Goal: Task Accomplishment & Management: Use online tool/utility

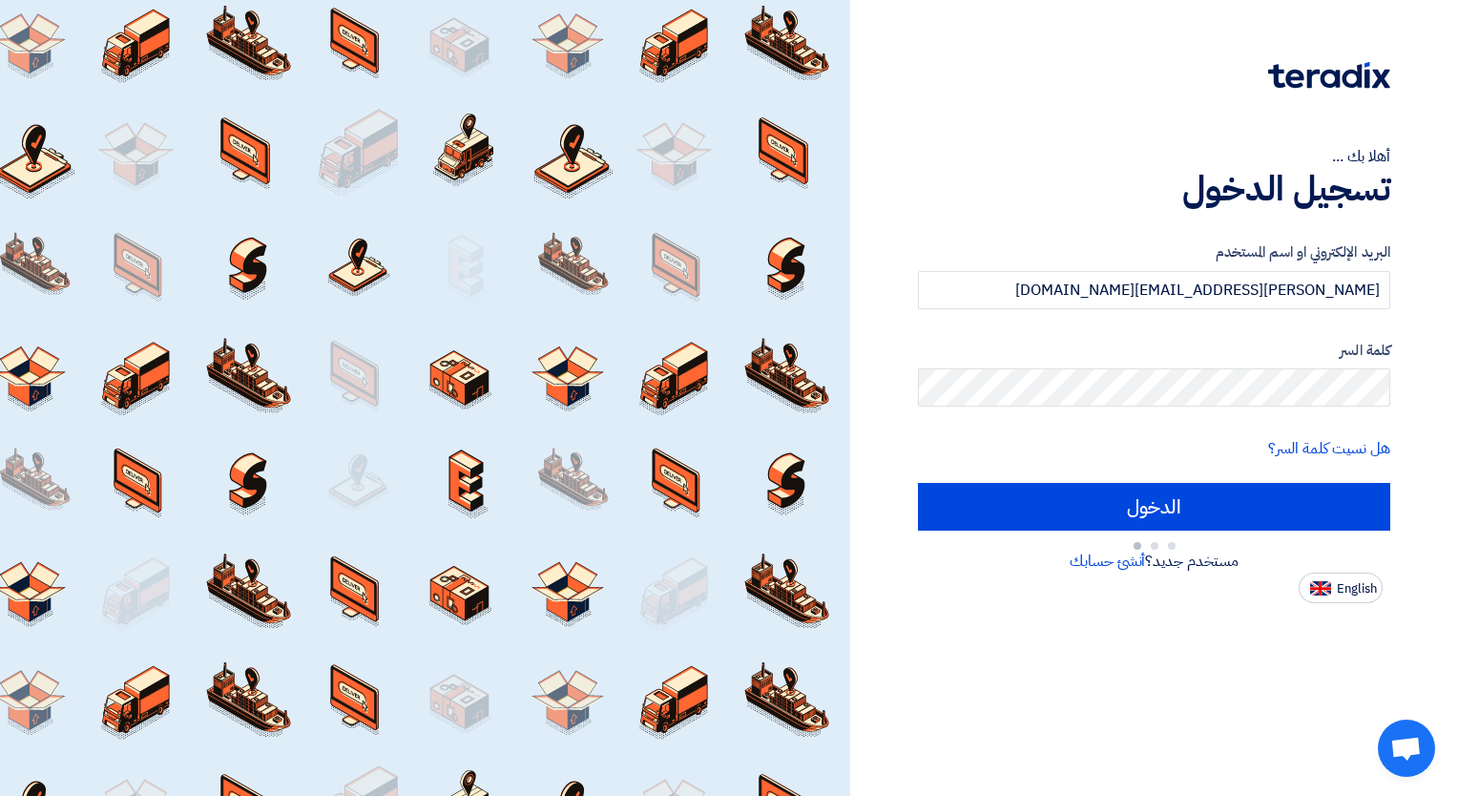
type input "Sign in"
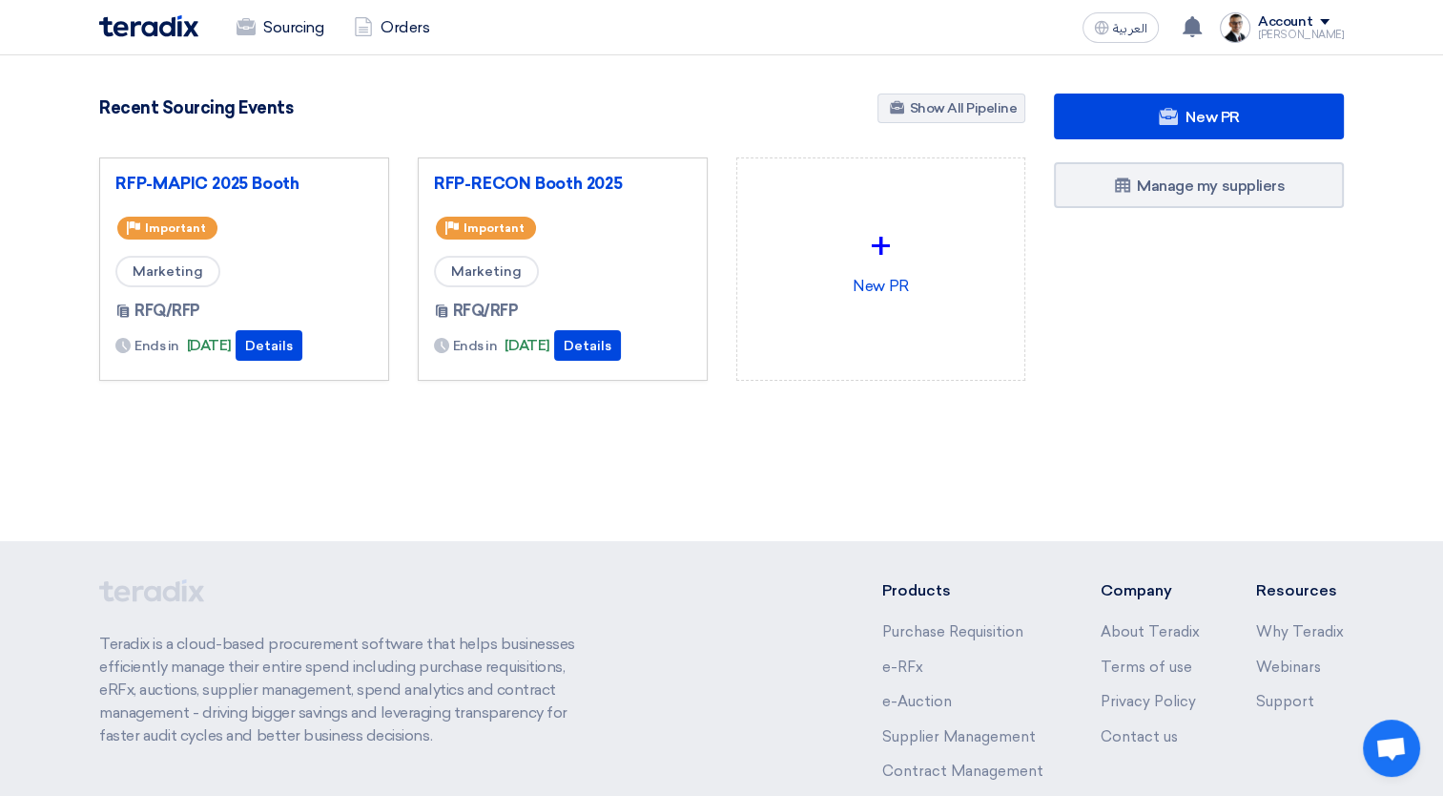
click at [387, 161] on div "RFP-MAPIC 2025 Booth Priority Important Marketing RFQ/RFP Ends in [DATE]" at bounding box center [244, 268] width 290 height 223
drag, startPoint x: 366, startPoint y: 168, endPoint x: 400, endPoint y: 180, distance: 35.6
click at [400, 180] on div "RFP-MAPIC 2025 Booth Priority Important Marketing RFQ/RFP Ends in [DATE]" at bounding box center [244, 284] width 319 height 254
click at [371, 211] on div "RFP-MAPIC 2025 Booth Priority Important Marketing RFQ/RFP Ends in [DATE]" at bounding box center [244, 269] width 258 height 191
click at [597, 182] on link "RFP-RECON Booth 2025" at bounding box center [563, 183] width 258 height 19
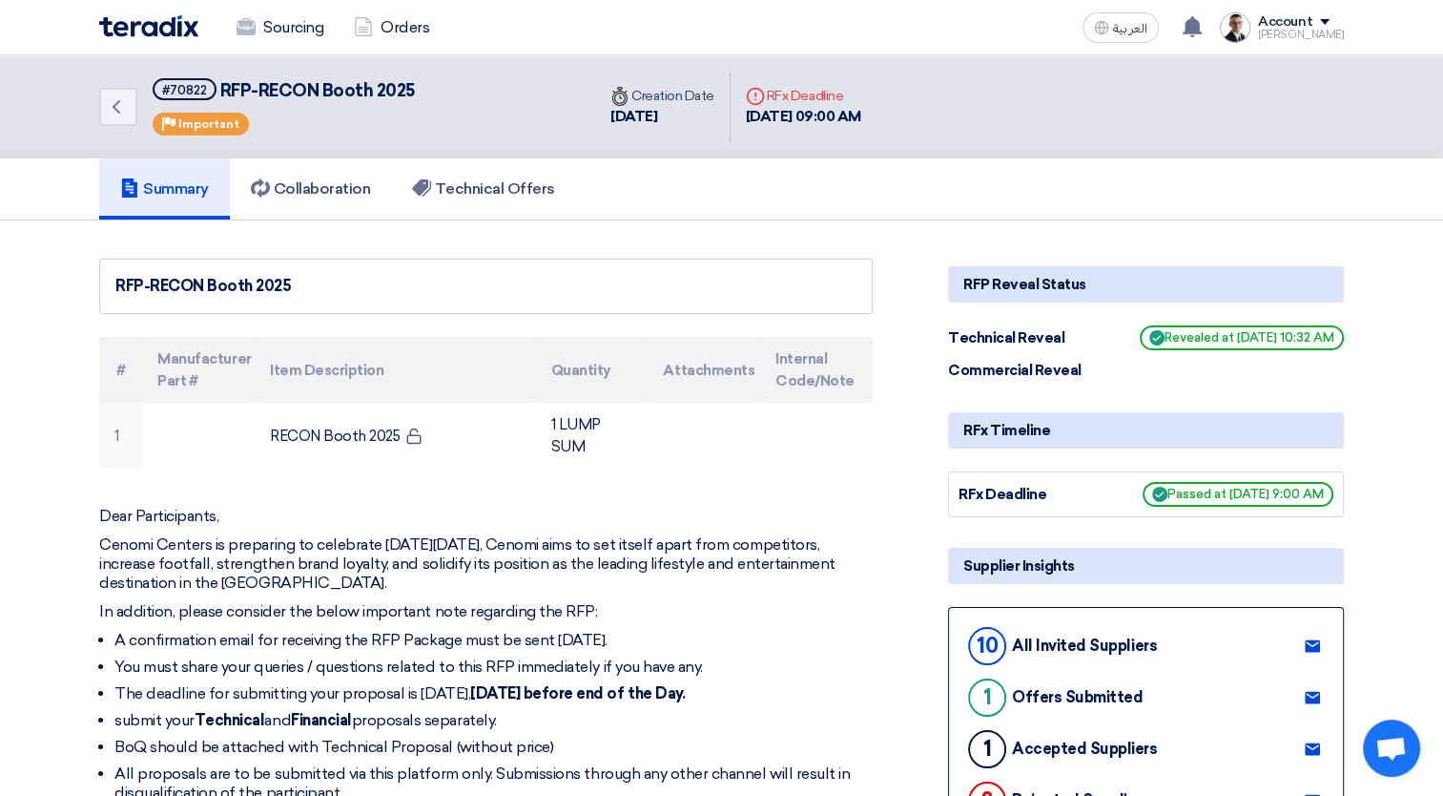
drag, startPoint x: 906, startPoint y: 310, endPoint x: 1008, endPoint y: 734, distance: 435.7
click at [788, 511] on p "Dear Participants," at bounding box center [486, 516] width 774 height 19
click at [464, 199] on link "Technical Offers" at bounding box center [483, 188] width 184 height 61
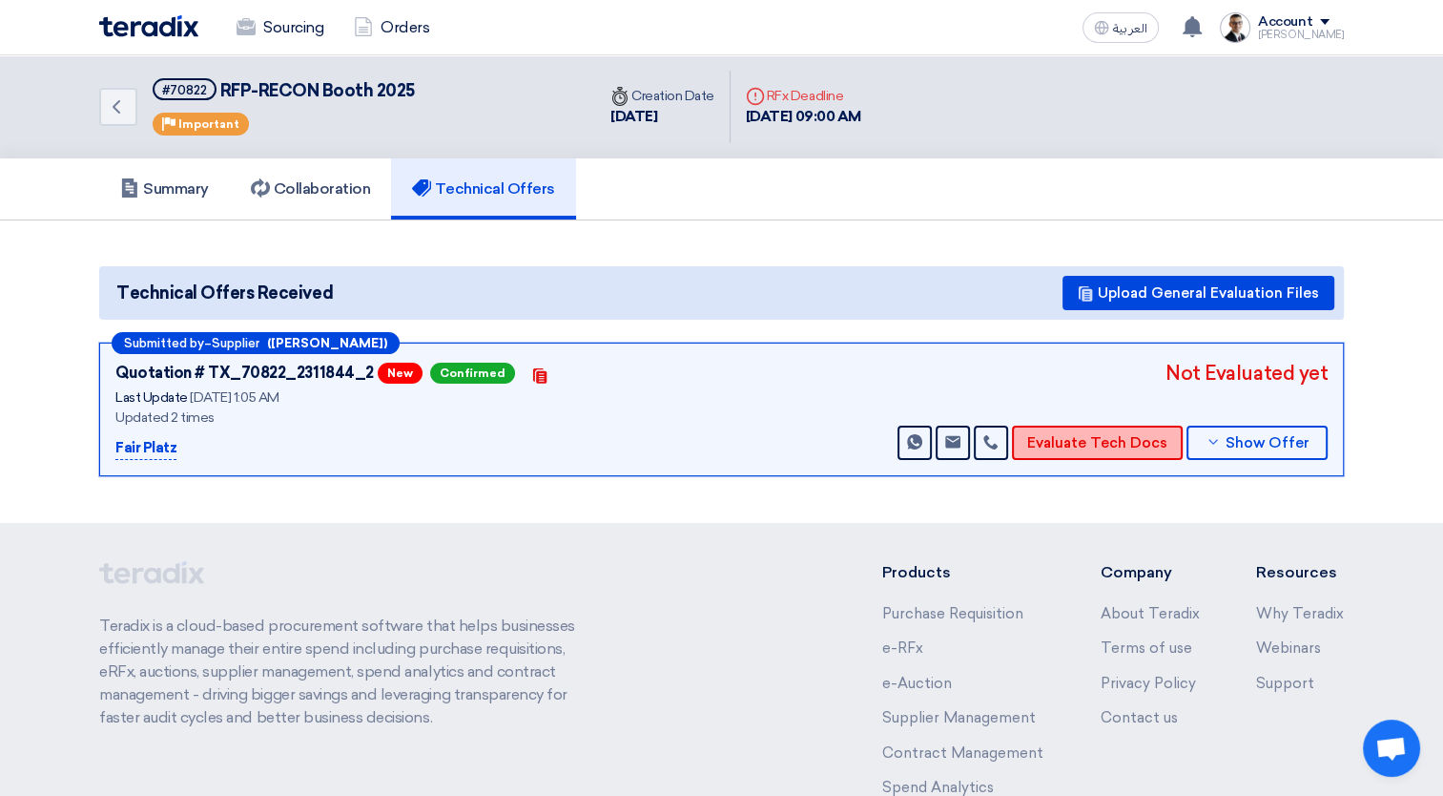
click at [1101, 429] on button "Evaluate Tech Docs" at bounding box center [1097, 443] width 171 height 34
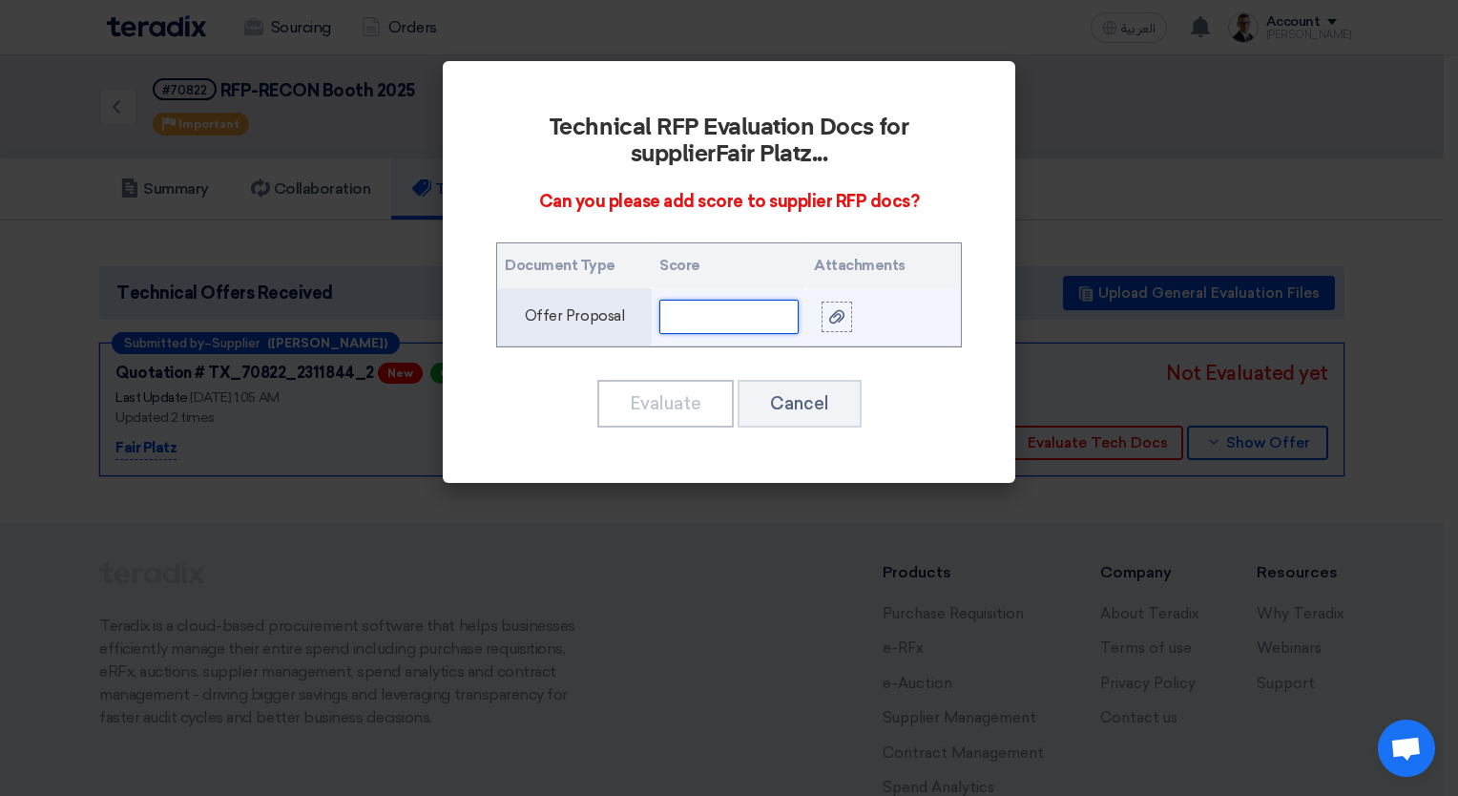
click at [698, 322] on input "text" at bounding box center [728, 317] width 139 height 34
type input "9"
drag, startPoint x: 732, startPoint y: 320, endPoint x: 576, endPoint y: 311, distance: 155.7
click at [576, 311] on tr "Offer Proposal 90" at bounding box center [729, 317] width 464 height 58
type input "8"
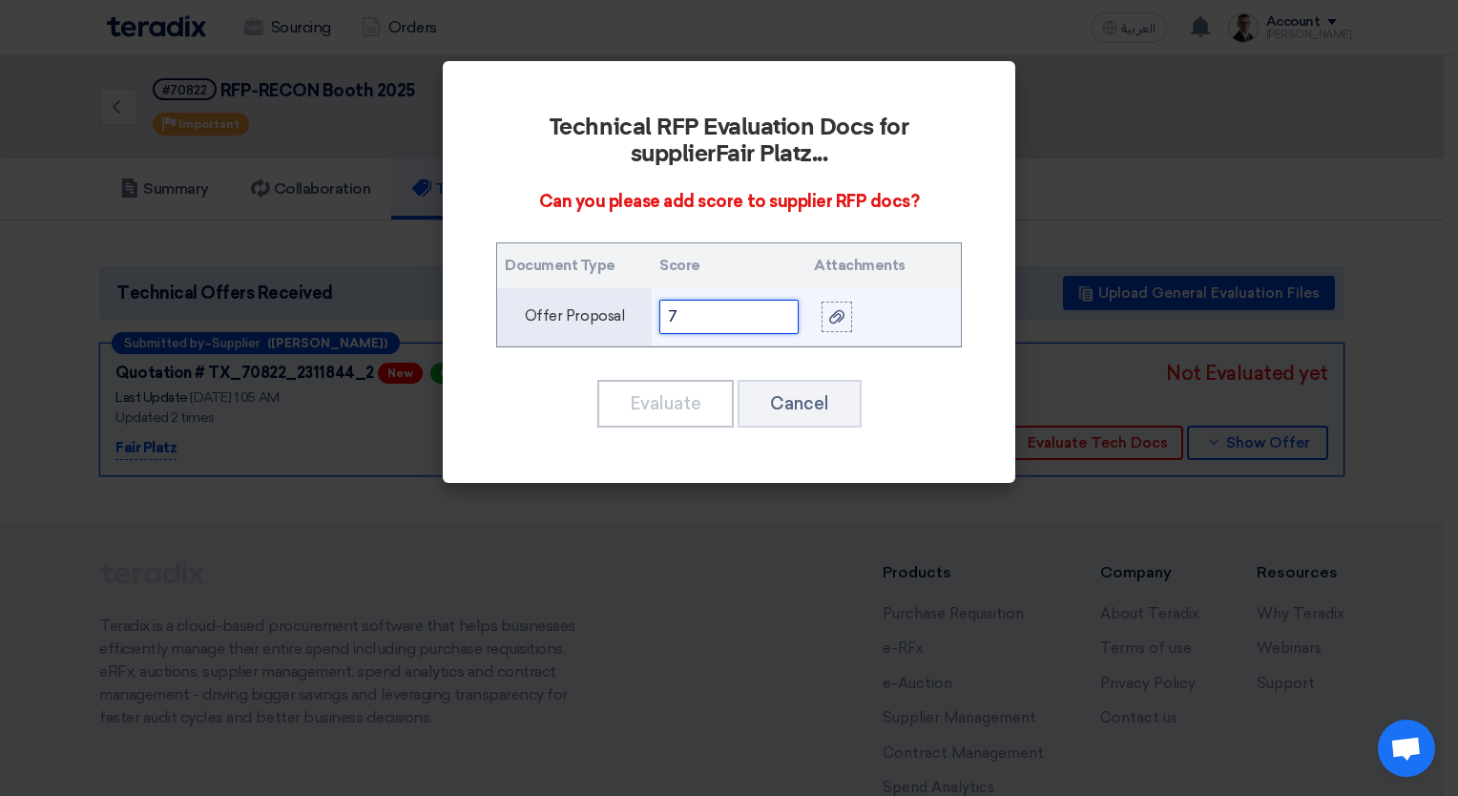
type input "75"
drag, startPoint x: 717, startPoint y: 313, endPoint x: 626, endPoint y: 308, distance: 91.7
click at [626, 308] on tr "Offer Proposal 75" at bounding box center [729, 317] width 464 height 58
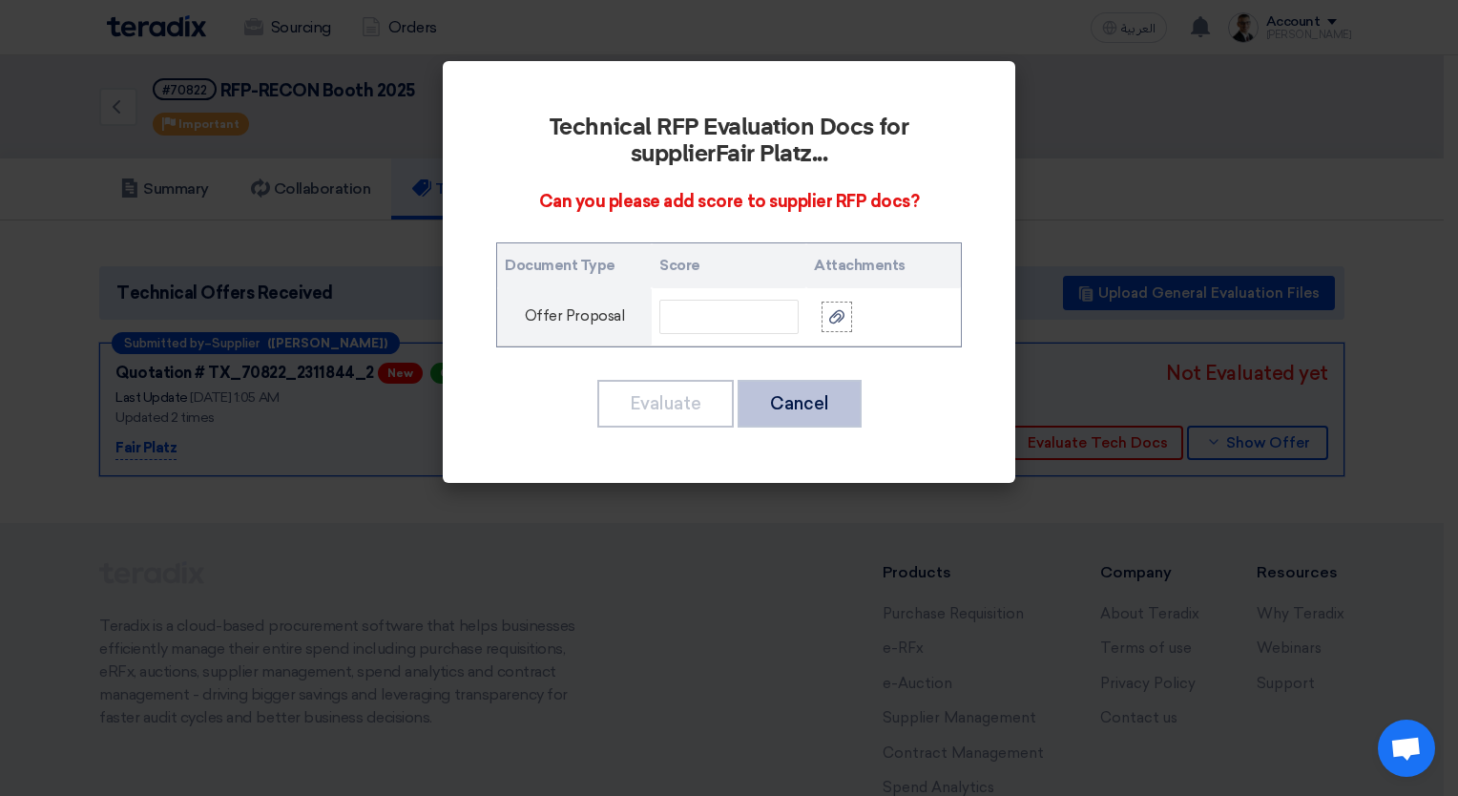
click at [809, 413] on button "Cancel" at bounding box center [799, 404] width 124 height 48
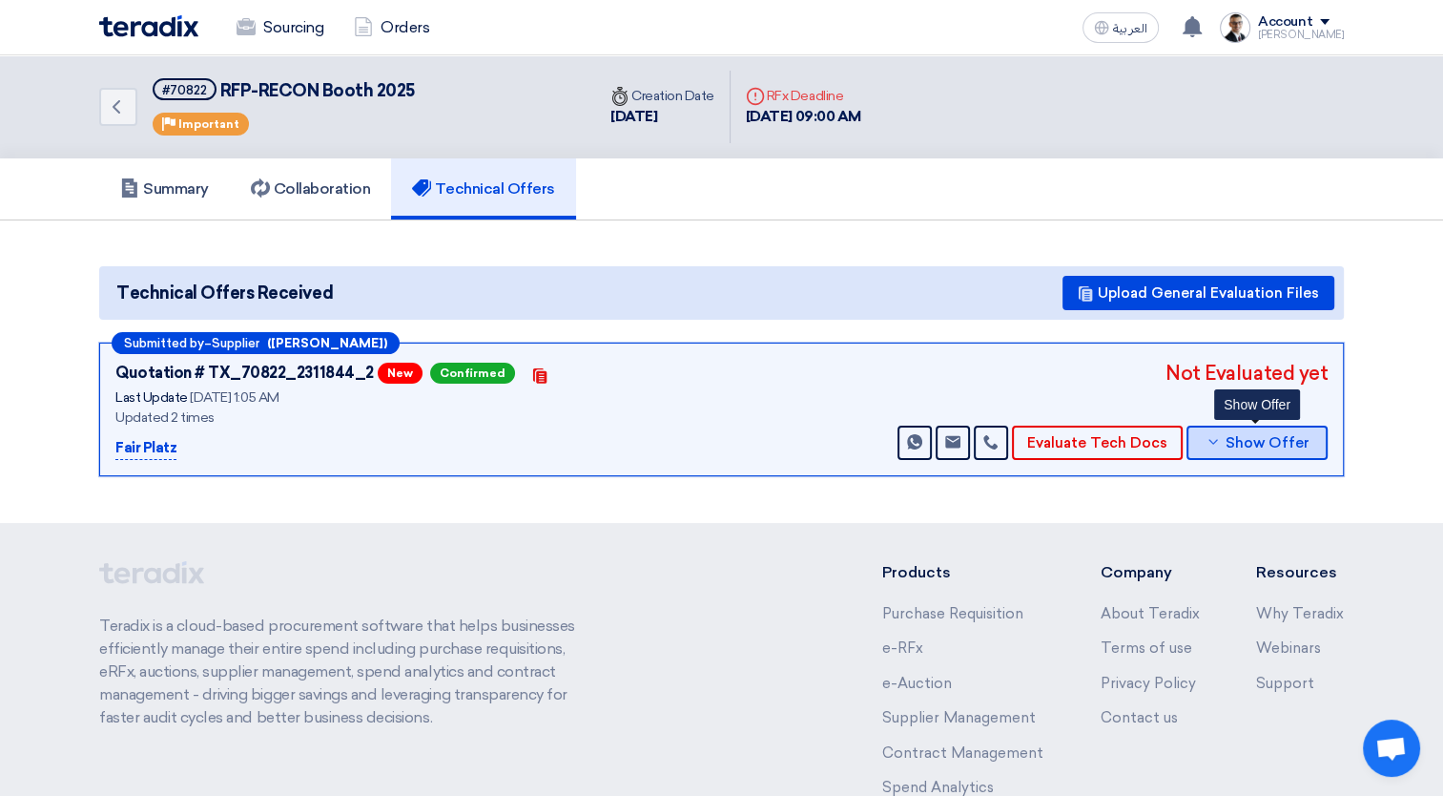
click at [1263, 442] on span "Show Offer" at bounding box center [1268, 443] width 84 height 14
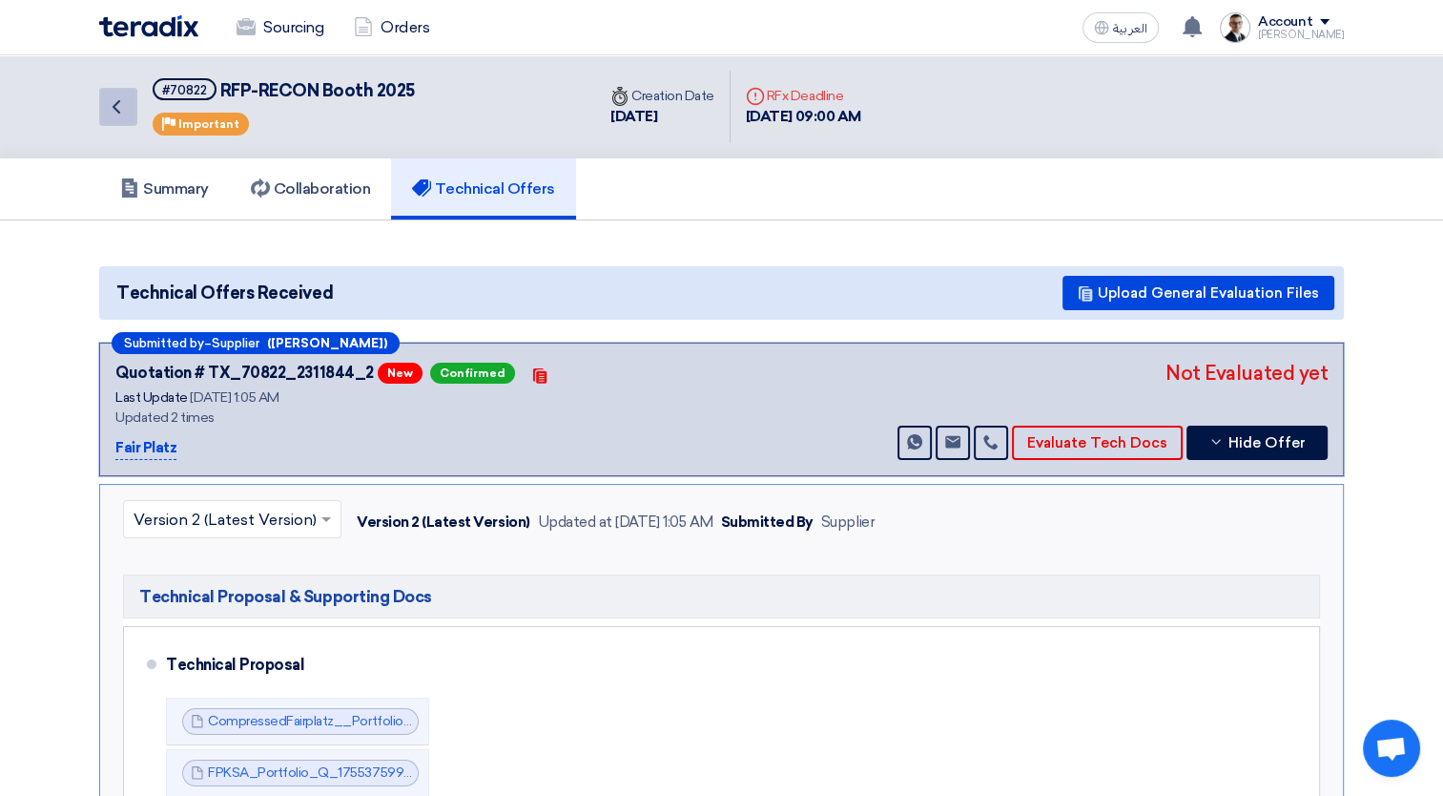
click at [124, 107] on icon "Back" at bounding box center [116, 106] width 23 height 23
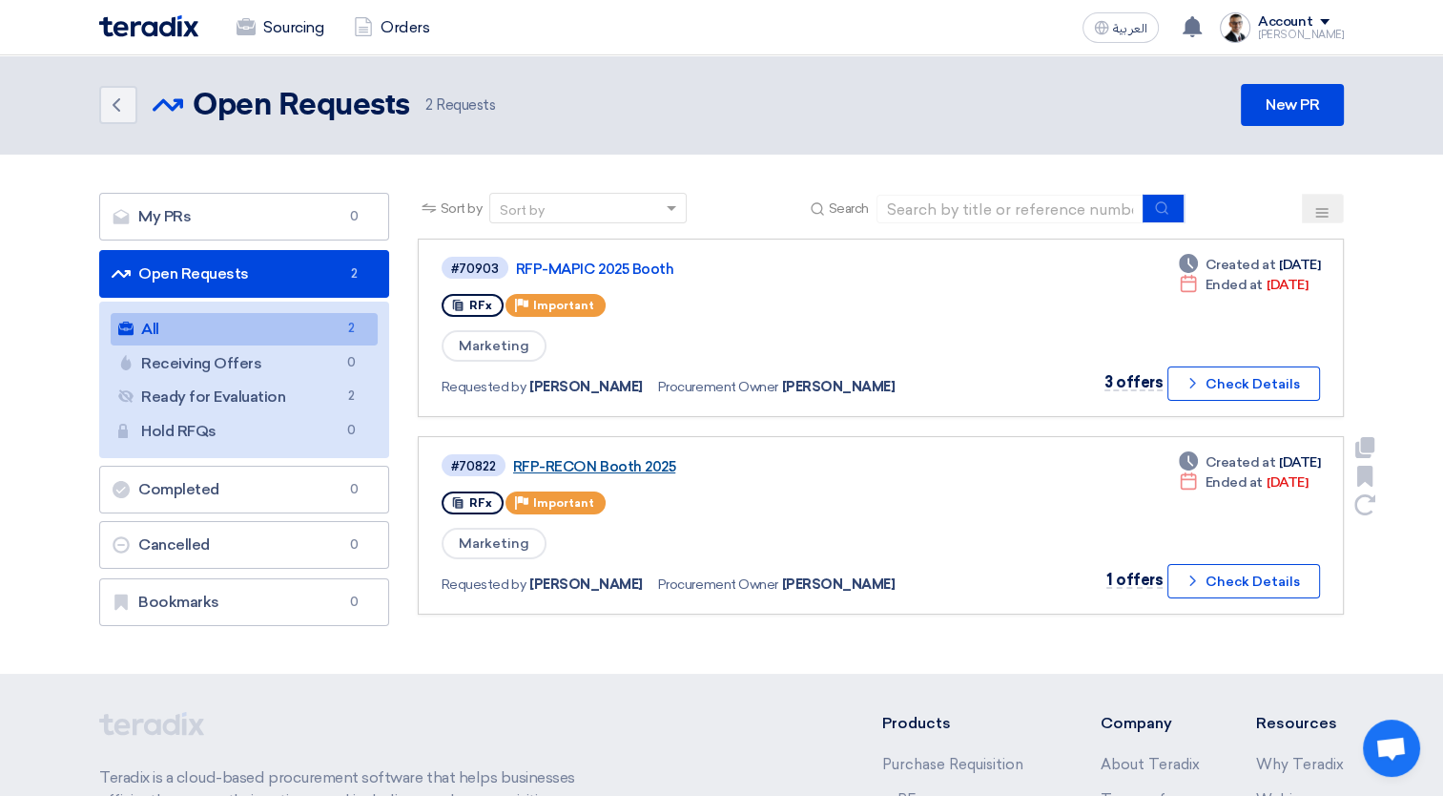
click at [634, 458] on link "RFP-RECON Booth 2025" at bounding box center [751, 466] width 477 height 17
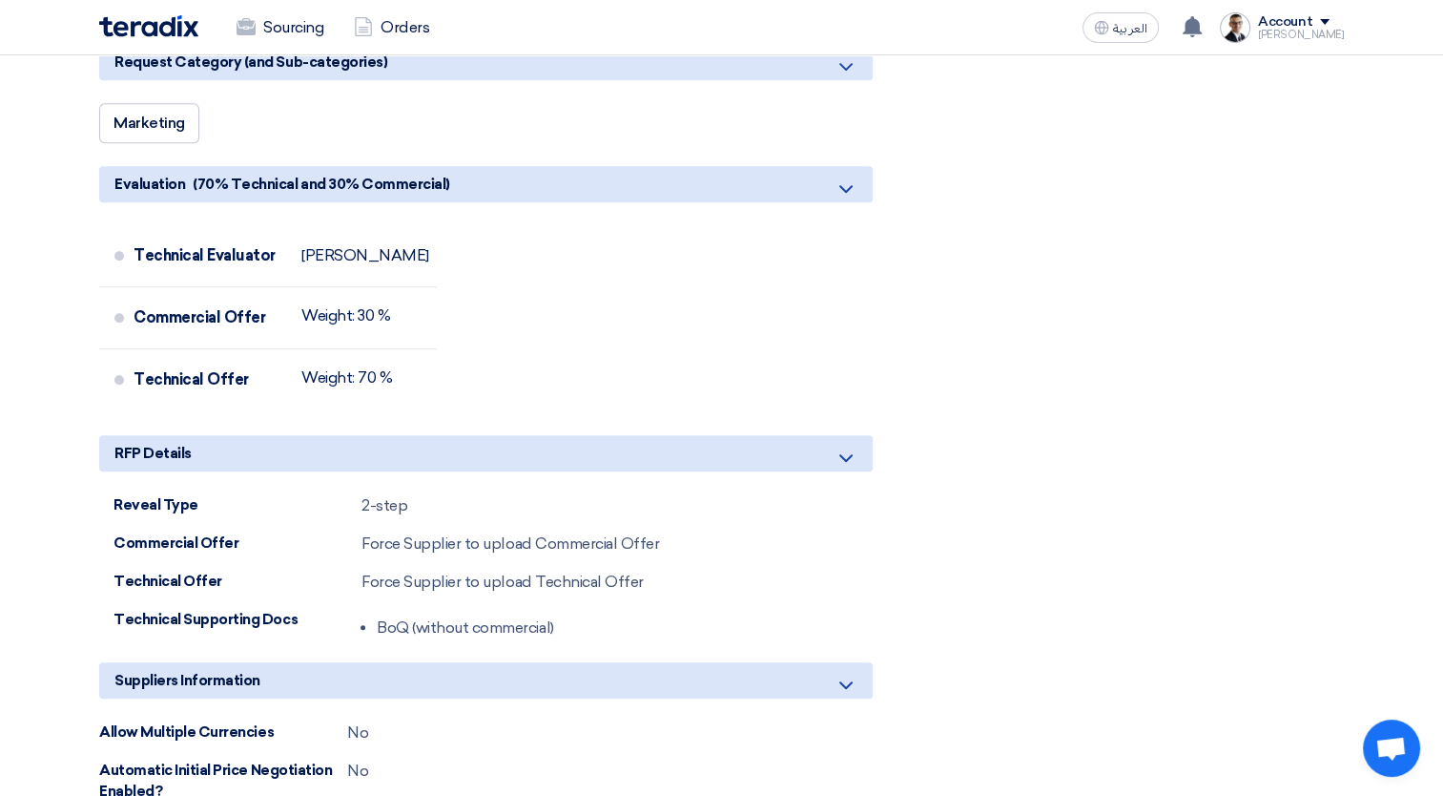
scroll to position [1086, 0]
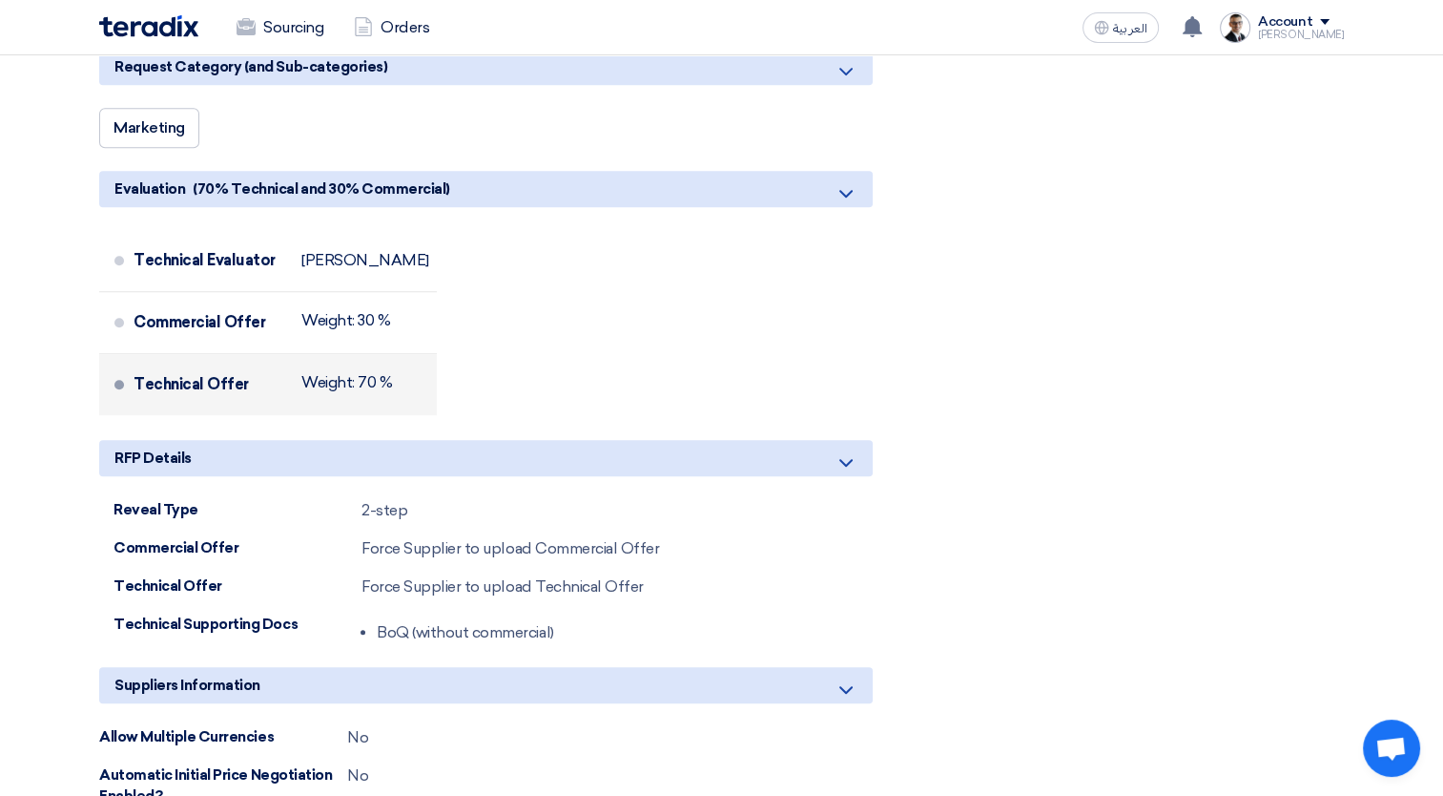
click at [309, 373] on div "Weight: 70 %" at bounding box center [346, 382] width 91 height 19
click at [309, 371] on div "Weight: 70 %" at bounding box center [346, 382] width 91 height 36
drag, startPoint x: 309, startPoint y: 371, endPoint x: 179, endPoint y: 377, distance: 129.9
click at [179, 377] on div "Technical Offer" at bounding box center [210, 385] width 153 height 46
click at [612, 339] on div "Technical Evaluator [PERSON_NAME] Commercial Offer Weight: 30 % Technical Offer…" at bounding box center [486, 327] width 774 height 195
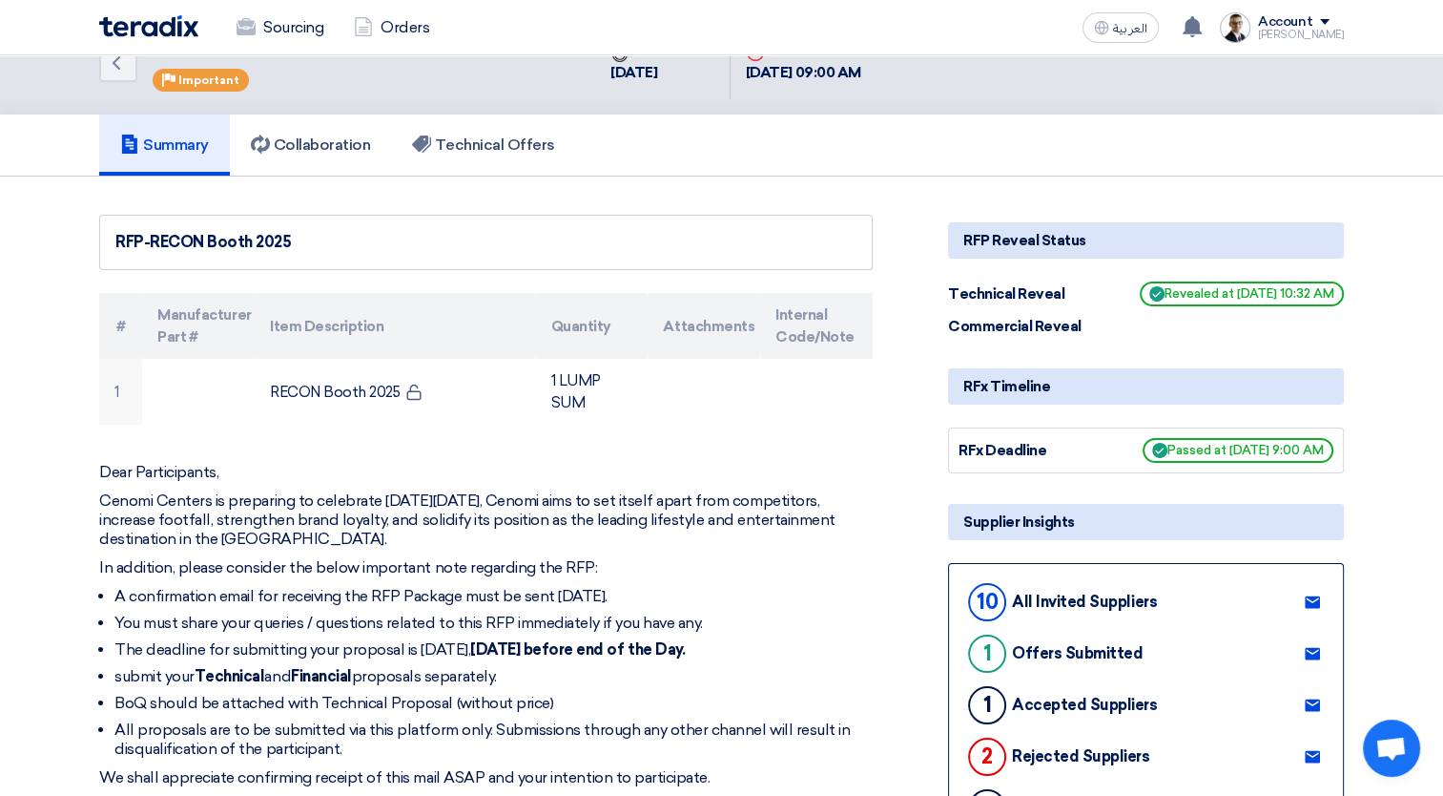
scroll to position [0, 0]
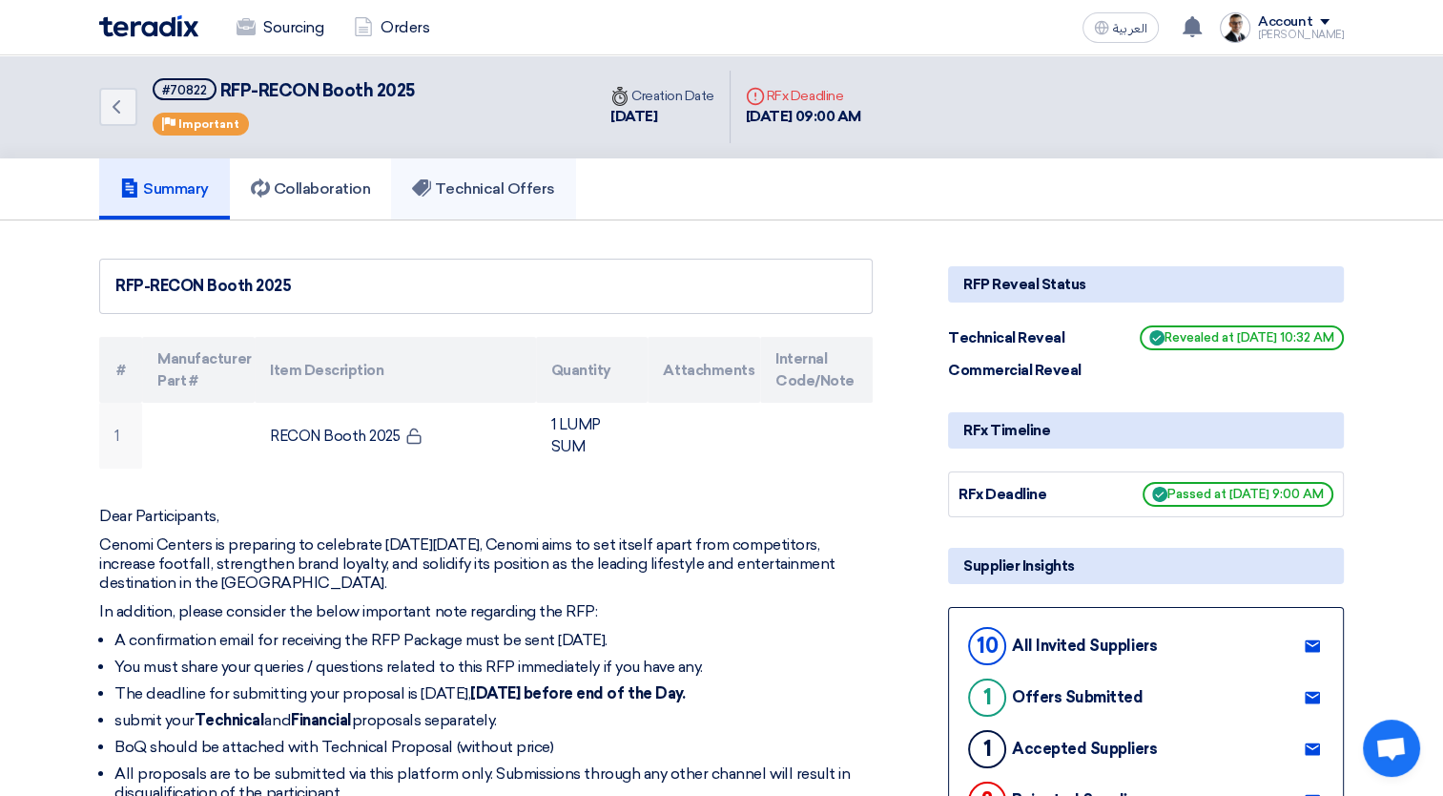
click at [516, 199] on link "Technical Offers" at bounding box center [483, 188] width 184 height 61
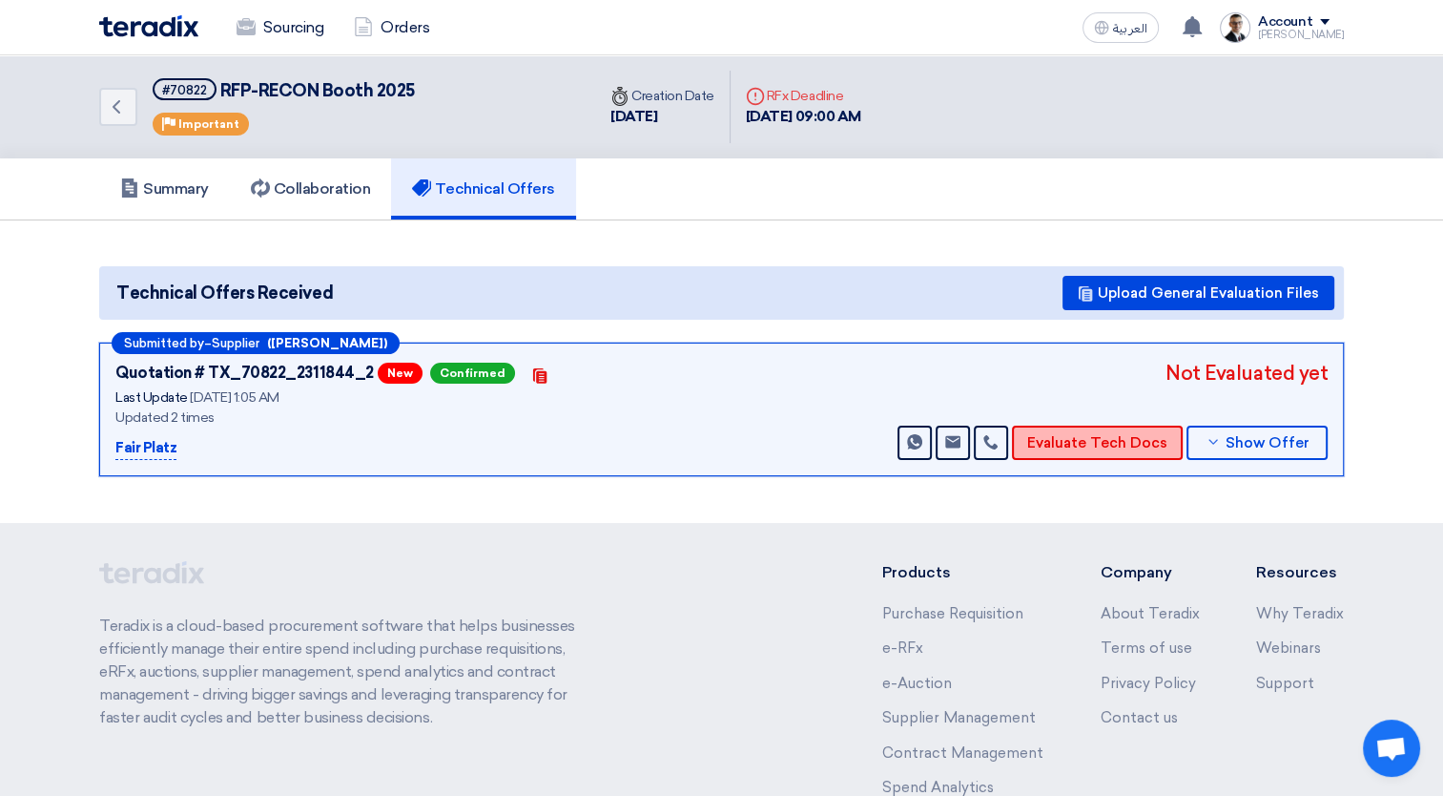
click at [1140, 441] on button "Evaluate Tech Docs" at bounding box center [1097, 443] width 171 height 34
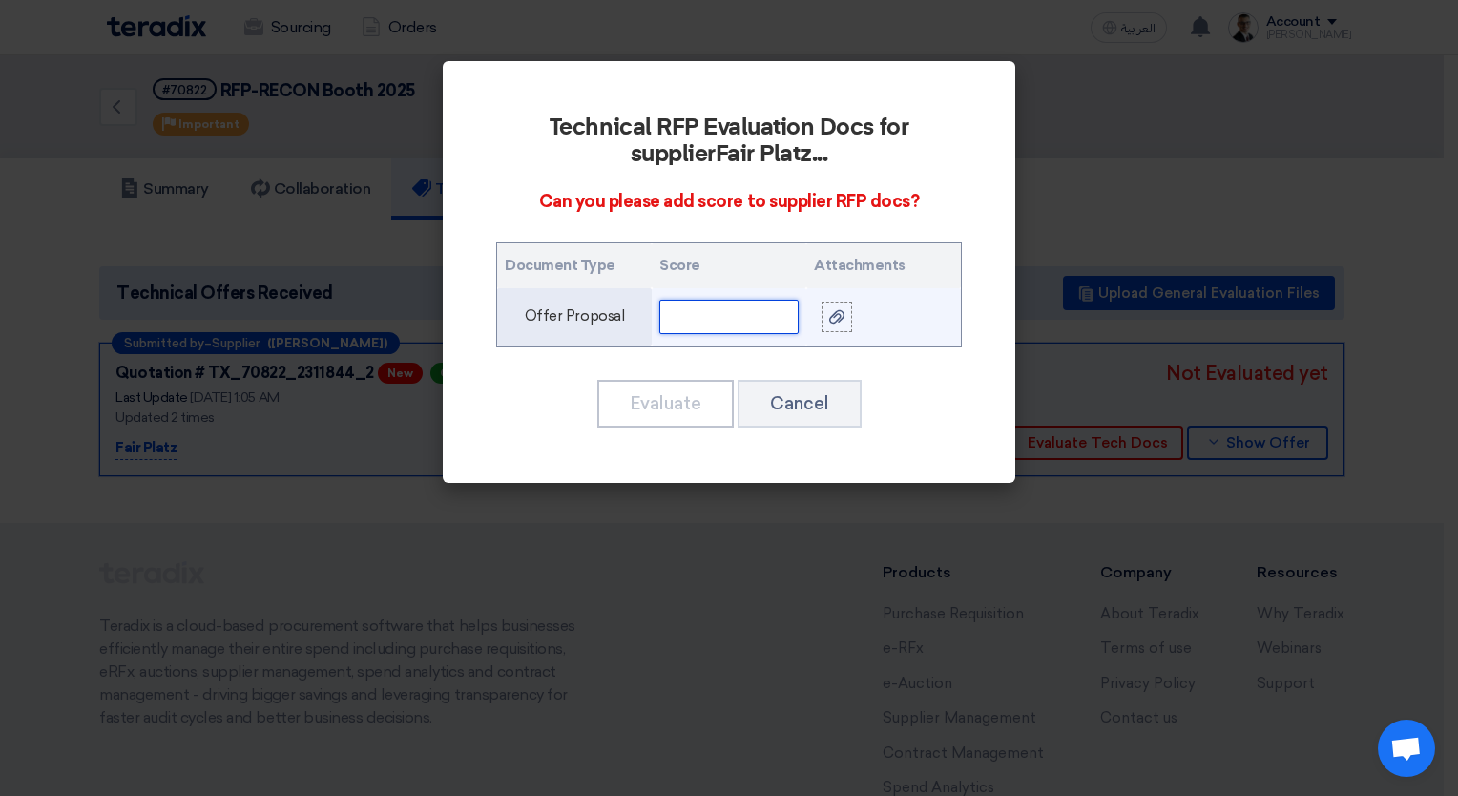
click at [675, 314] on input "text" at bounding box center [728, 317] width 139 height 34
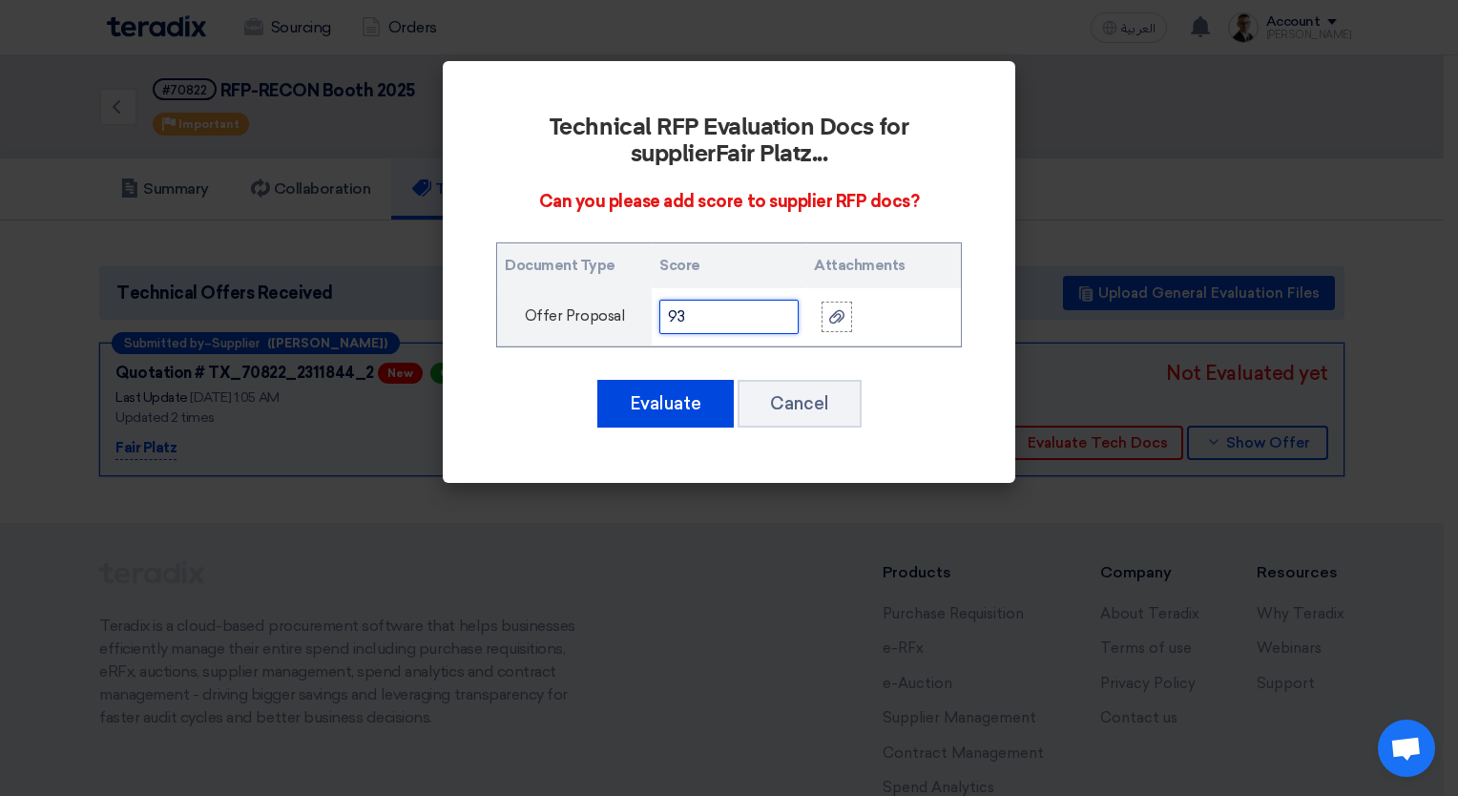
type input "93"
click at [927, 361] on div "Technical RFP Evaluation Docs for supplier Fair Platz ... Can you please add sc…" at bounding box center [729, 272] width 527 height 376
click at [678, 410] on button "Evaluate" at bounding box center [665, 404] width 136 height 48
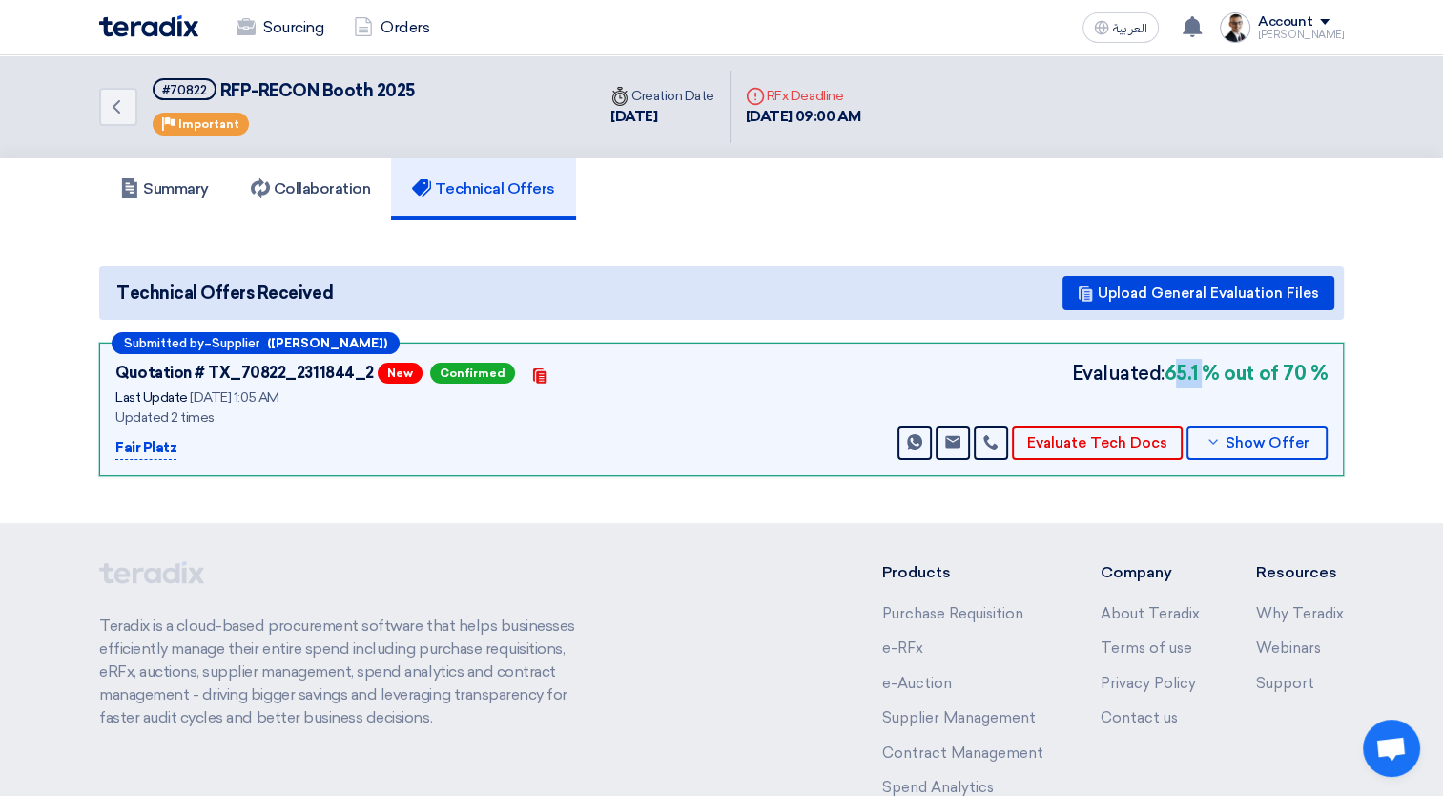
drag, startPoint x: 1181, startPoint y: 364, endPoint x: 1215, endPoint y: 363, distance: 33.4
click at [1215, 364] on b "65.1 % out of 70 %" at bounding box center [1246, 373] width 163 height 29
drag, startPoint x: 1215, startPoint y: 363, endPoint x: 1204, endPoint y: 366, distance: 10.9
click at [1204, 366] on b "65.1 % out of 70 %" at bounding box center [1246, 373] width 163 height 29
click at [1186, 377] on b "65.1 % out of 70 %" at bounding box center [1246, 373] width 163 height 29
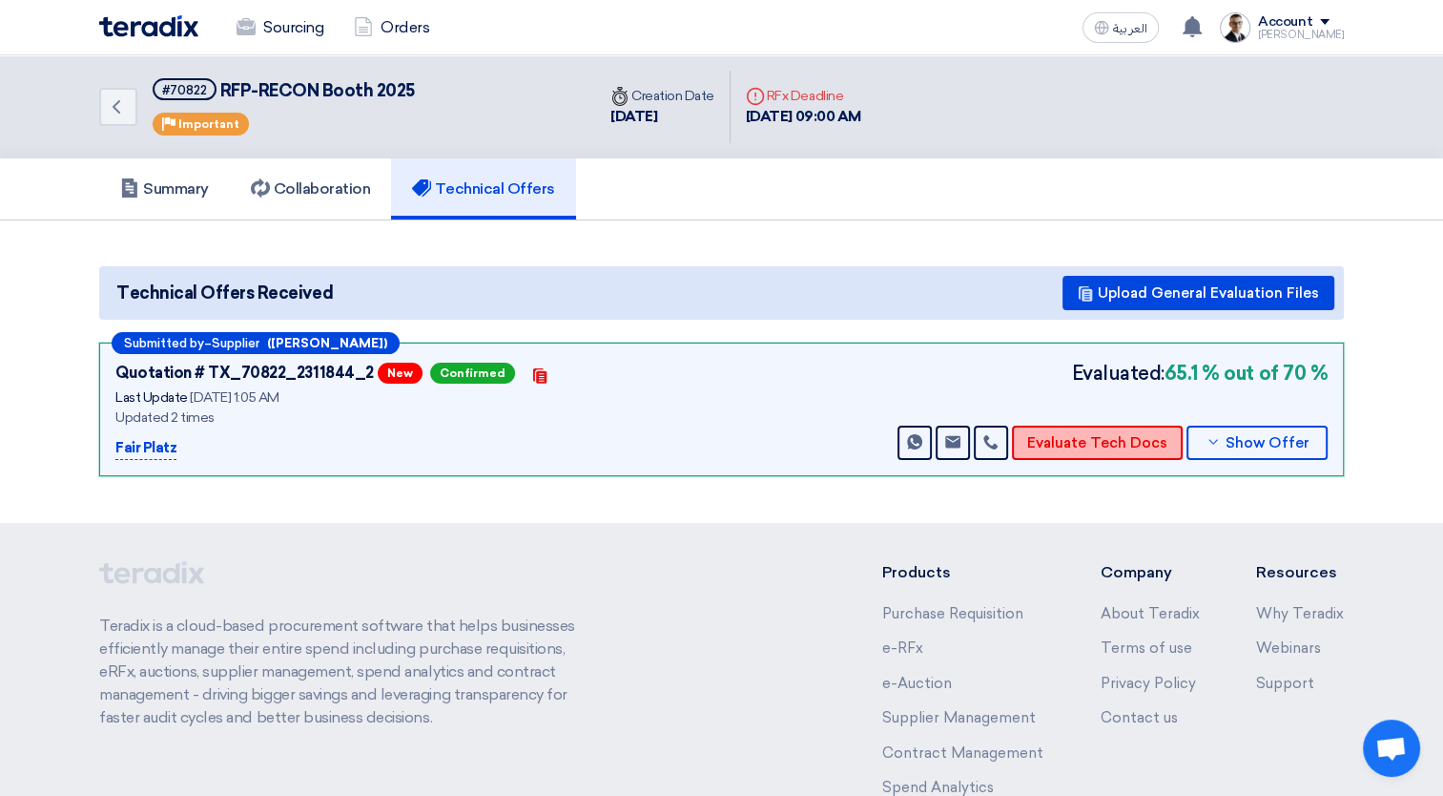
click at [1126, 435] on button "Evaluate Tech Docs" at bounding box center [1097, 443] width 171 height 34
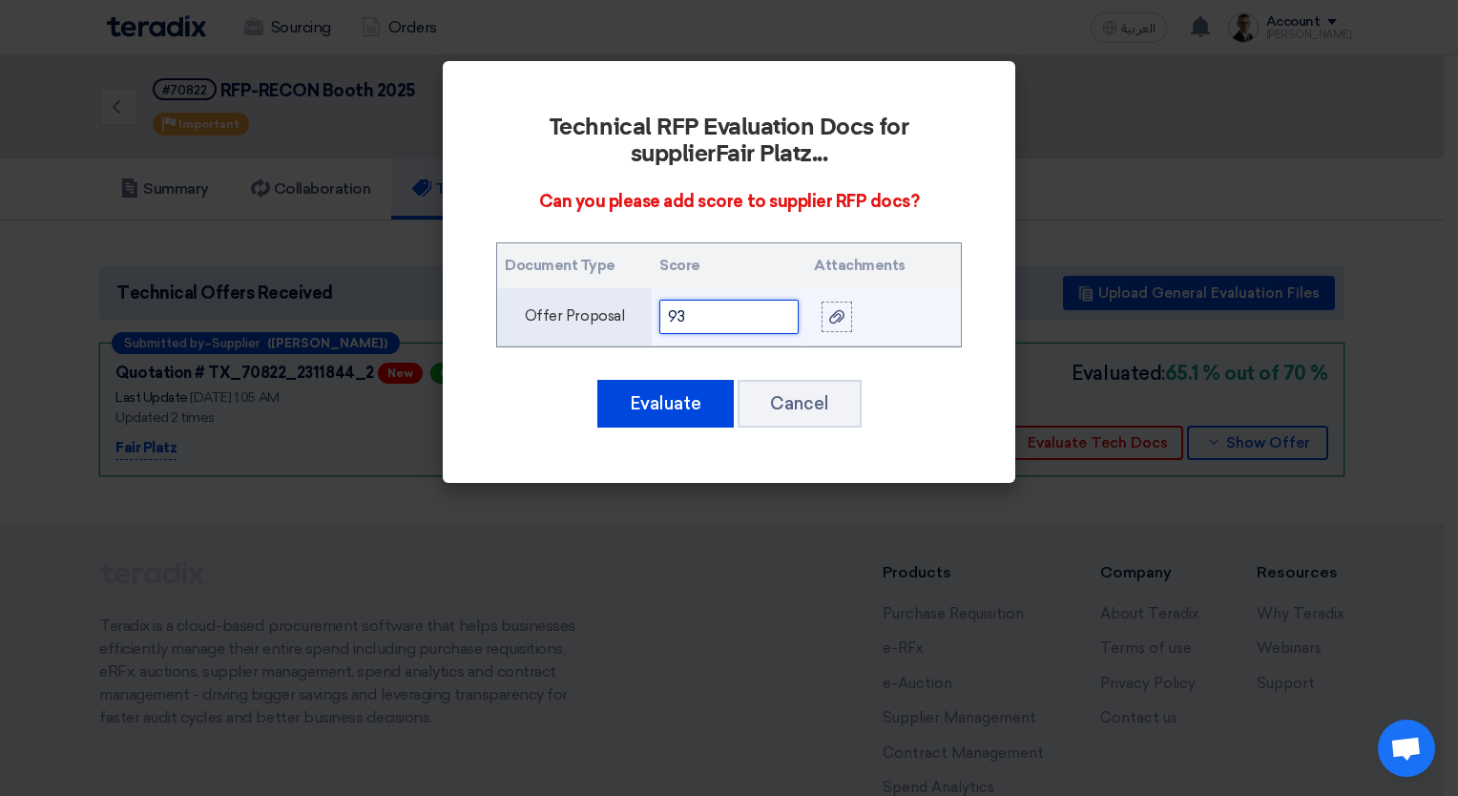
drag, startPoint x: 714, startPoint y: 322, endPoint x: 610, endPoint y: 325, distance: 104.1
click at [610, 325] on tr "Offer Proposal 93" at bounding box center [729, 317] width 464 height 58
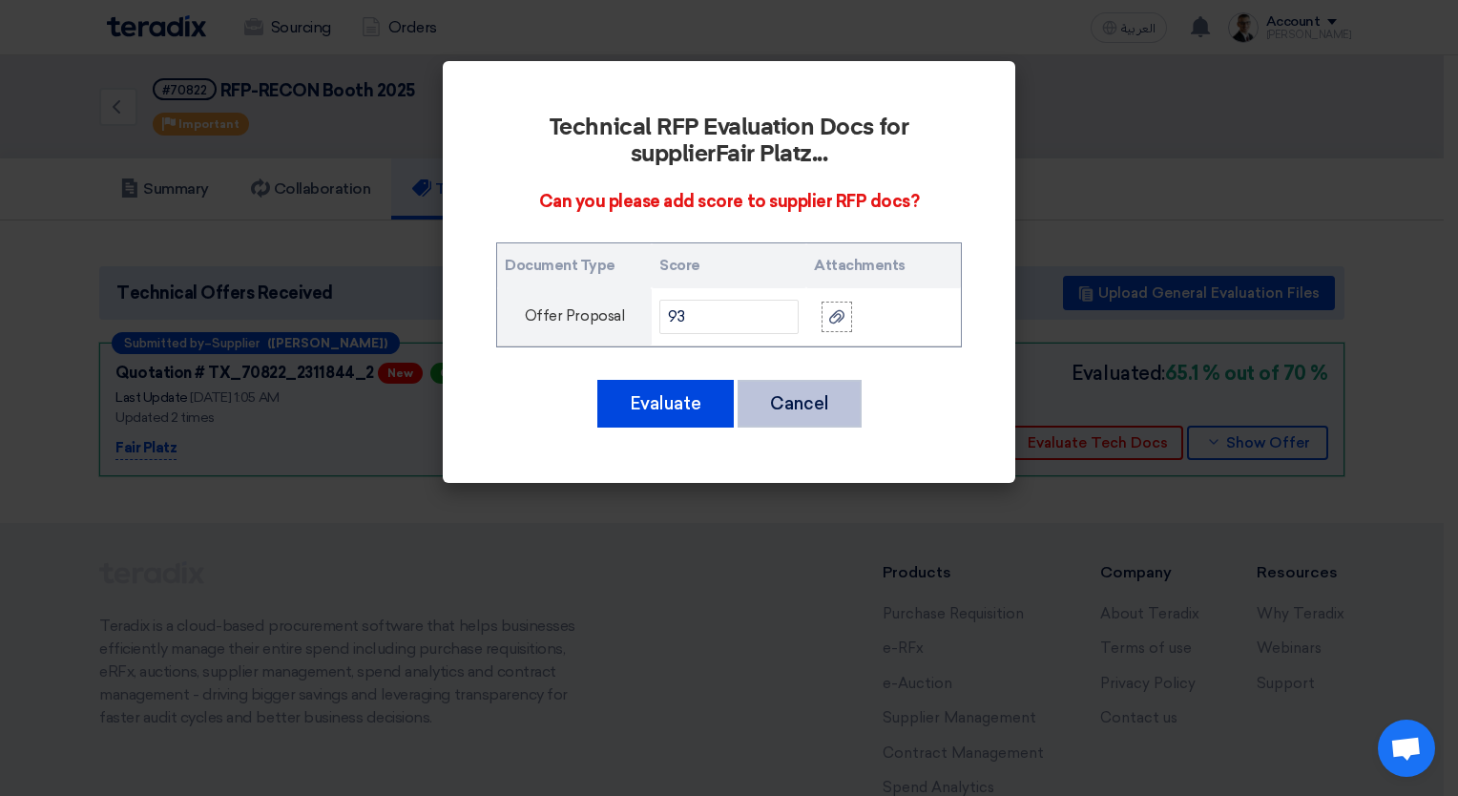
click at [831, 405] on button "Cancel" at bounding box center [799, 404] width 124 height 48
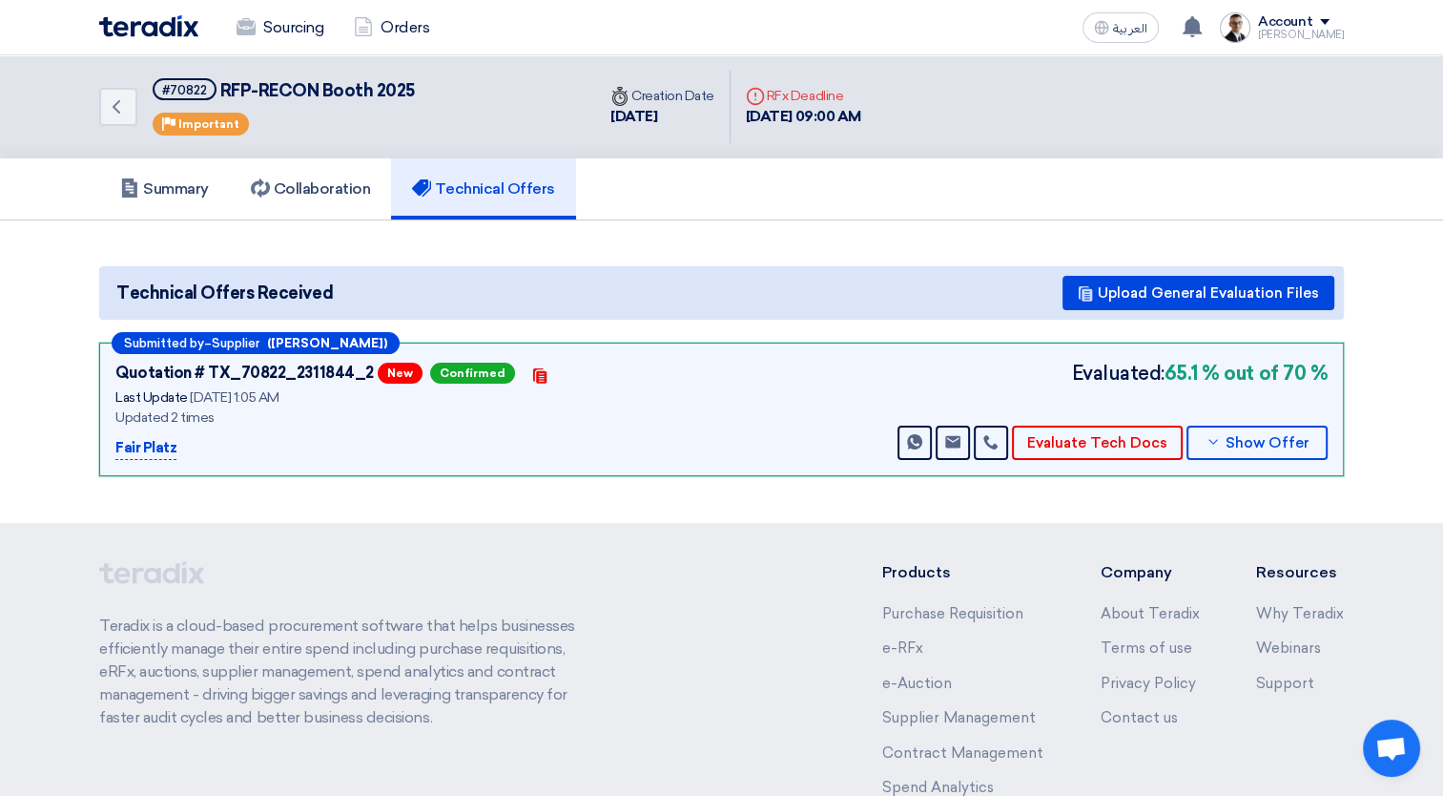
click at [1273, 370] on b "65.1 % out of 70 %" at bounding box center [1246, 373] width 163 height 29
click at [1114, 414] on div "Evaluated: 65.1 % out of 70 % Send Message Send Message Evaluate Tech Docs Show…" at bounding box center [1111, 409] width 434 height 101
drag, startPoint x: 1114, startPoint y: 414, endPoint x: 1096, endPoint y: 436, distance: 28.5
click at [1096, 436] on button "Evaluate Tech Docs" at bounding box center [1097, 443] width 171 height 34
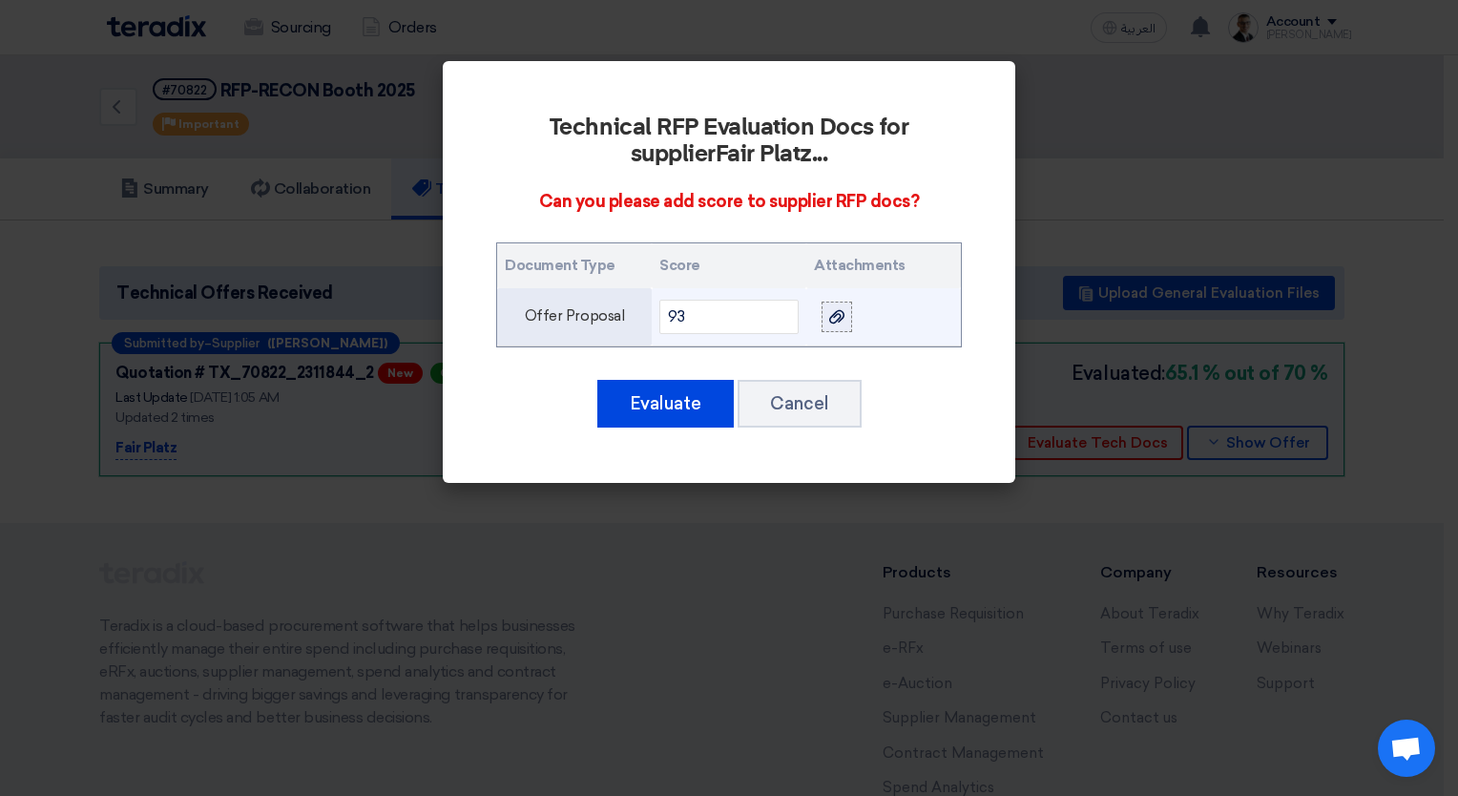
click at [843, 305] on div at bounding box center [836, 316] width 19 height 22
click at [0, 0] on input "file" at bounding box center [0, 0] width 0 height 0
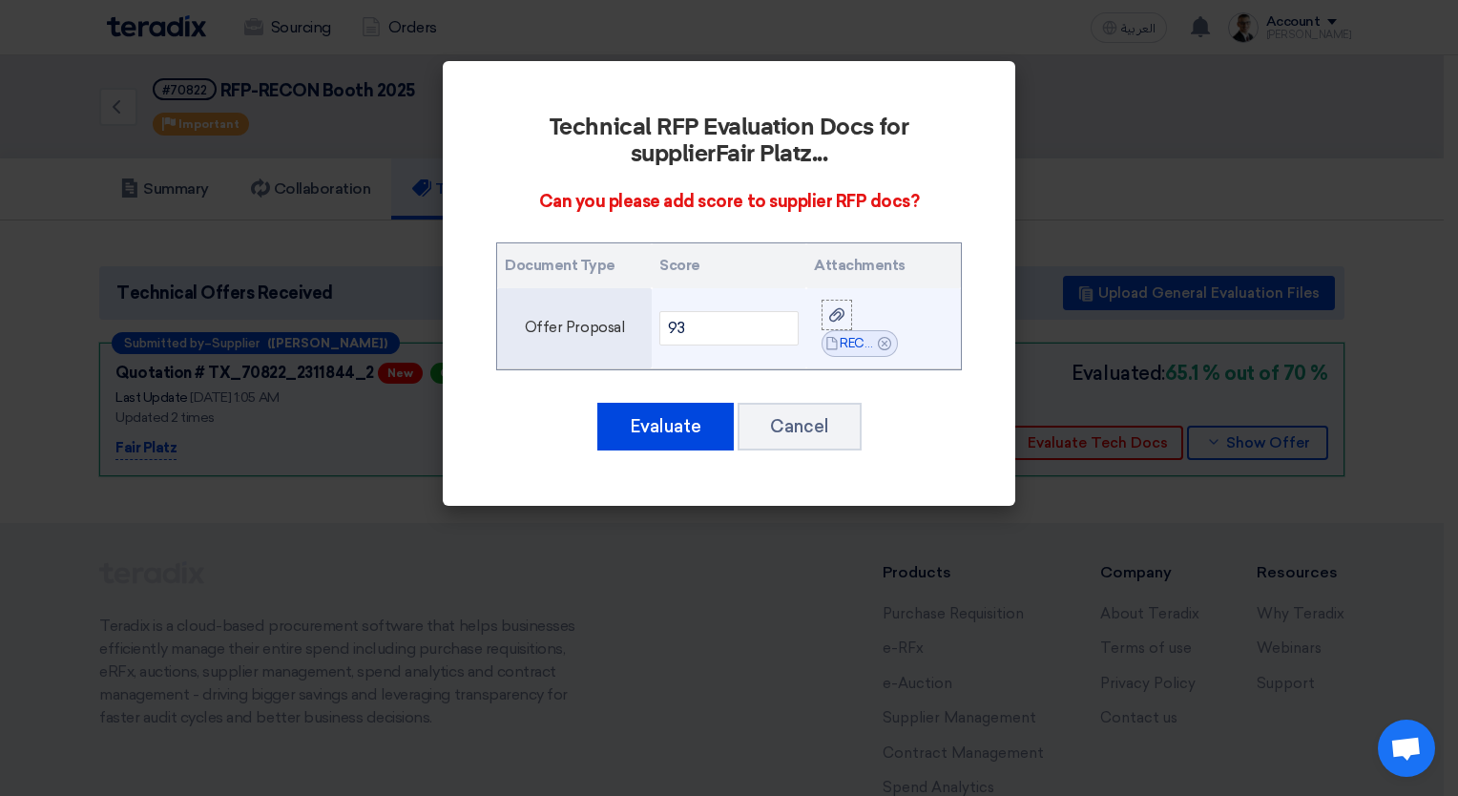
click at [882, 347] on icon "Cancel" at bounding box center [884, 343] width 13 height 13
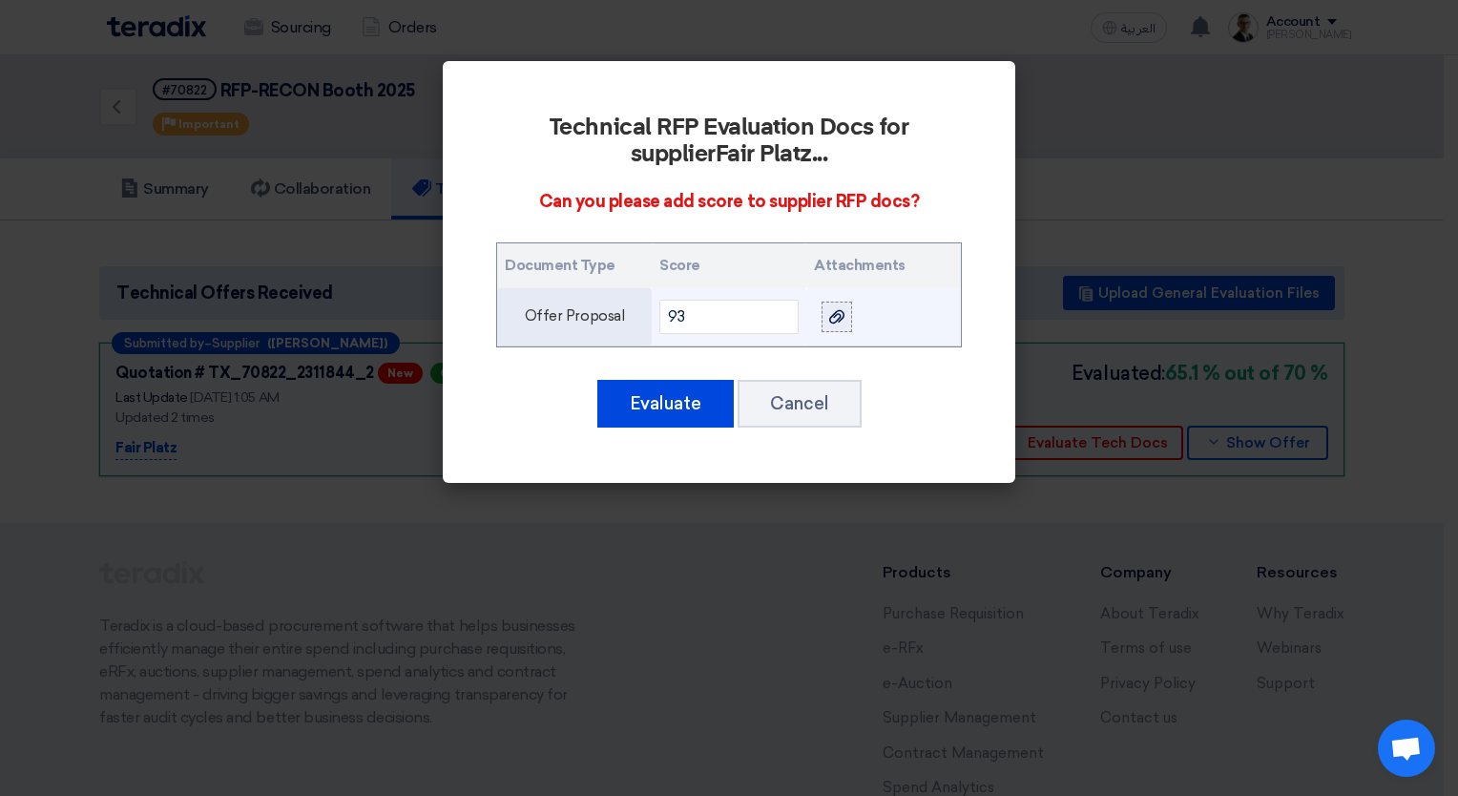
click at [847, 324] on label at bounding box center [836, 316] width 31 height 31
click at [0, 0] on input "file" at bounding box center [0, 0] width 0 height 0
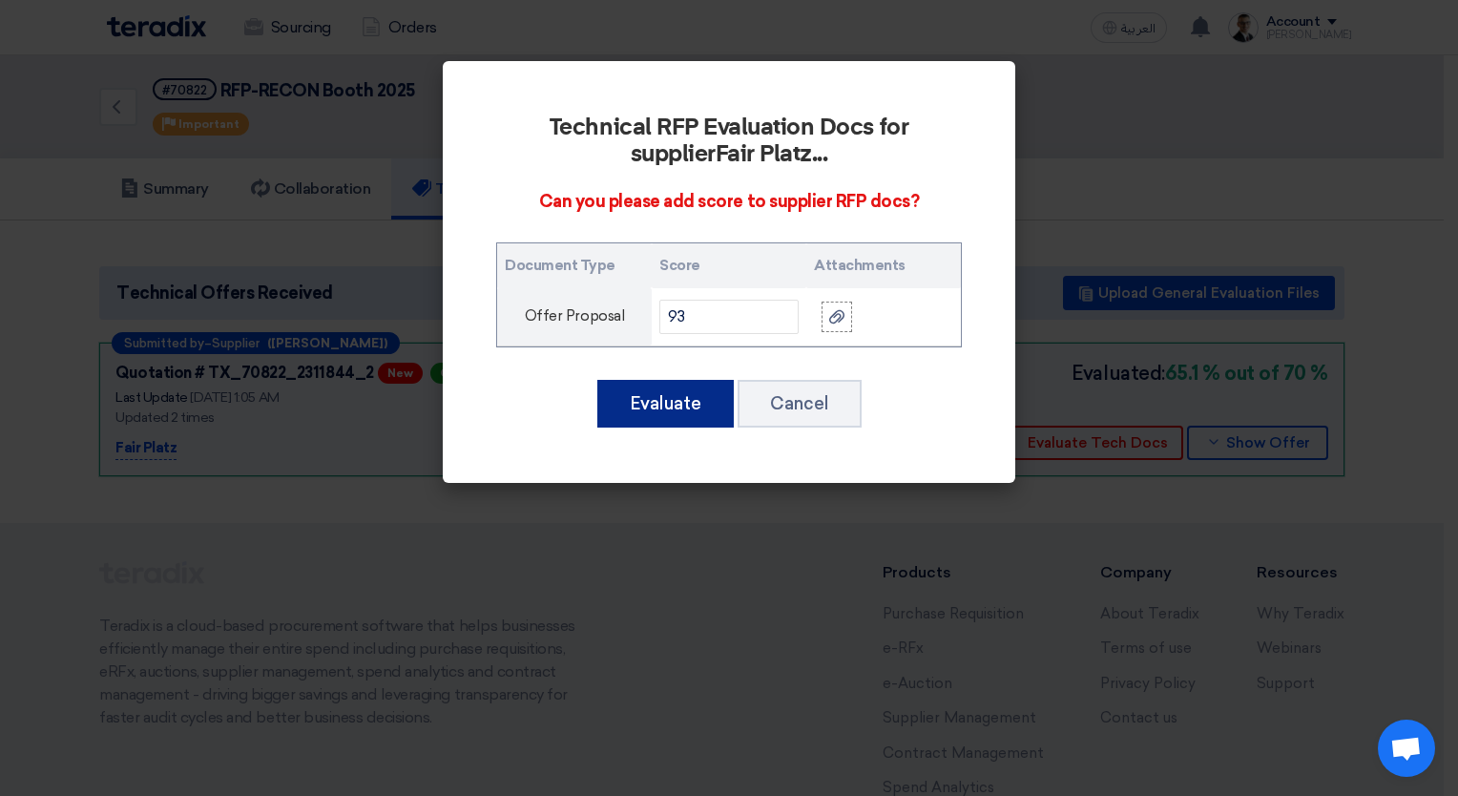
click at [679, 395] on button "Evaluate" at bounding box center [665, 404] width 136 height 48
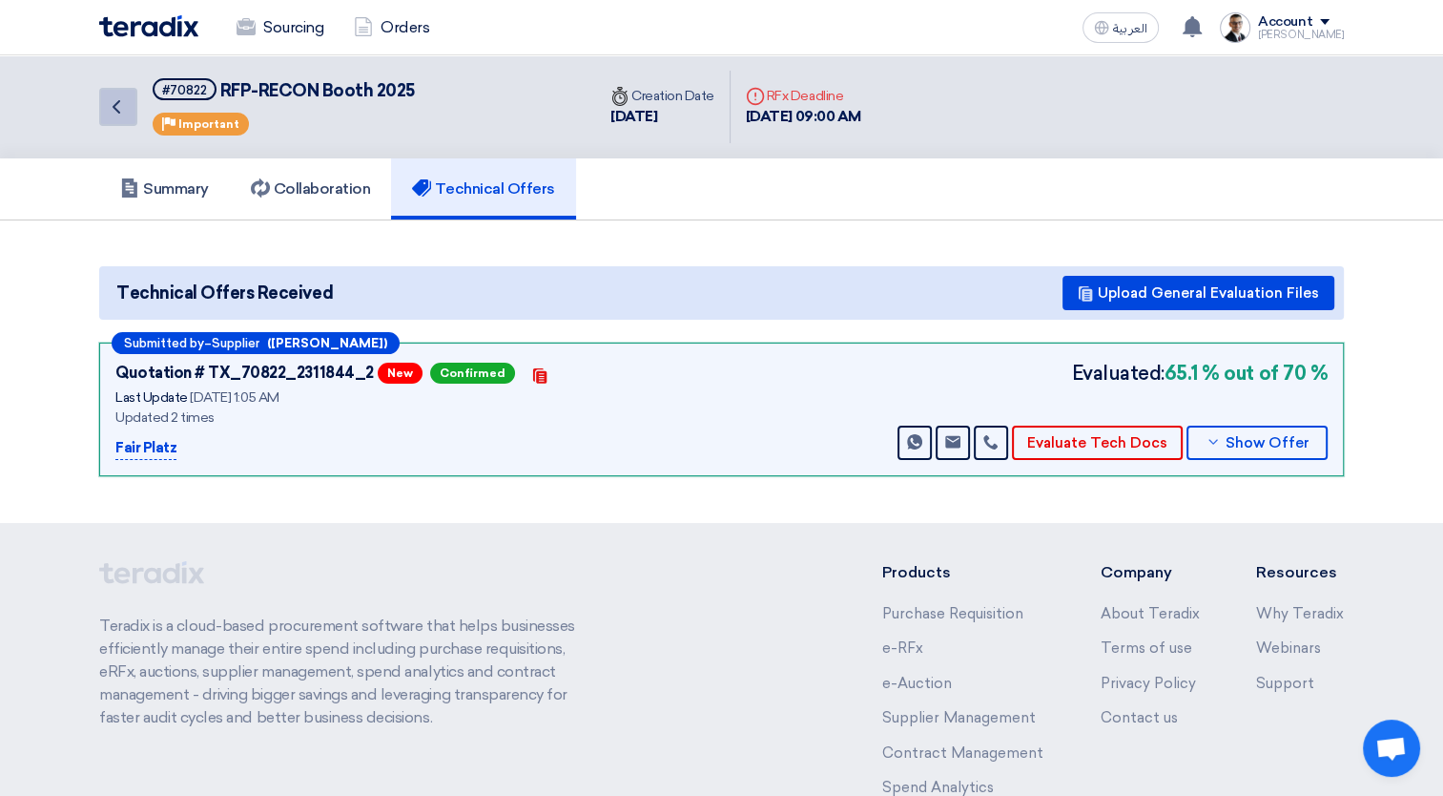
click at [129, 93] on link "Back" at bounding box center [118, 107] width 38 height 38
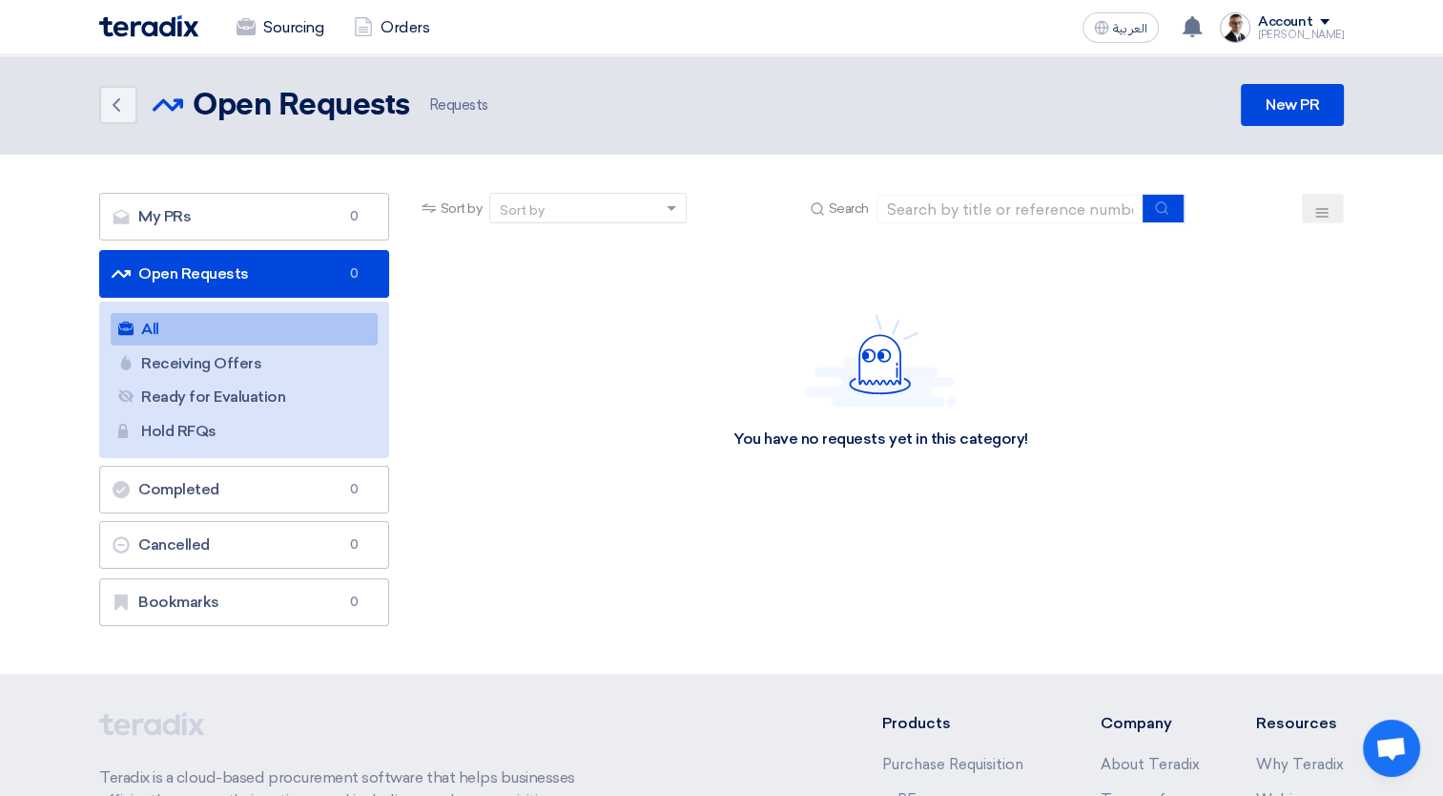
click at [189, 20] on img at bounding box center [148, 26] width 99 height 22
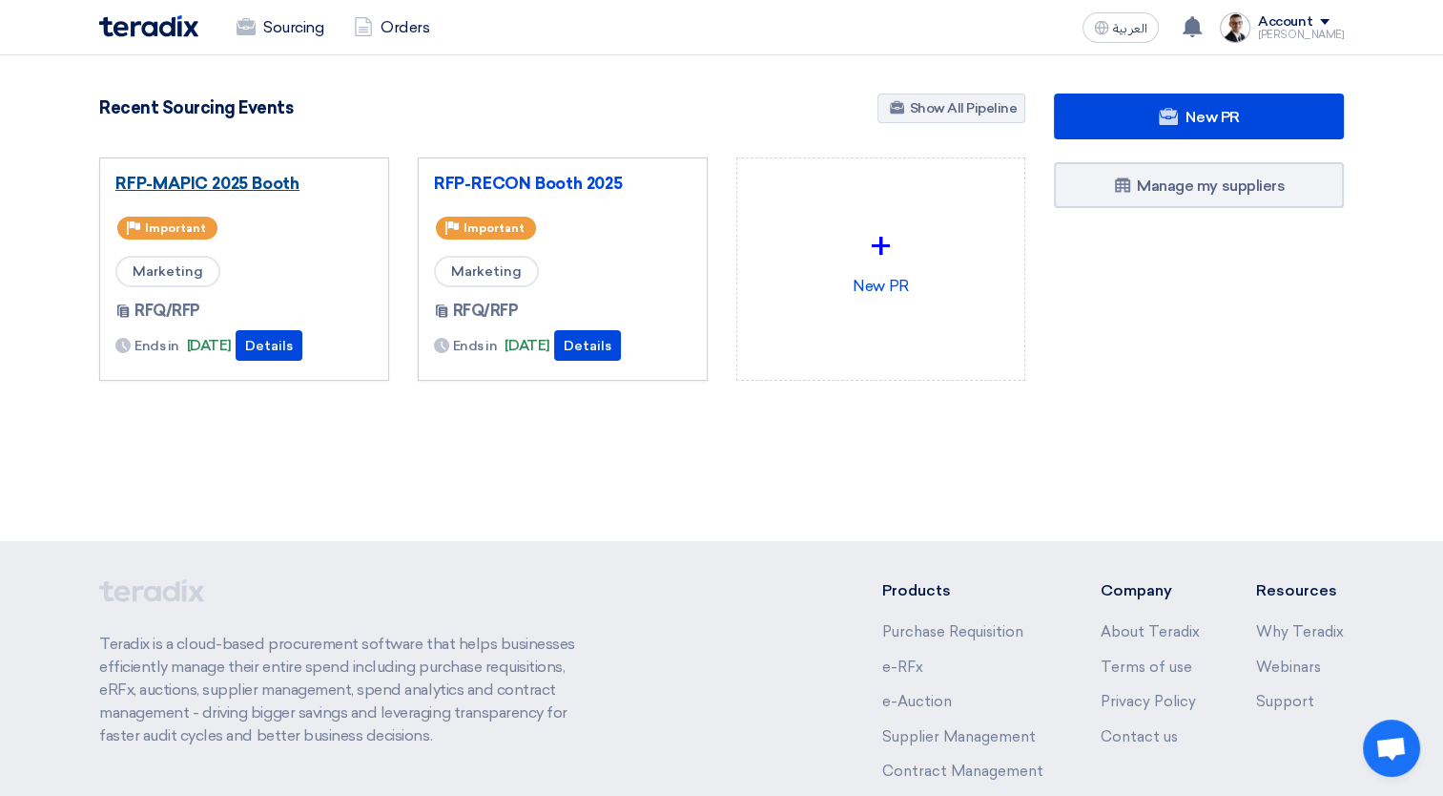
click at [257, 180] on link "RFP-MAPIC 2025 Booth" at bounding box center [244, 183] width 258 height 19
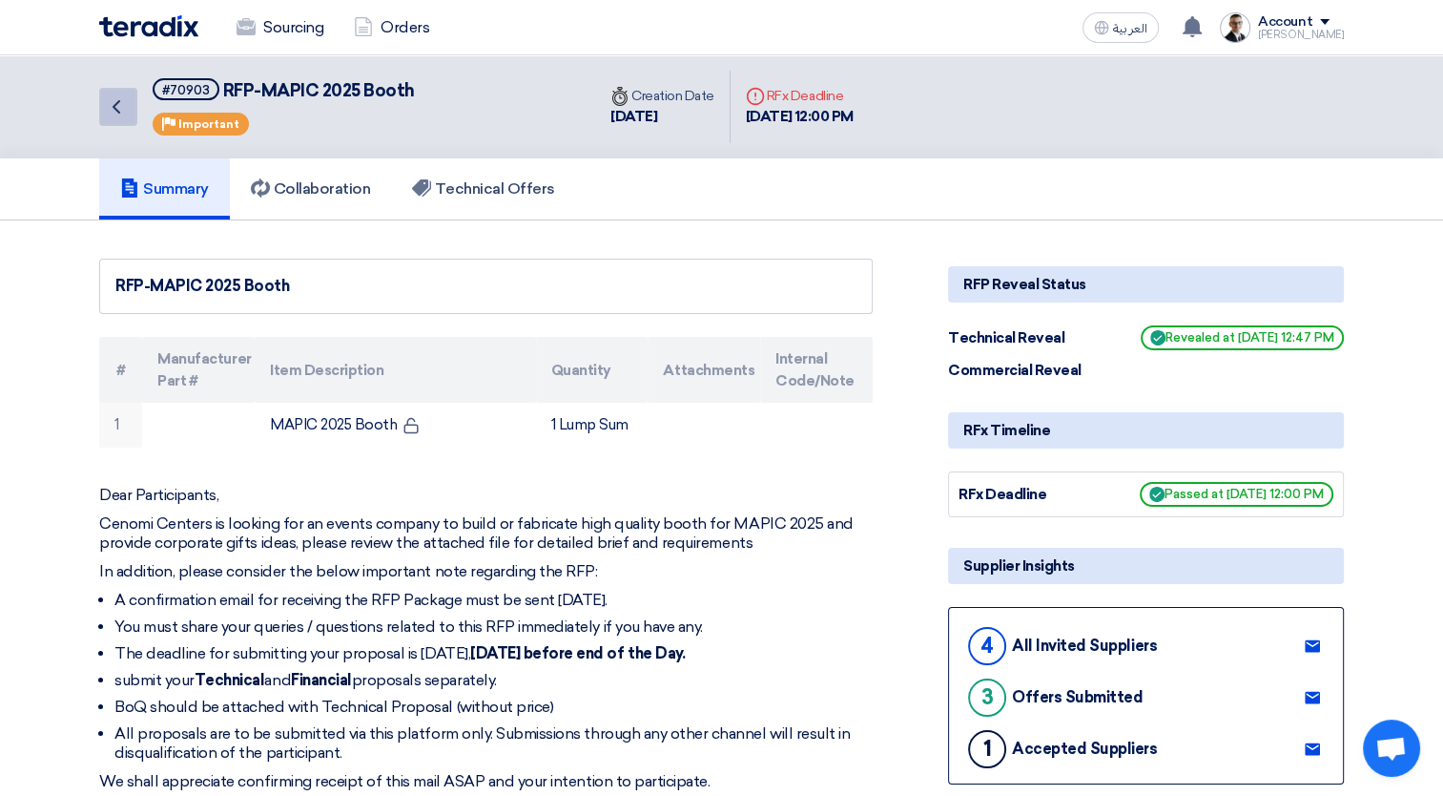
click at [100, 112] on link "Back" at bounding box center [118, 107] width 38 height 38
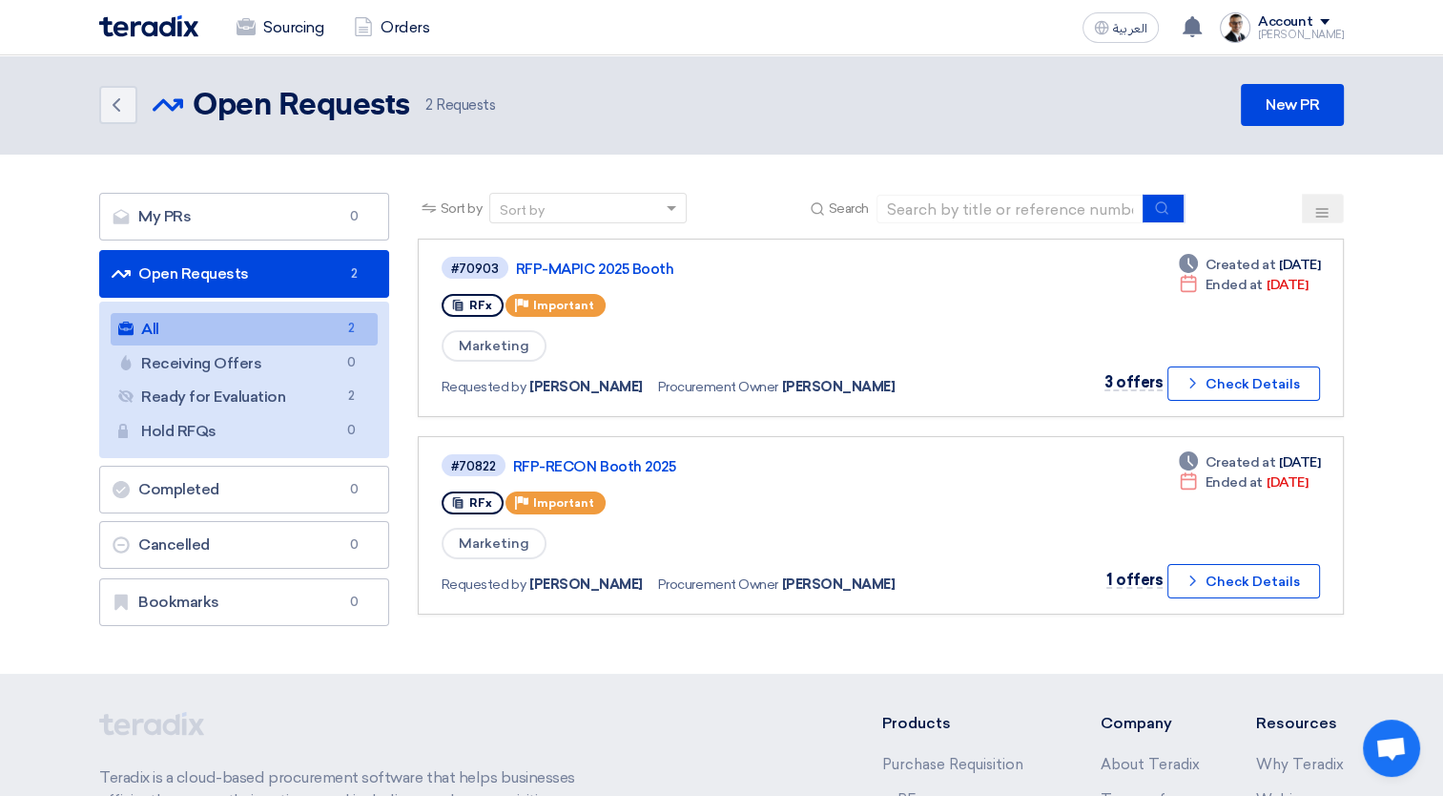
click at [153, 31] on img at bounding box center [148, 26] width 99 height 22
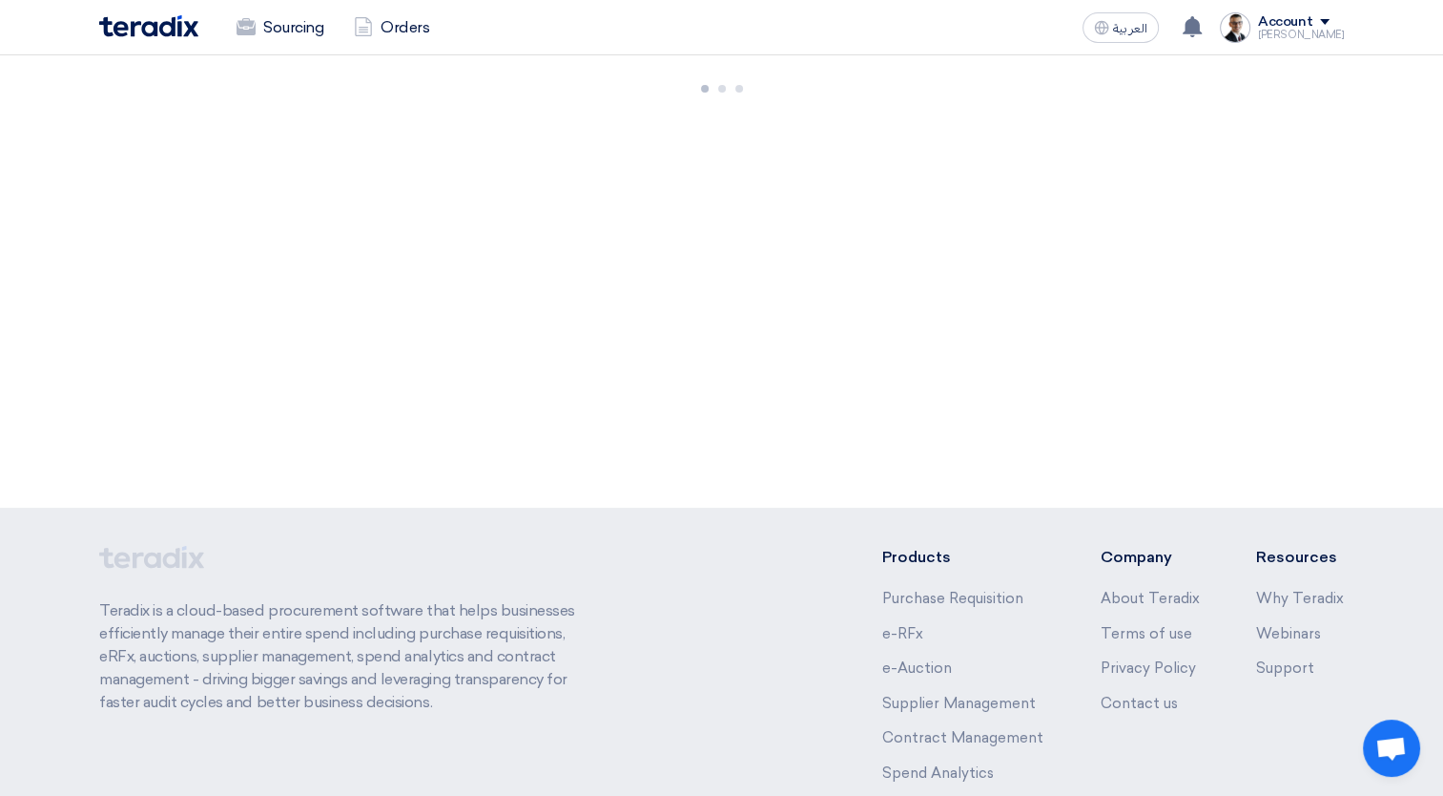
drag, startPoint x: 548, startPoint y: 278, endPoint x: 555, endPoint y: 361, distance: 83.4
click at [555, 361] on div "New PR Submit your requirements with a variety of sourcing events: RFP/RFQ/Auct…" at bounding box center [721, 281] width 1443 height 452
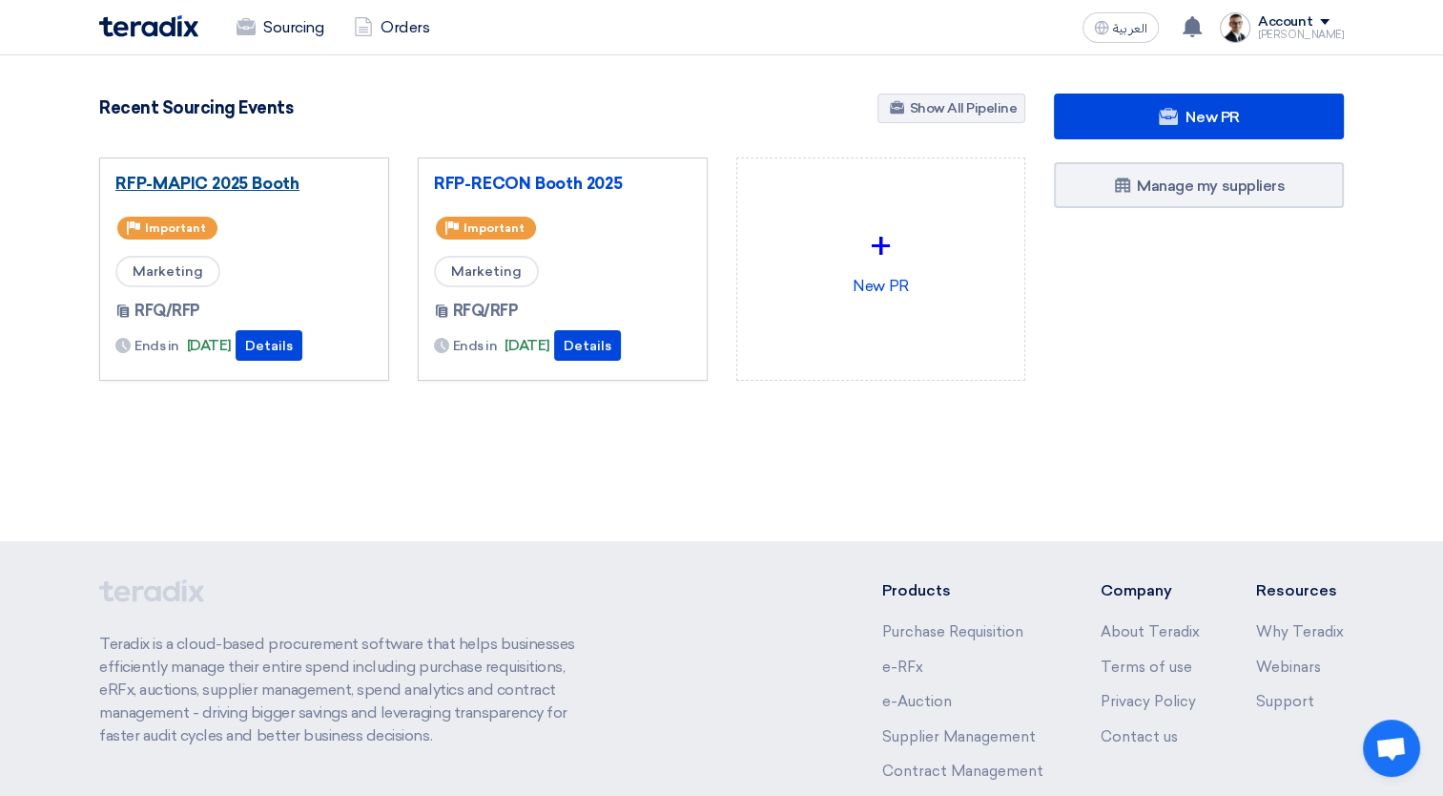
click at [248, 179] on link "RFP-MAPIC 2025 Booth" at bounding box center [244, 183] width 258 height 19
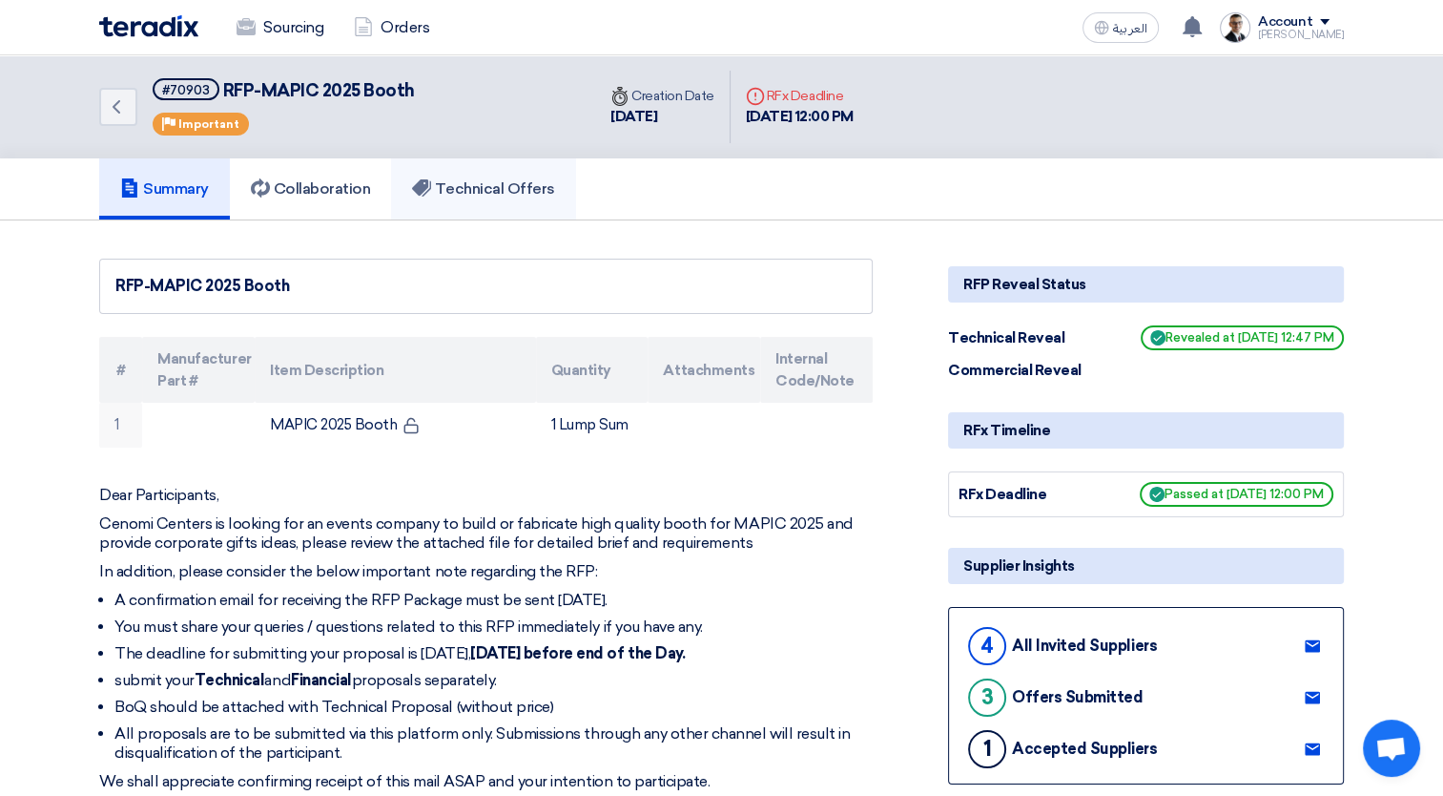
click at [454, 189] on h5 "Technical Offers" at bounding box center [483, 188] width 142 height 19
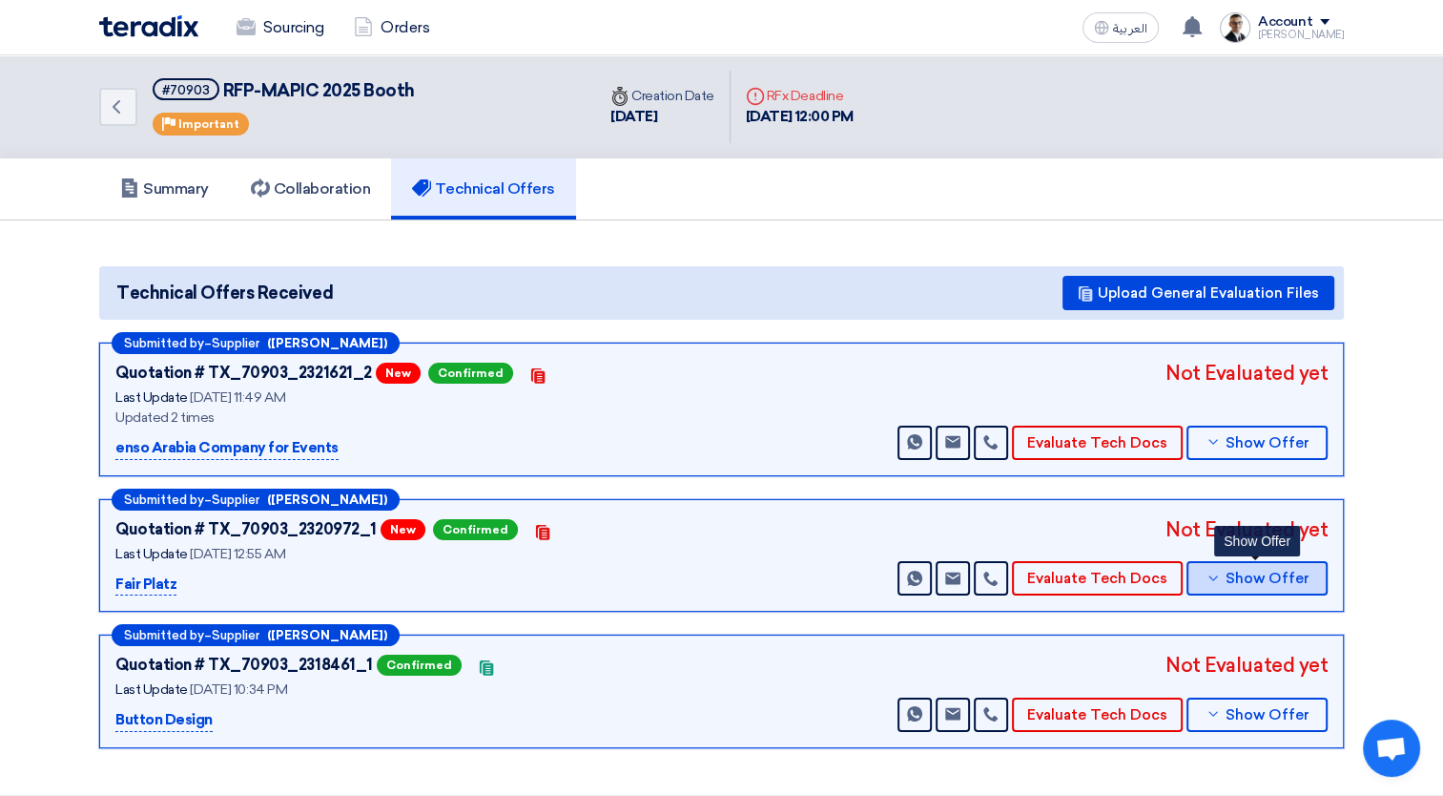
click at [1217, 585] on button "Show Offer" at bounding box center [1257, 578] width 141 height 34
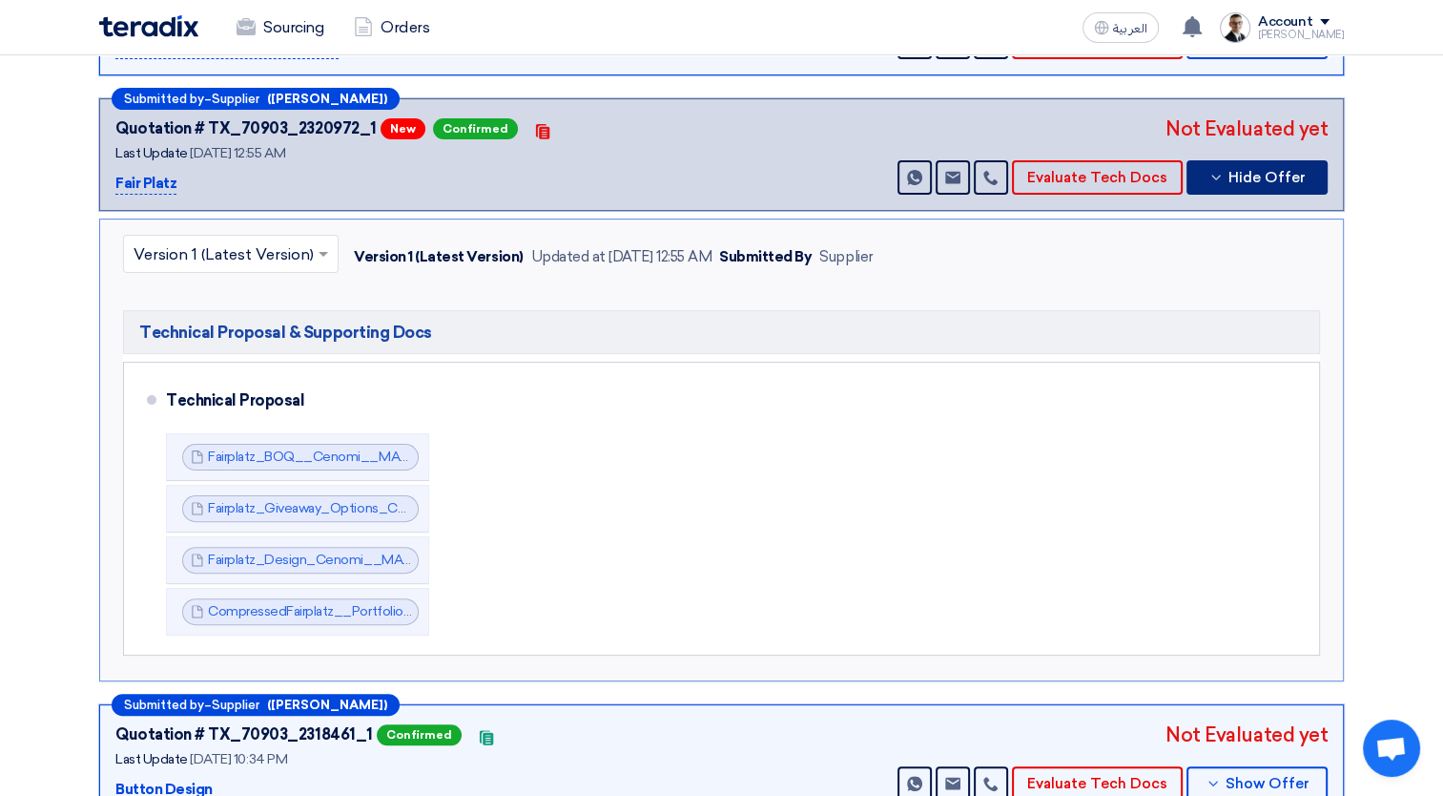
scroll to position [407, 0]
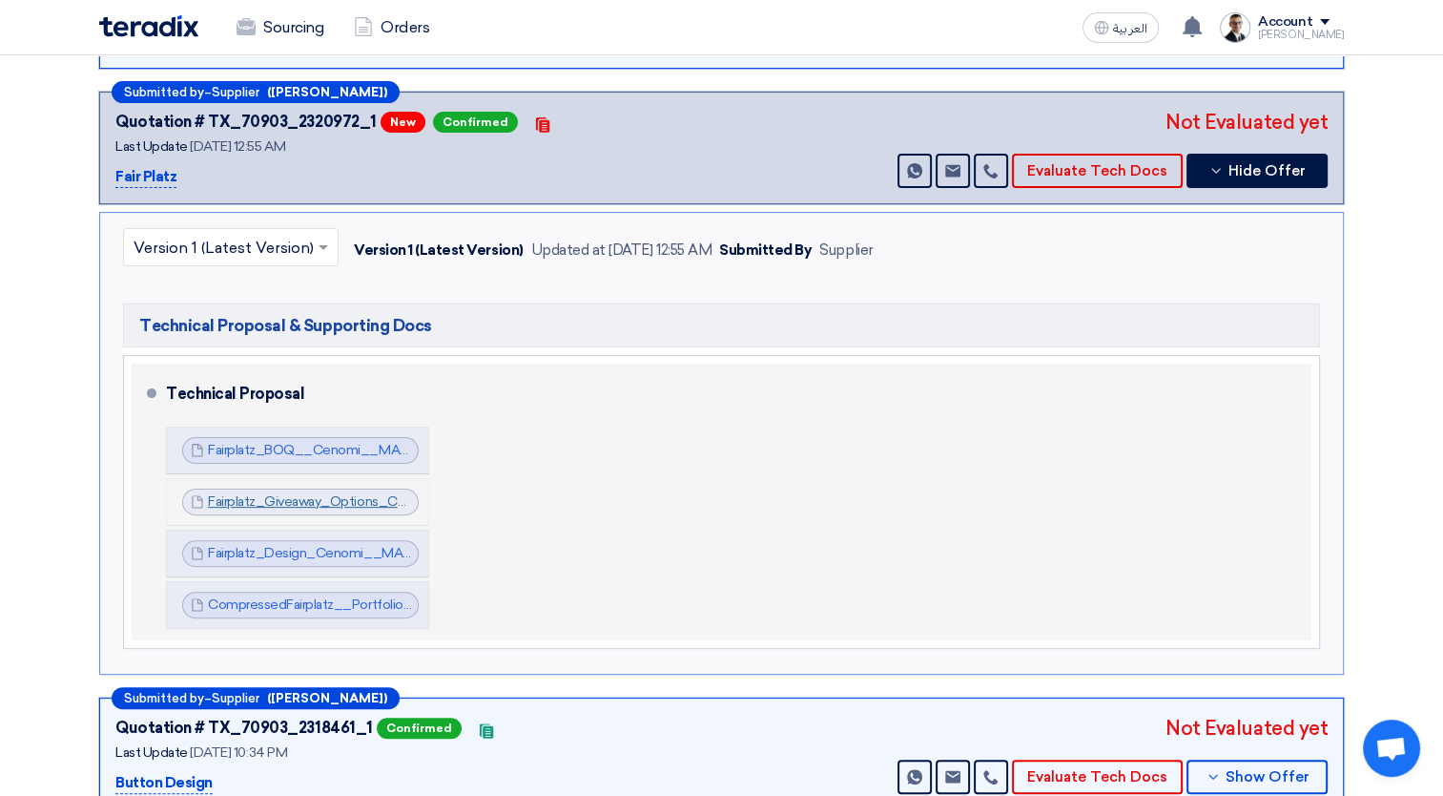
click at [326, 494] on link "Fairplatz_Giveaway_Options_Cenomi__MAPIC__Unpriced_1755725944488.pdf" at bounding box center [453, 501] width 491 height 16
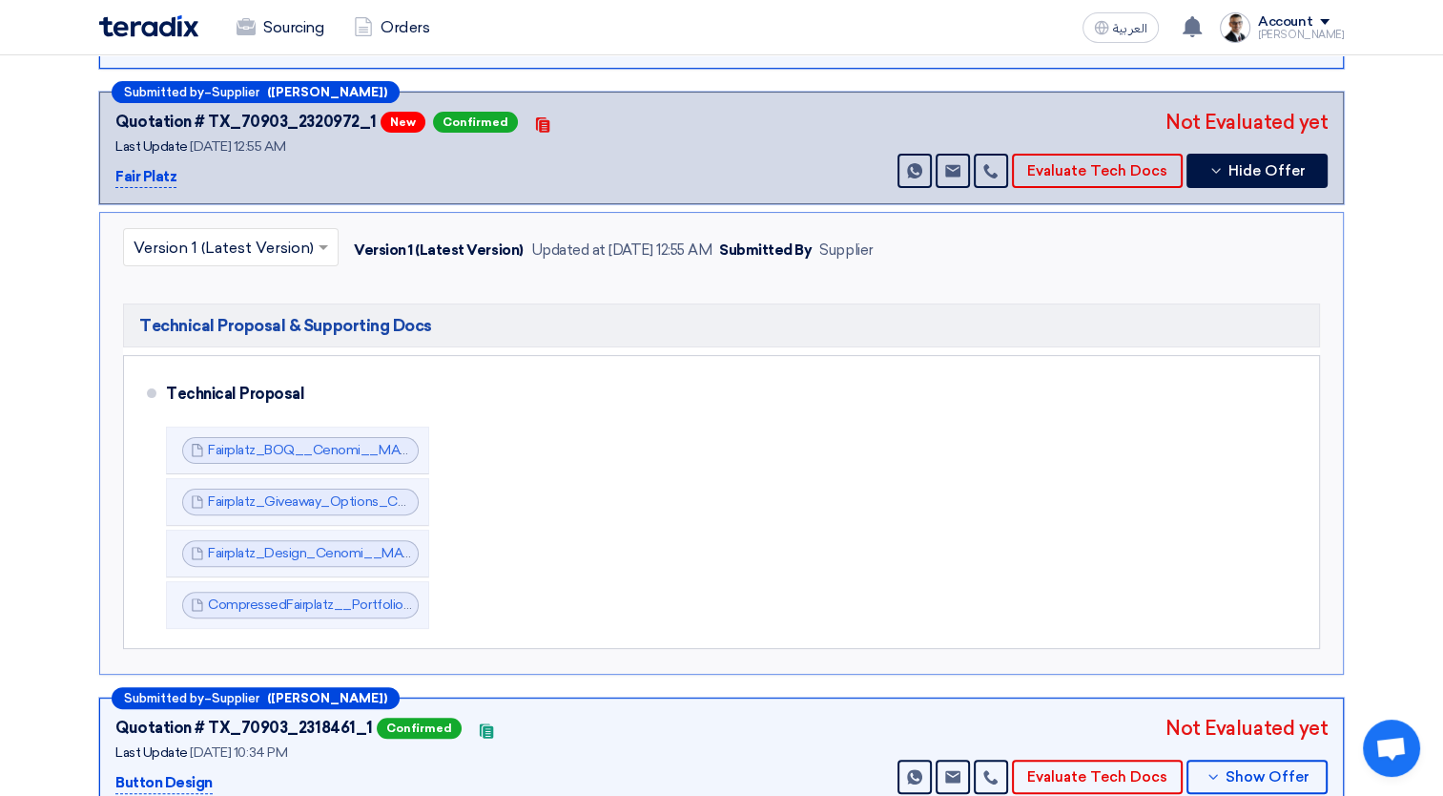
click at [705, 647] on div "Technical Proposal & Supporting Docs Technical Proposal Fairplatz_BOQ__Cenomi__…" at bounding box center [722, 477] width 1226 height 363
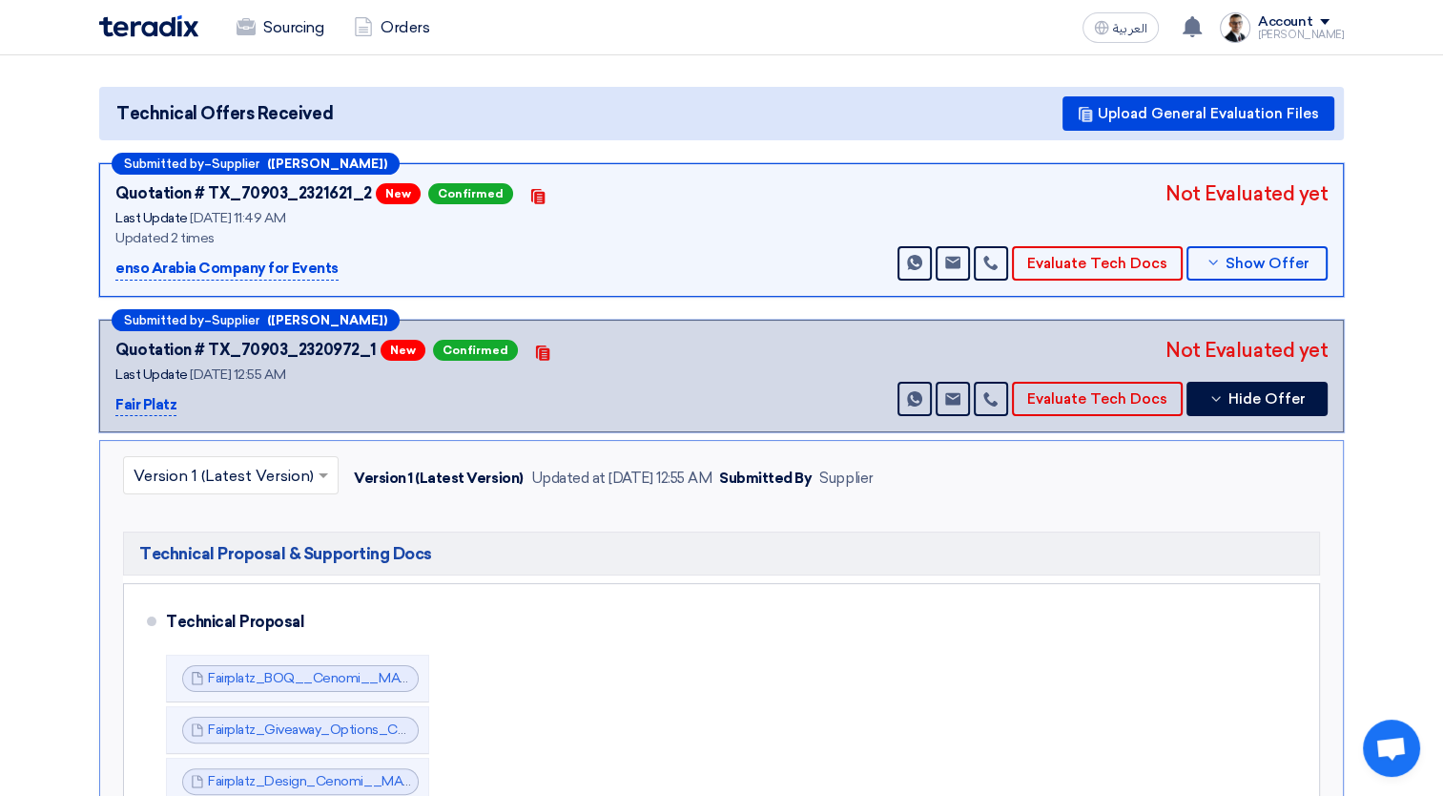
scroll to position [0, 0]
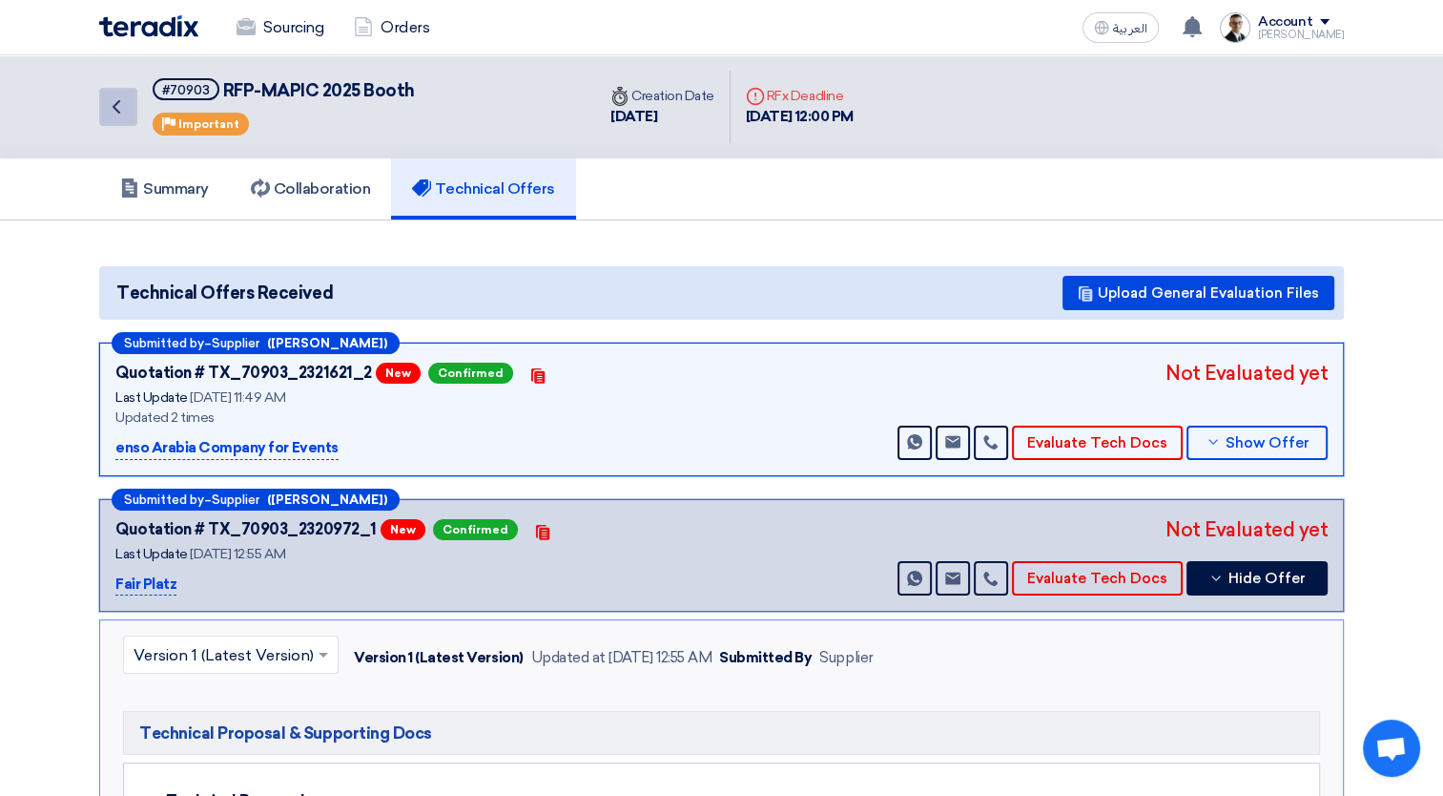
click at [130, 111] on link "Back" at bounding box center [118, 107] width 38 height 38
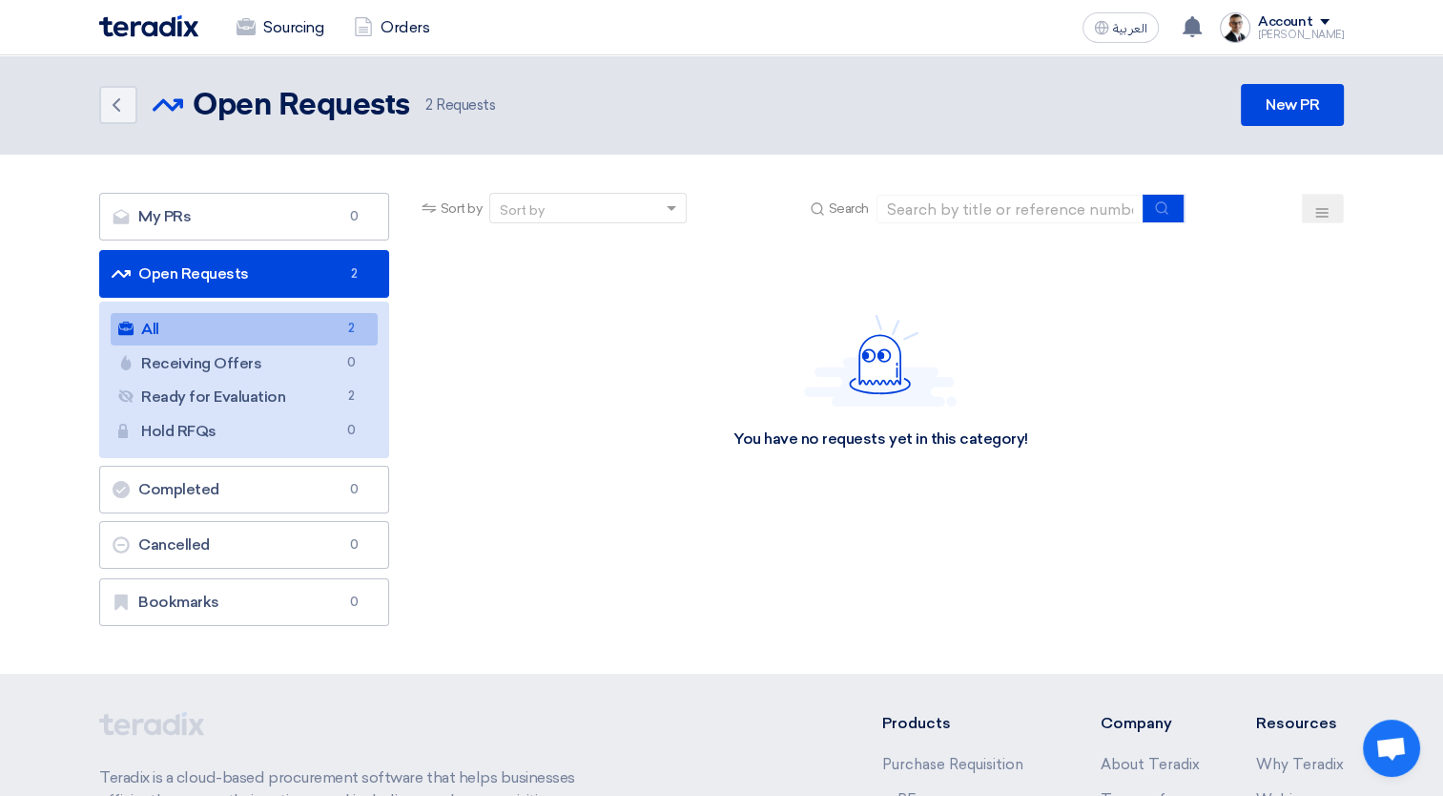
click at [128, 27] on img at bounding box center [148, 26] width 99 height 22
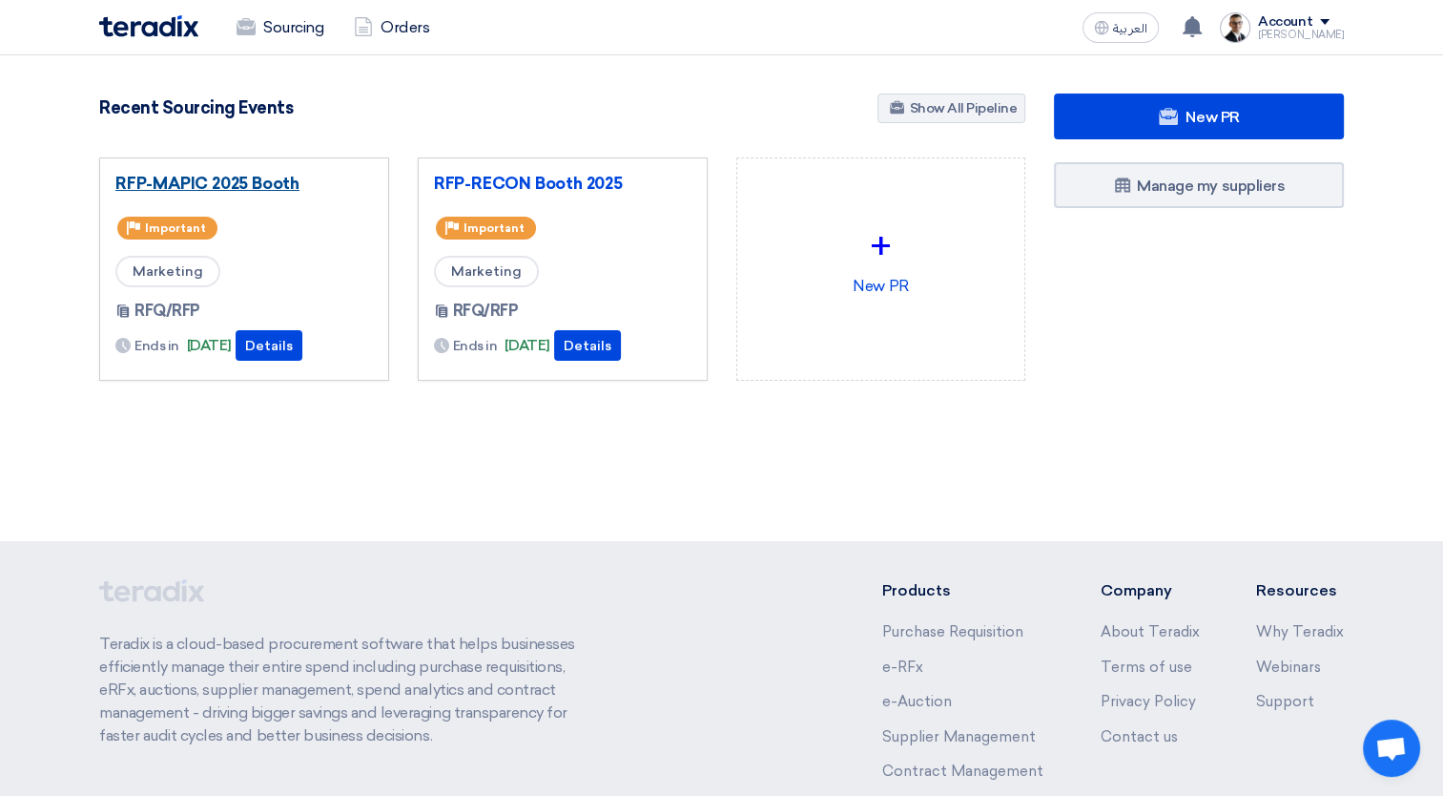
click at [269, 186] on link "RFP-MAPIC 2025 Booth" at bounding box center [244, 183] width 258 height 19
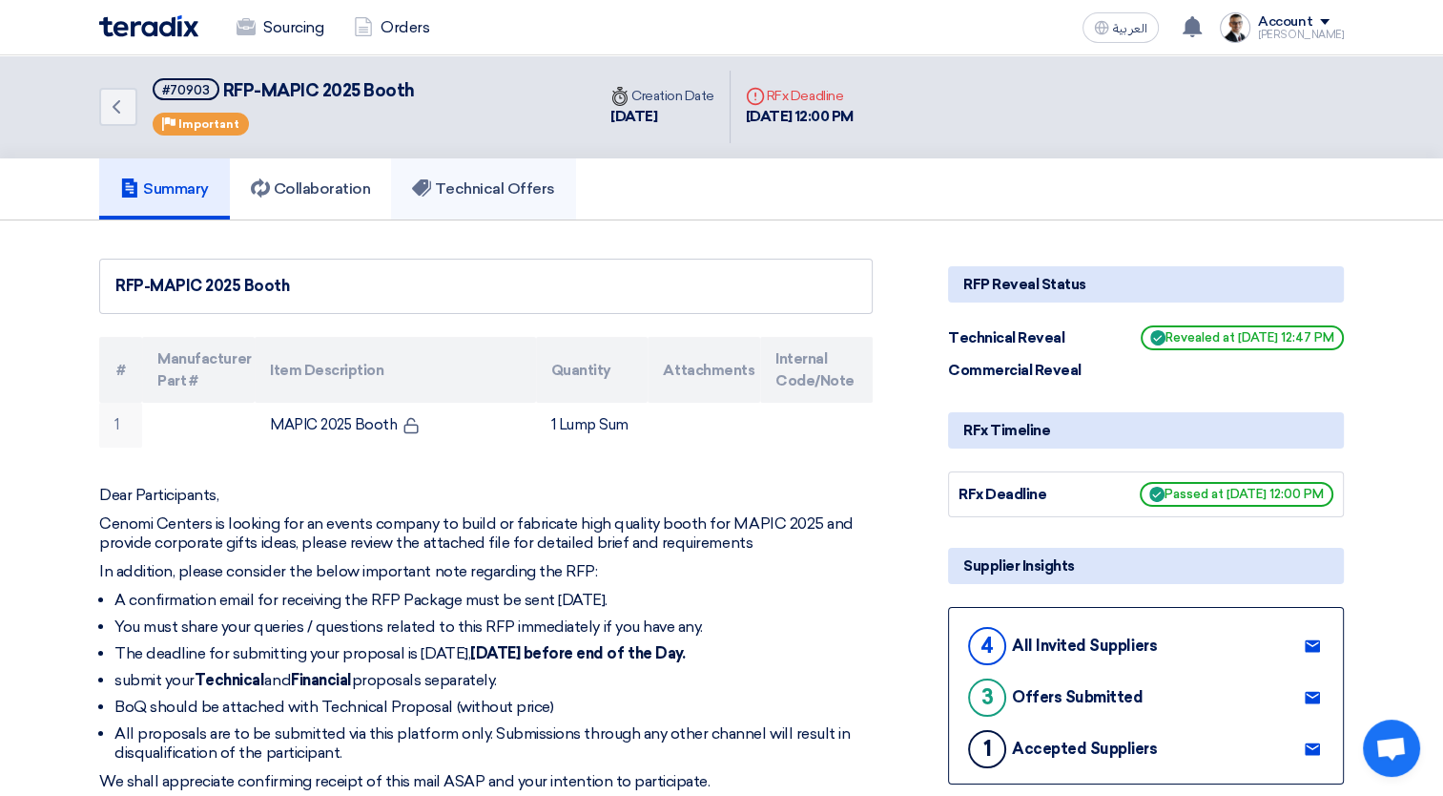
click at [498, 180] on h5 "Technical Offers" at bounding box center [483, 188] width 142 height 19
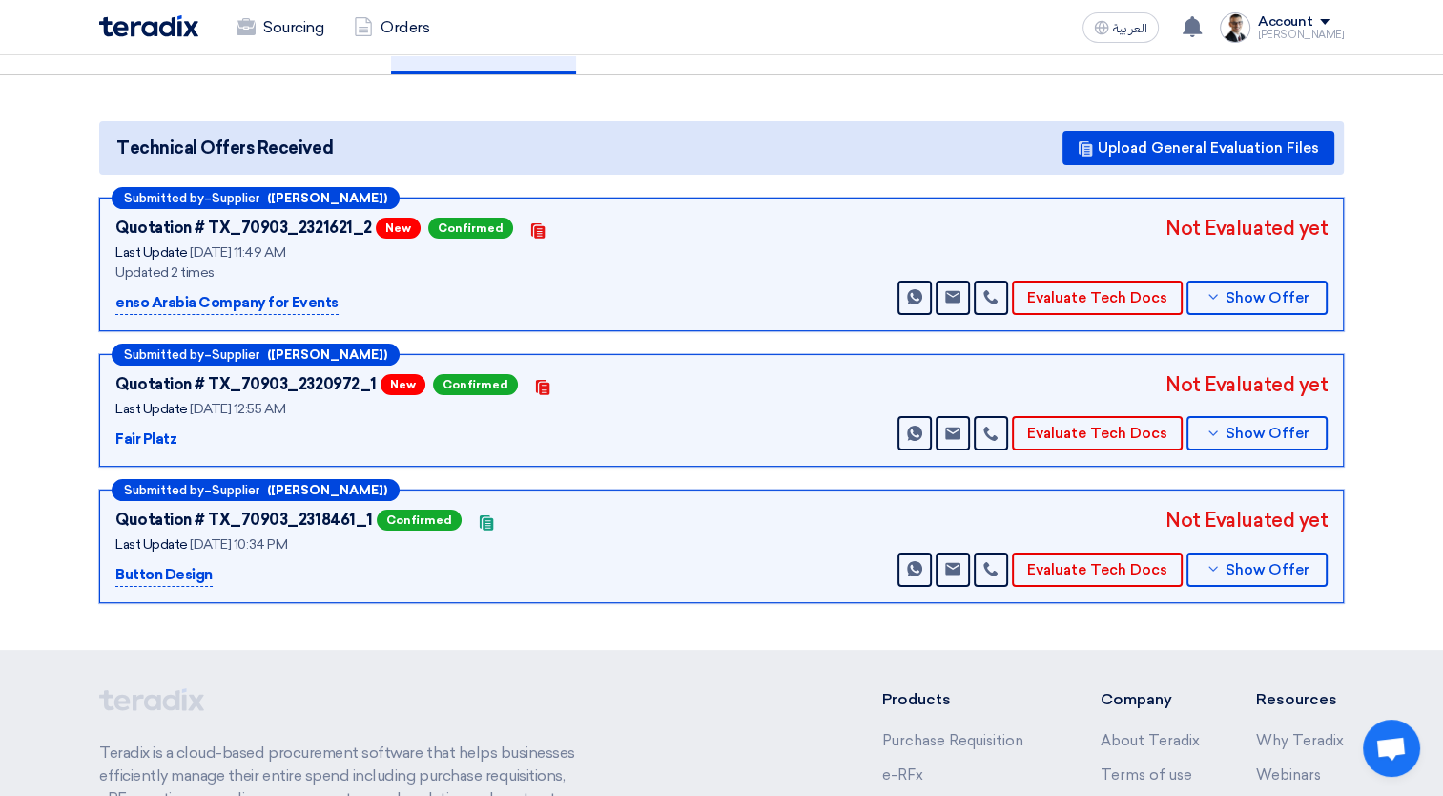
scroll to position [114, 0]
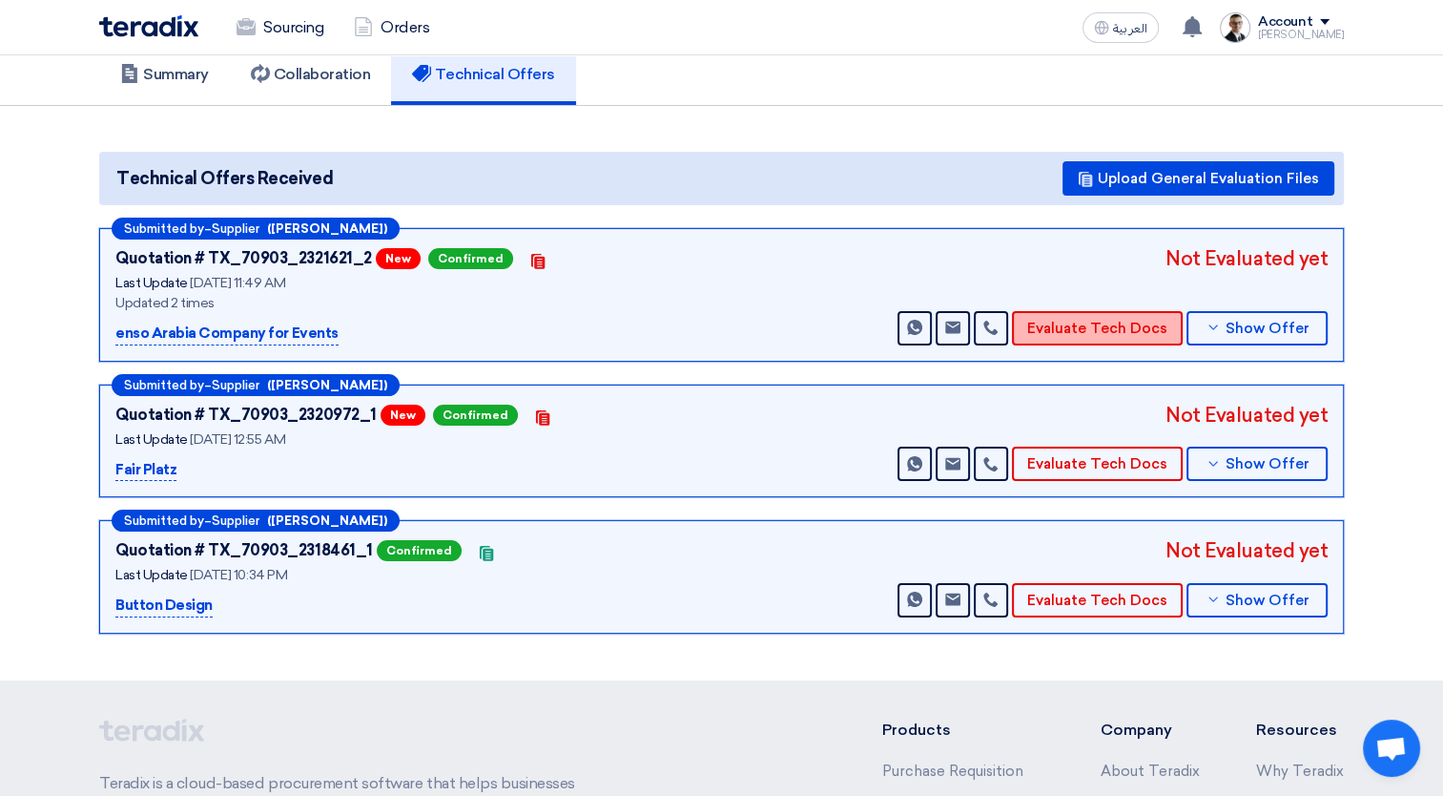
click at [1126, 329] on button "Evaluate Tech Docs" at bounding box center [1097, 328] width 171 height 34
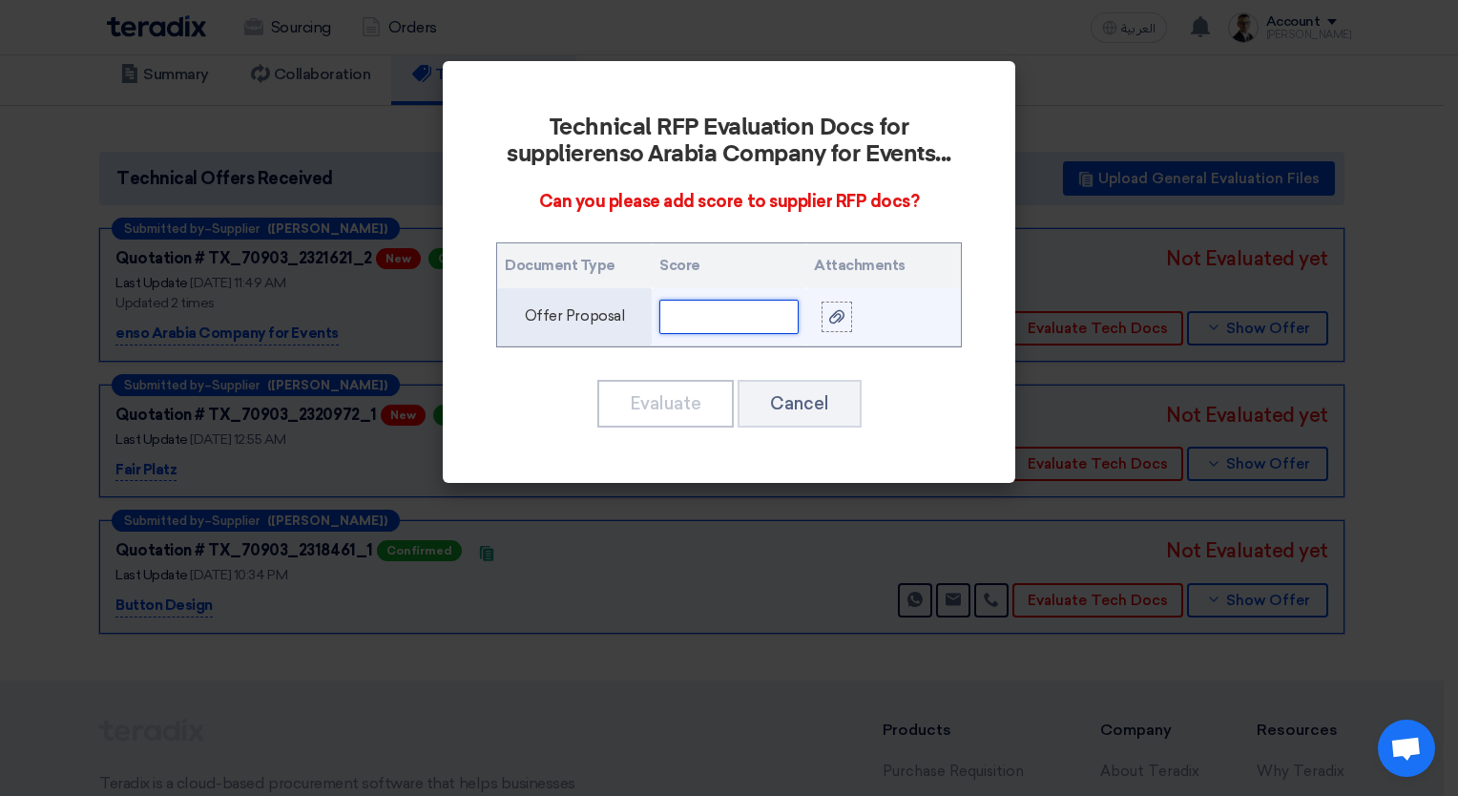
click at [718, 314] on input "text" at bounding box center [728, 317] width 139 height 34
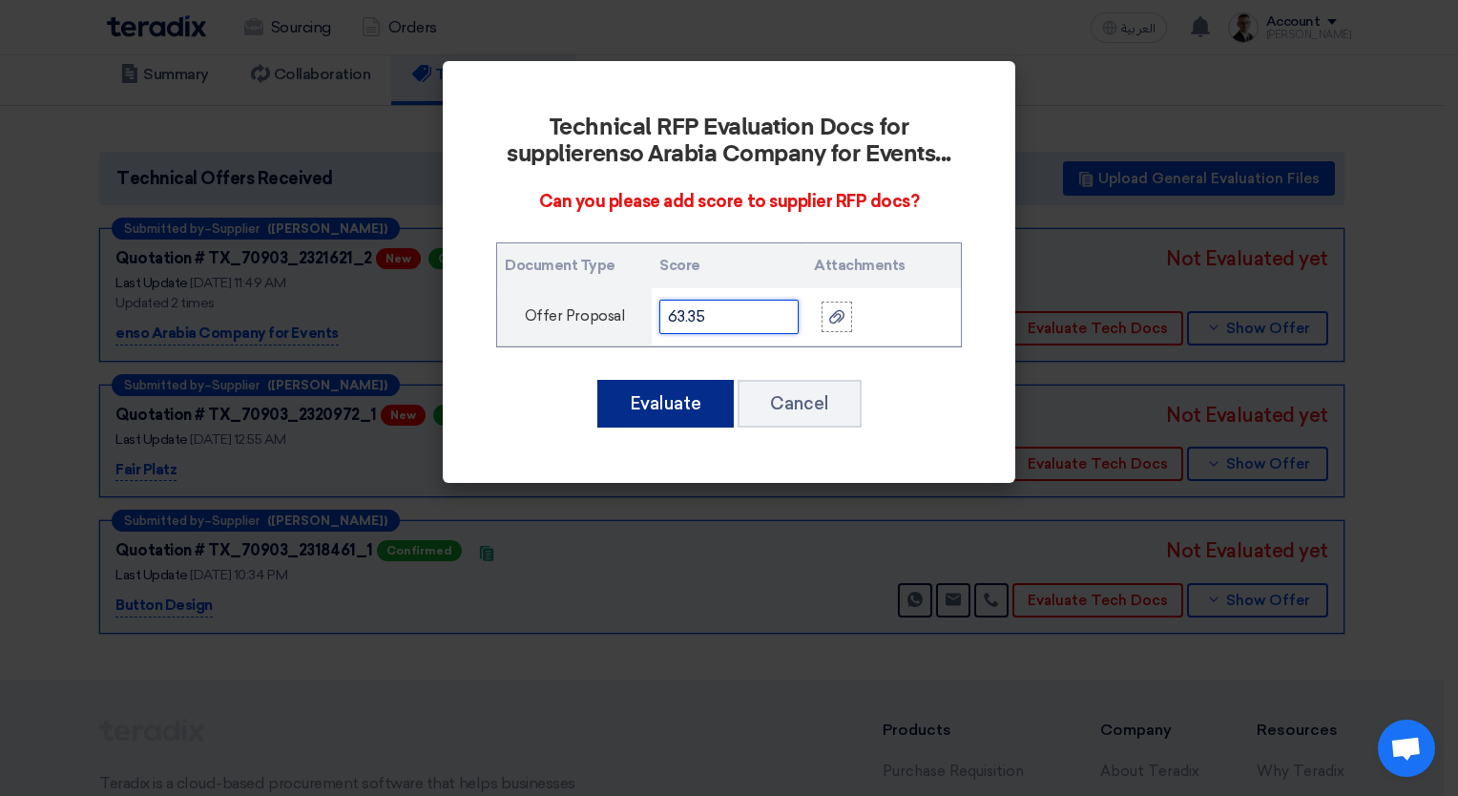
type input "63.35"
click at [665, 411] on button "Evaluate" at bounding box center [665, 404] width 136 height 48
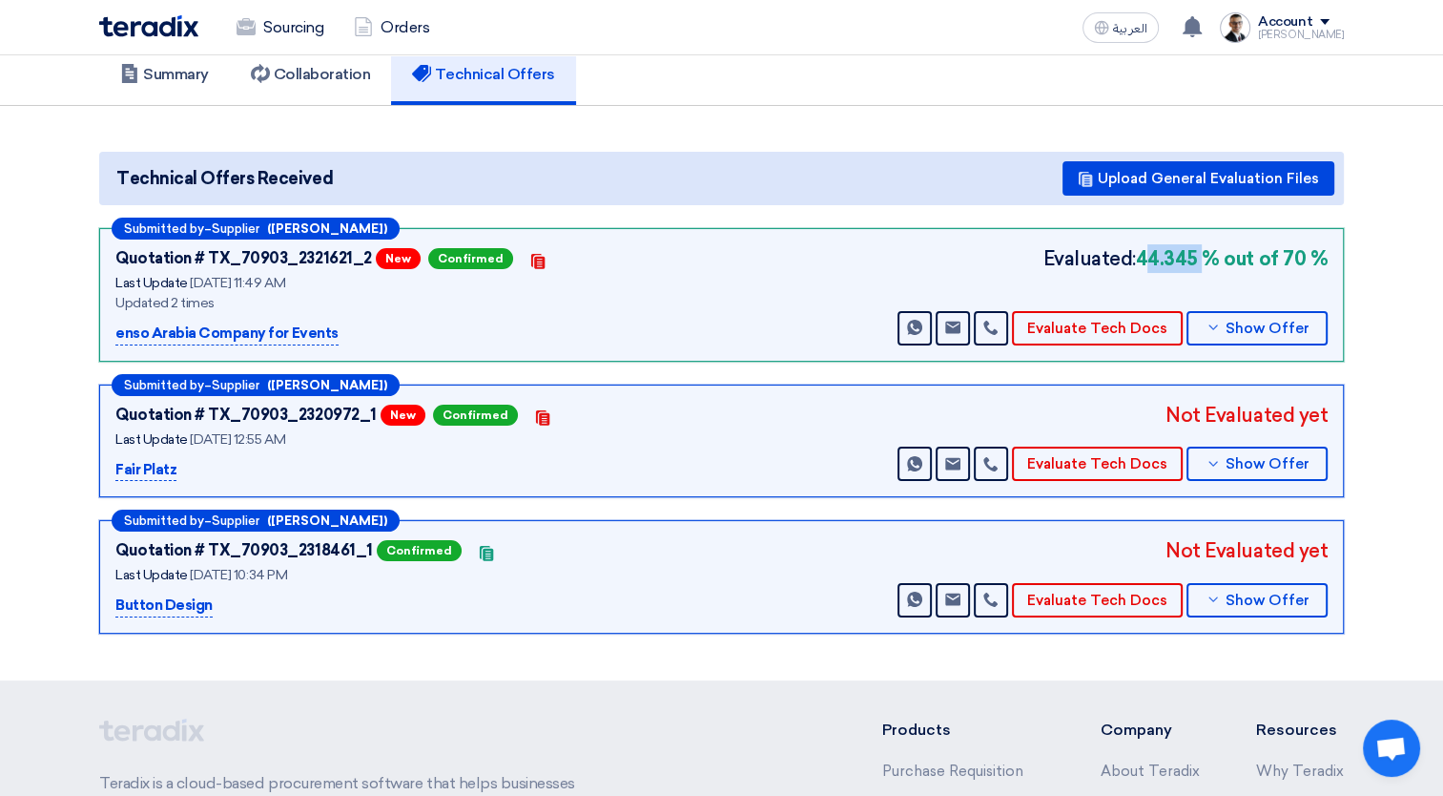
drag, startPoint x: 1153, startPoint y: 257, endPoint x: 1215, endPoint y: 246, distance: 63.8
click at [1215, 246] on b "44.345 % out of 70 %" at bounding box center [1232, 258] width 192 height 29
drag, startPoint x: 1215, startPoint y: 246, endPoint x: 1157, endPoint y: 261, distance: 60.2
click at [1157, 261] on b "44.345 % out of 70 %" at bounding box center [1232, 258] width 192 height 29
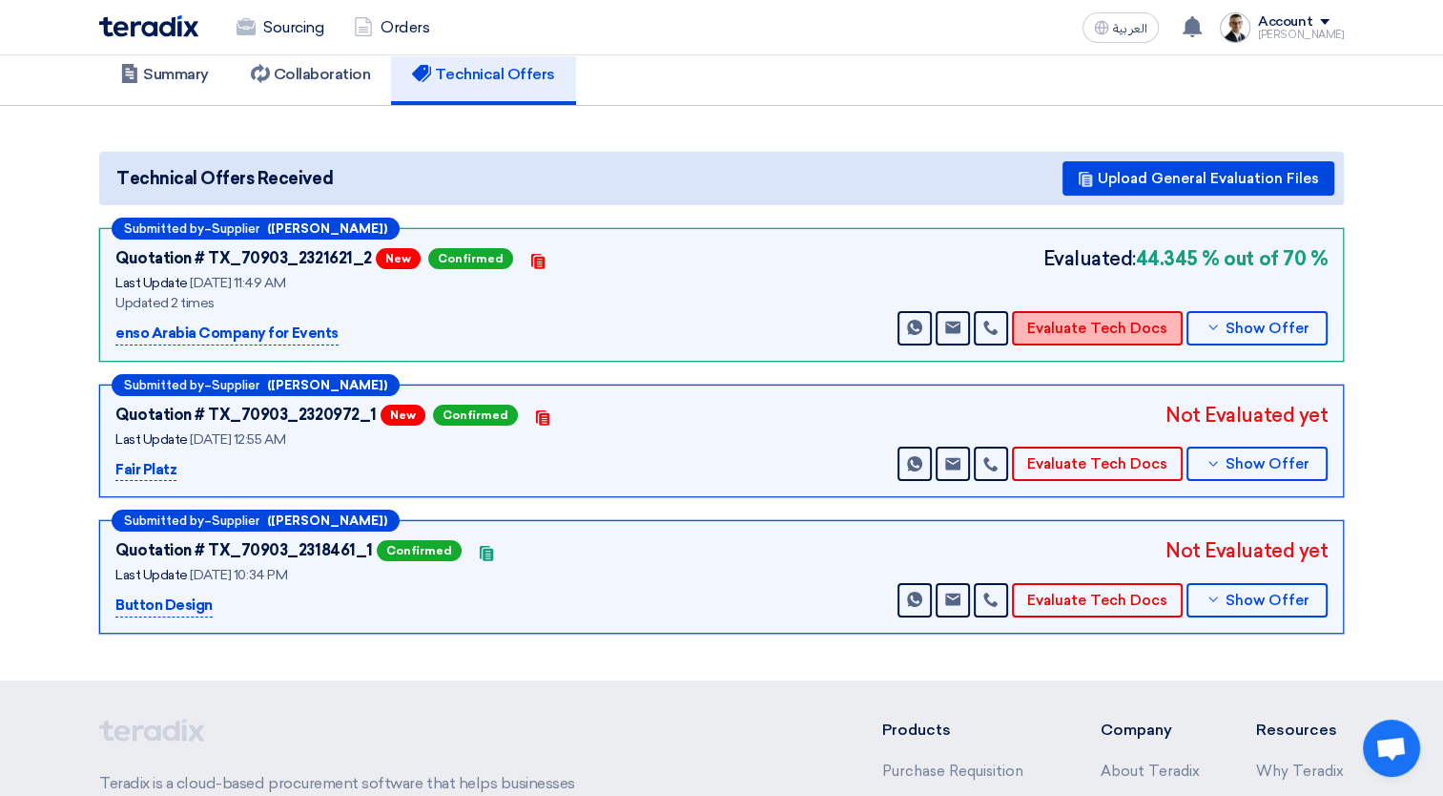
click at [1115, 329] on button "Evaluate Tech Docs" at bounding box center [1097, 328] width 171 height 34
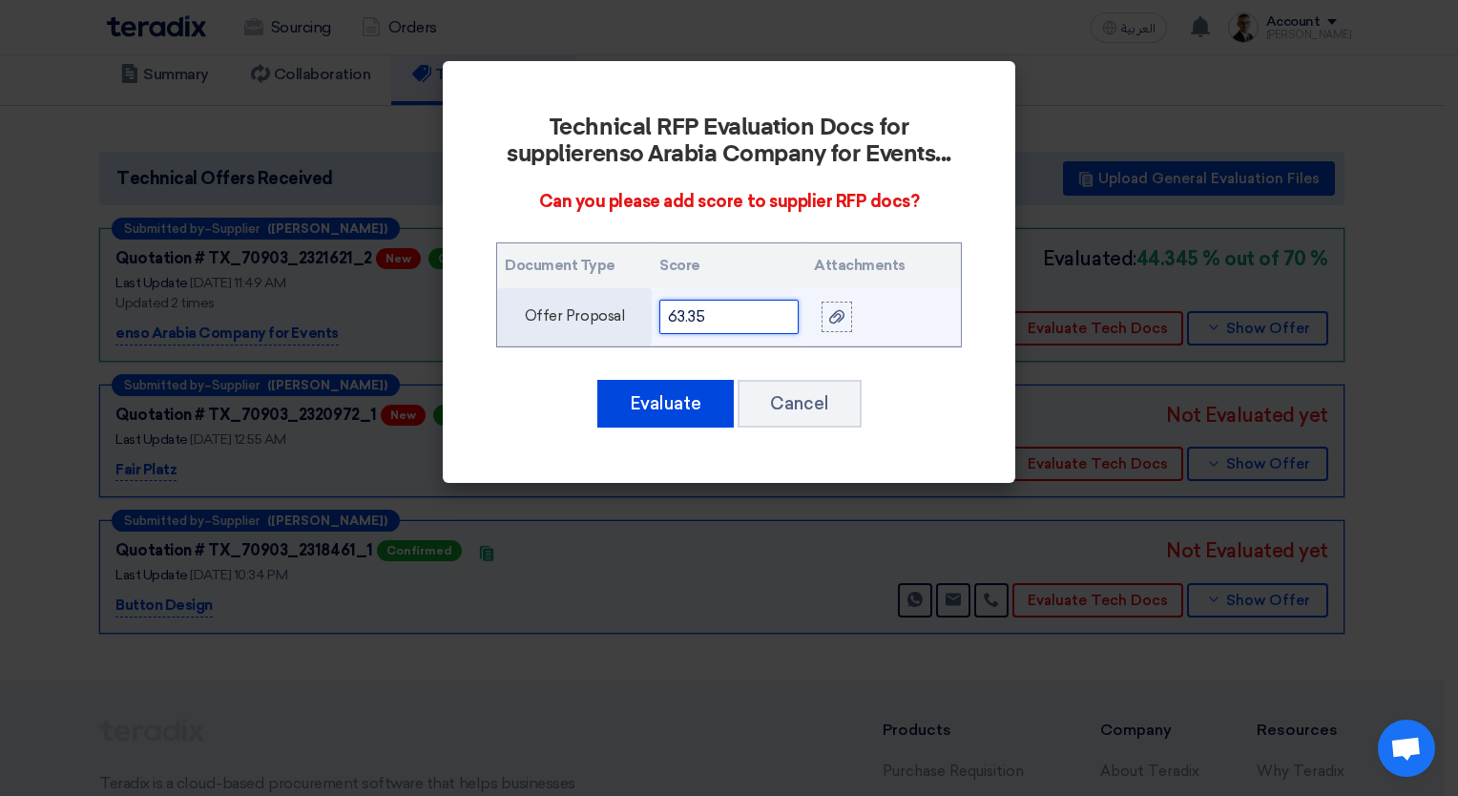
drag, startPoint x: 711, startPoint y: 316, endPoint x: 564, endPoint y: 328, distance: 147.4
click at [564, 328] on tr "Offer Proposal 63.35" at bounding box center [729, 317] width 464 height 58
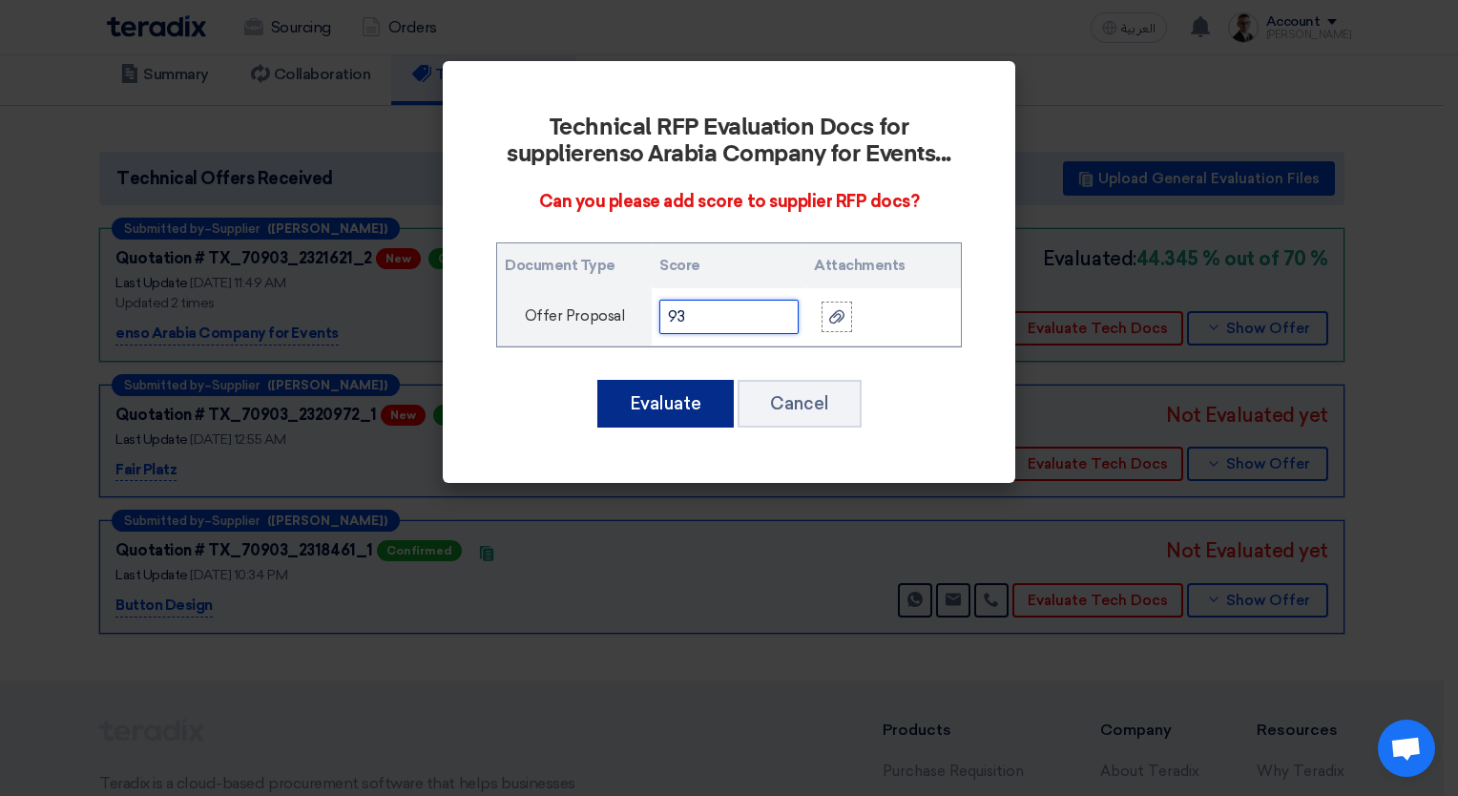
type input "93"
click at [647, 394] on button "Evaluate" at bounding box center [665, 404] width 136 height 48
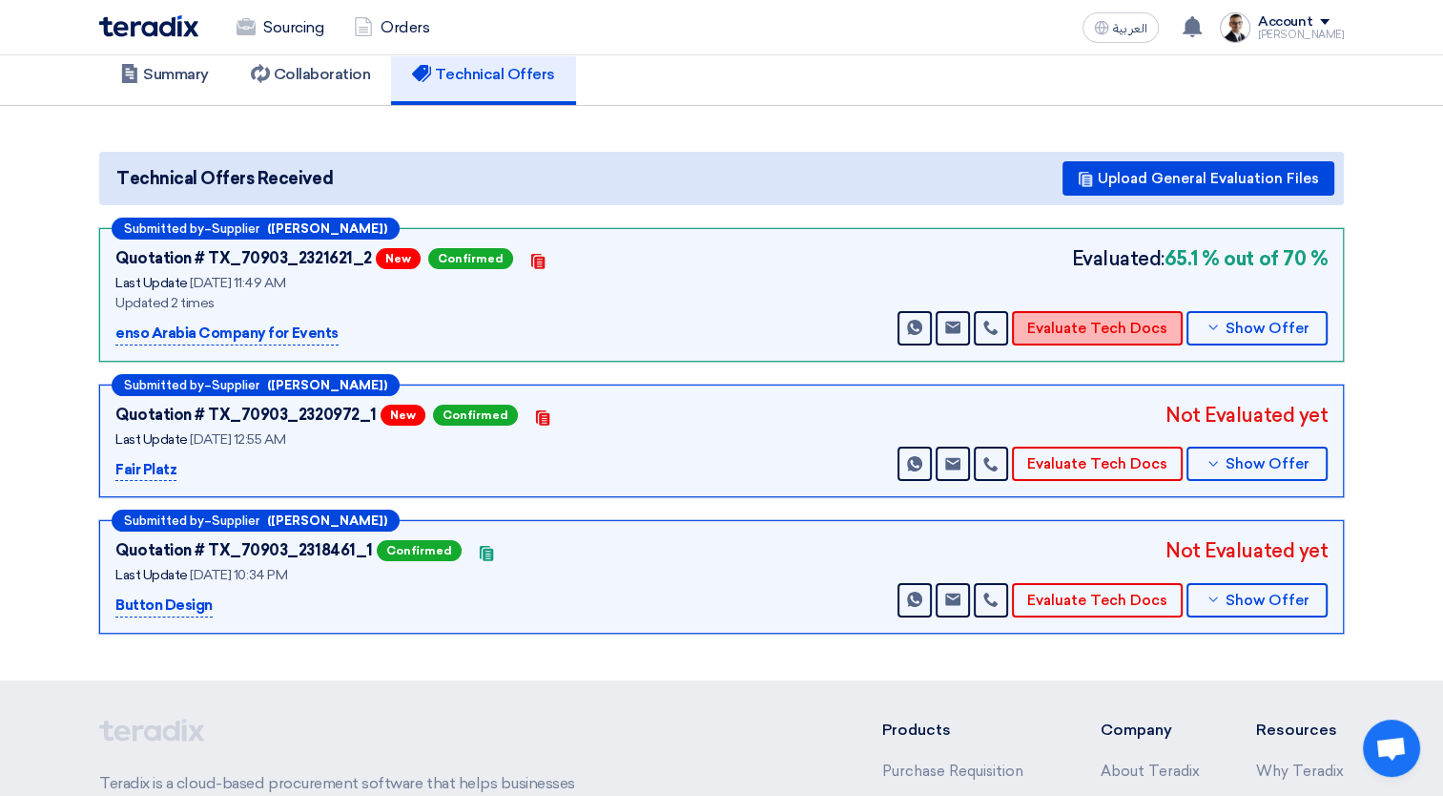
click at [1098, 332] on button "Evaluate Tech Docs" at bounding box center [1097, 328] width 171 height 34
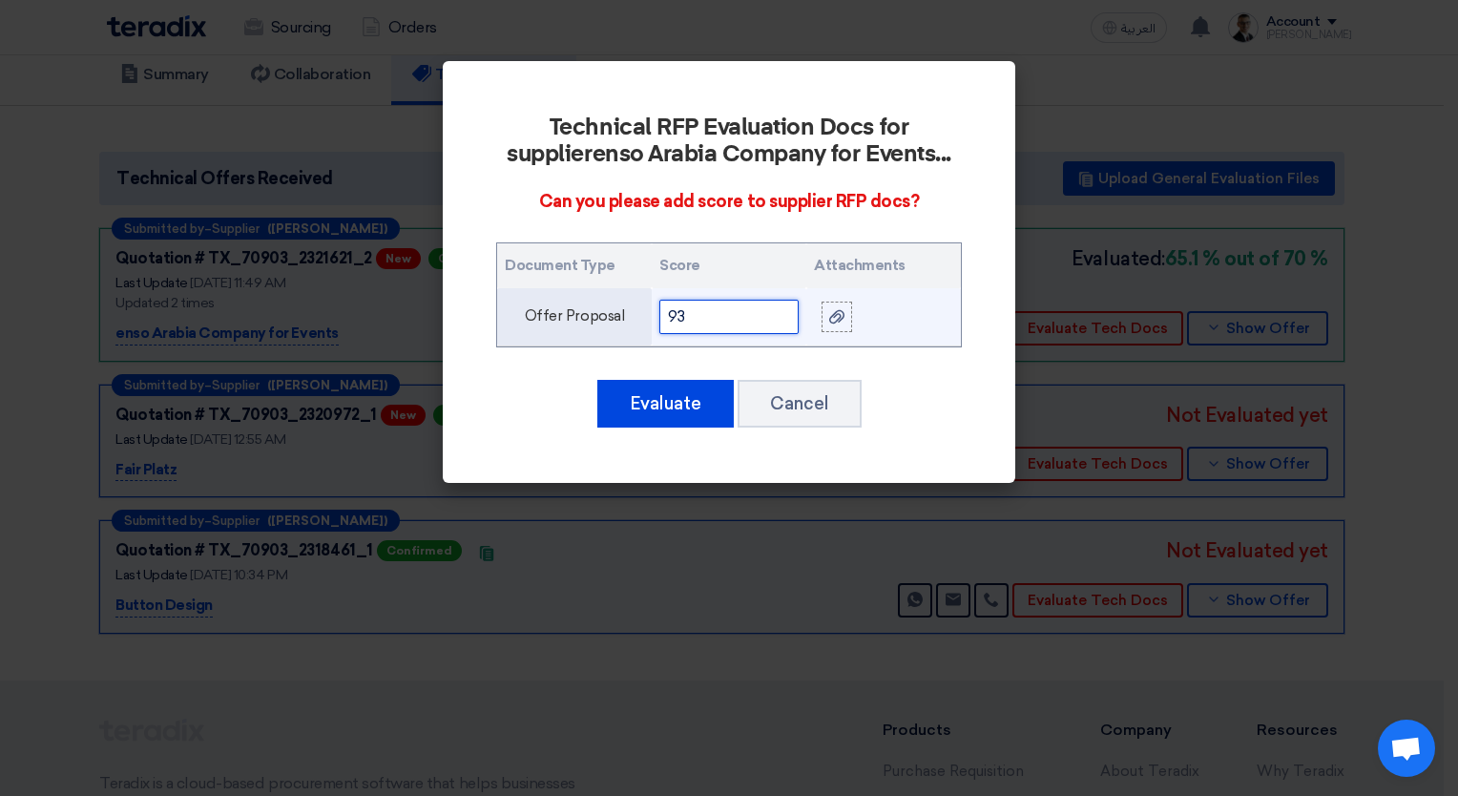
click at [715, 325] on input "93" at bounding box center [728, 317] width 139 height 34
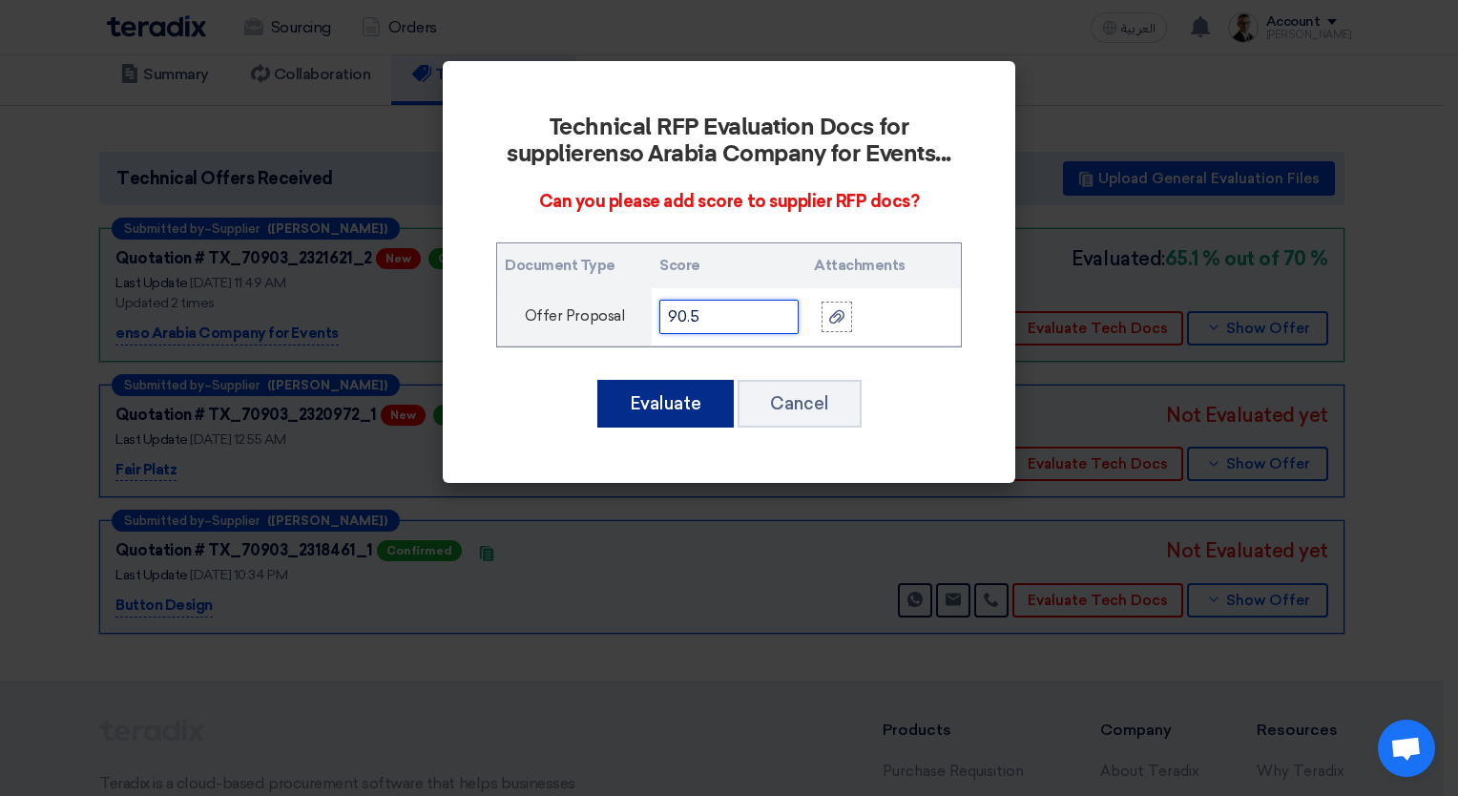
type input "90.5"
click at [667, 400] on button "Evaluate" at bounding box center [665, 404] width 136 height 48
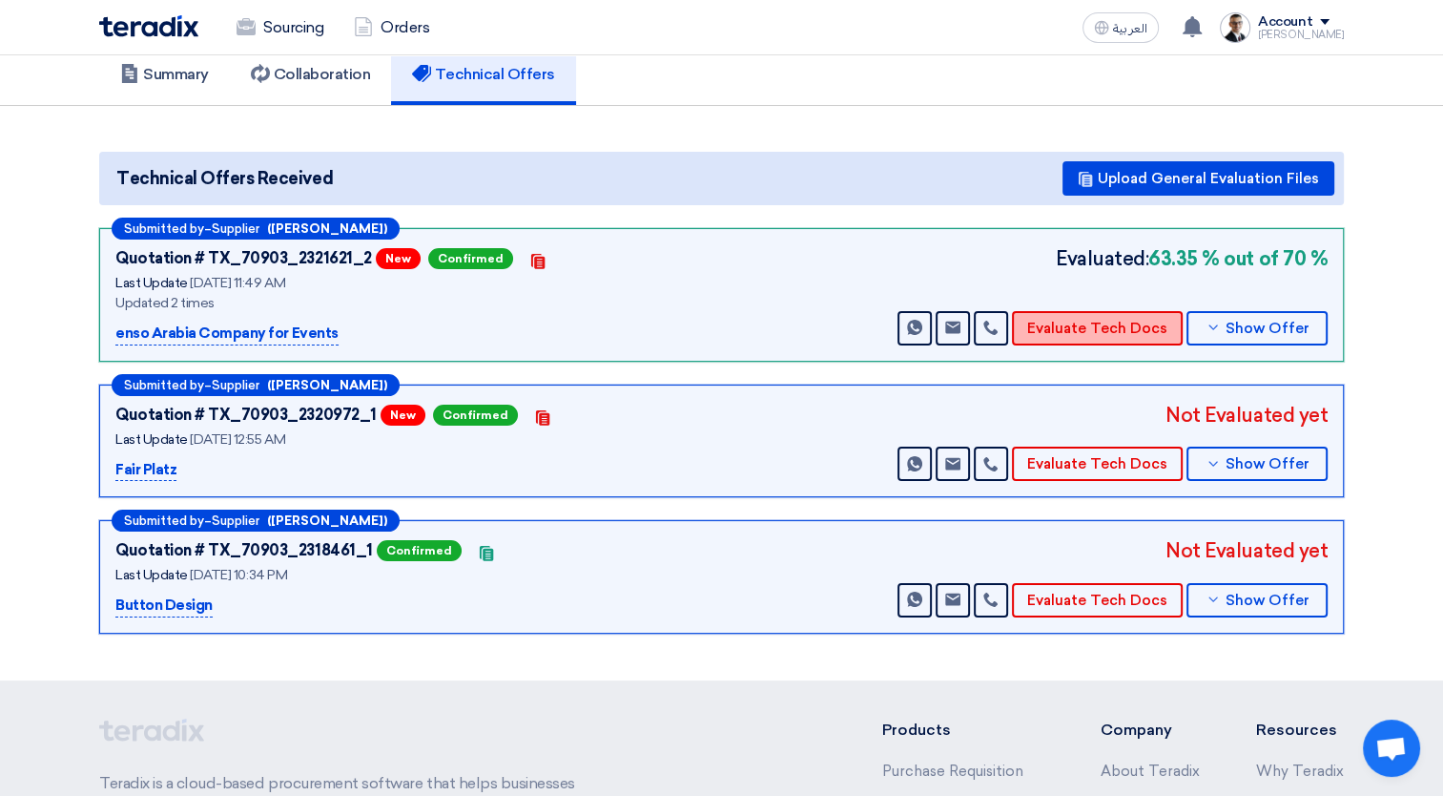
click at [1112, 322] on button "Evaluate Tech Docs" at bounding box center [1097, 328] width 171 height 34
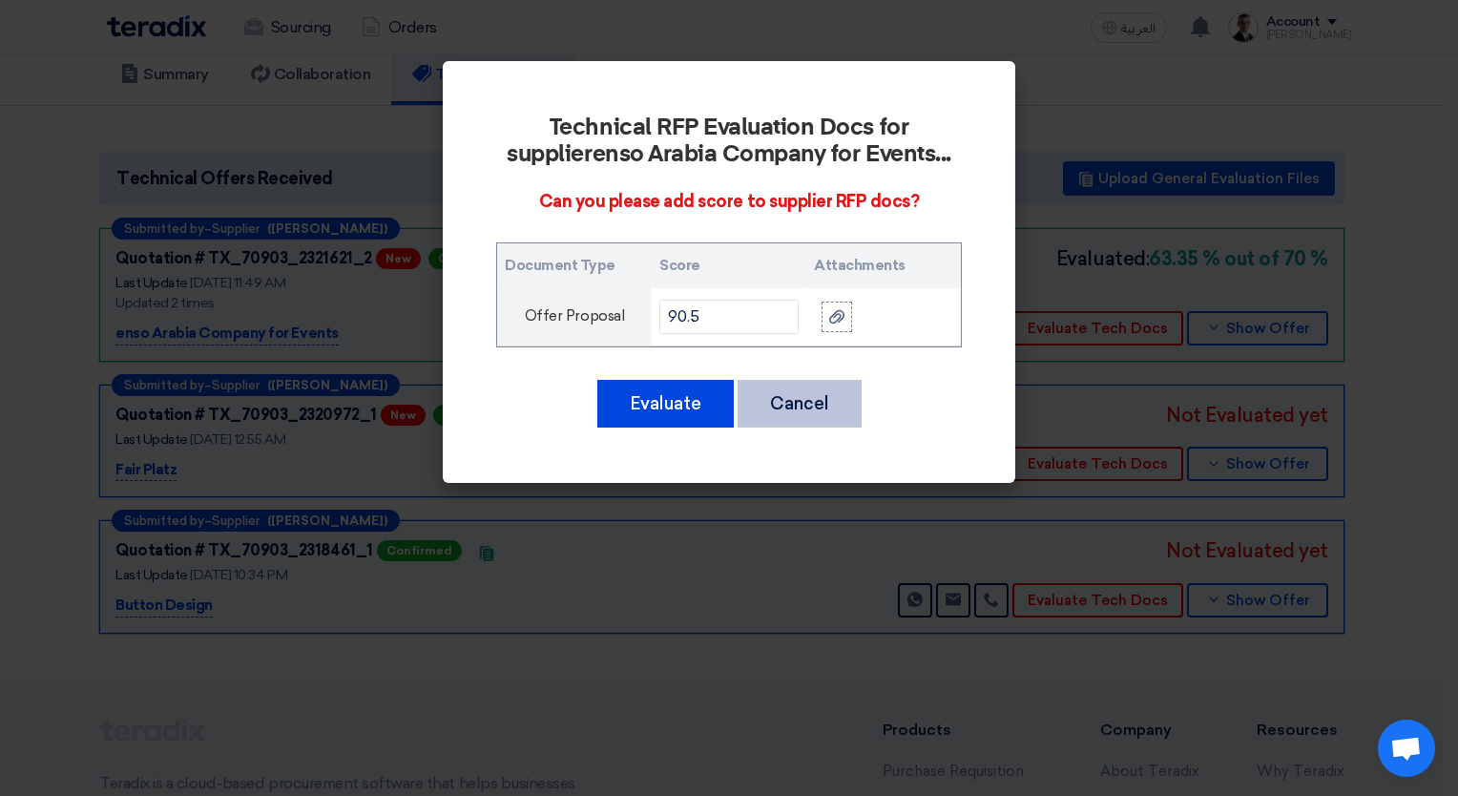
click at [786, 410] on button "Cancel" at bounding box center [799, 404] width 124 height 48
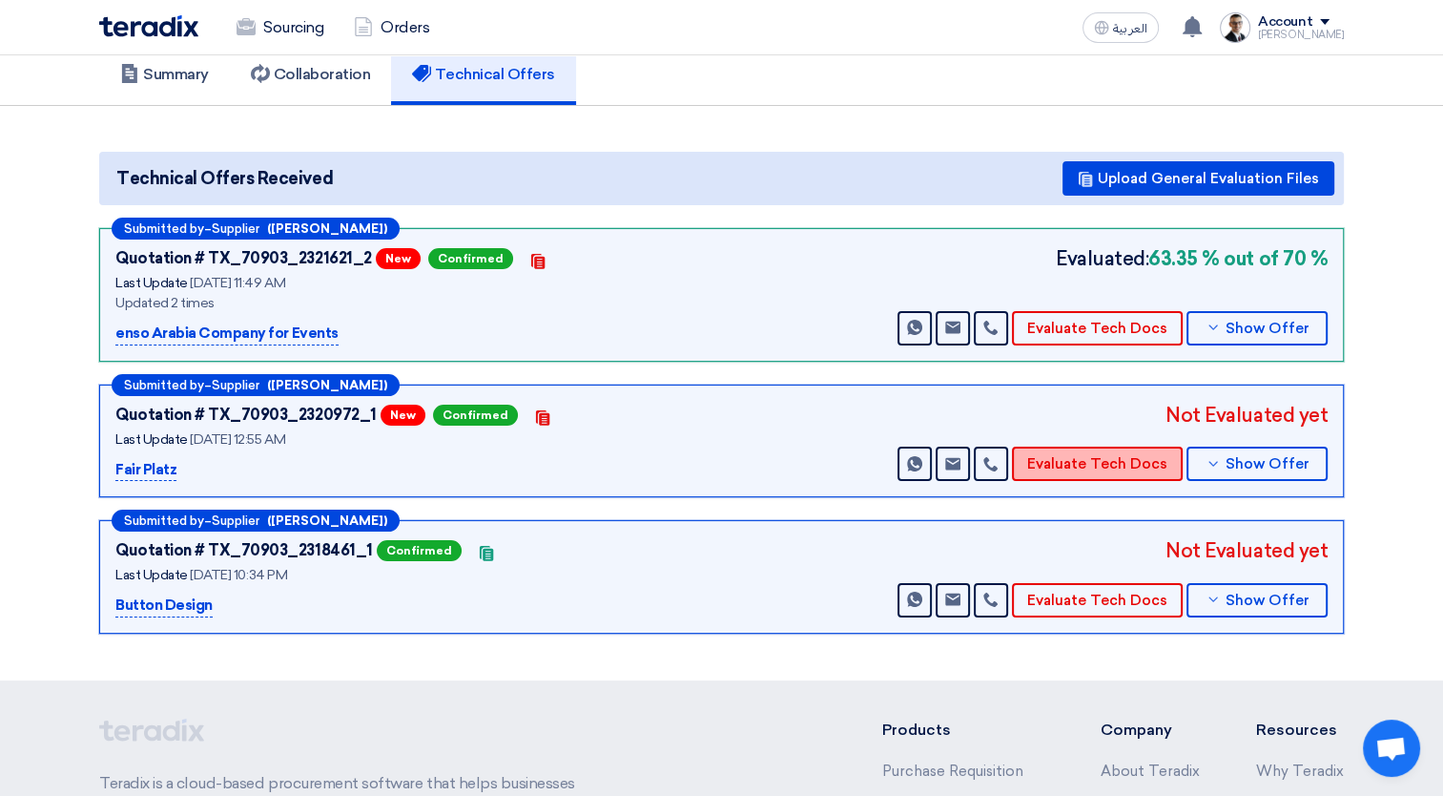
click at [1080, 453] on button "Evaluate Tech Docs" at bounding box center [1097, 463] width 171 height 34
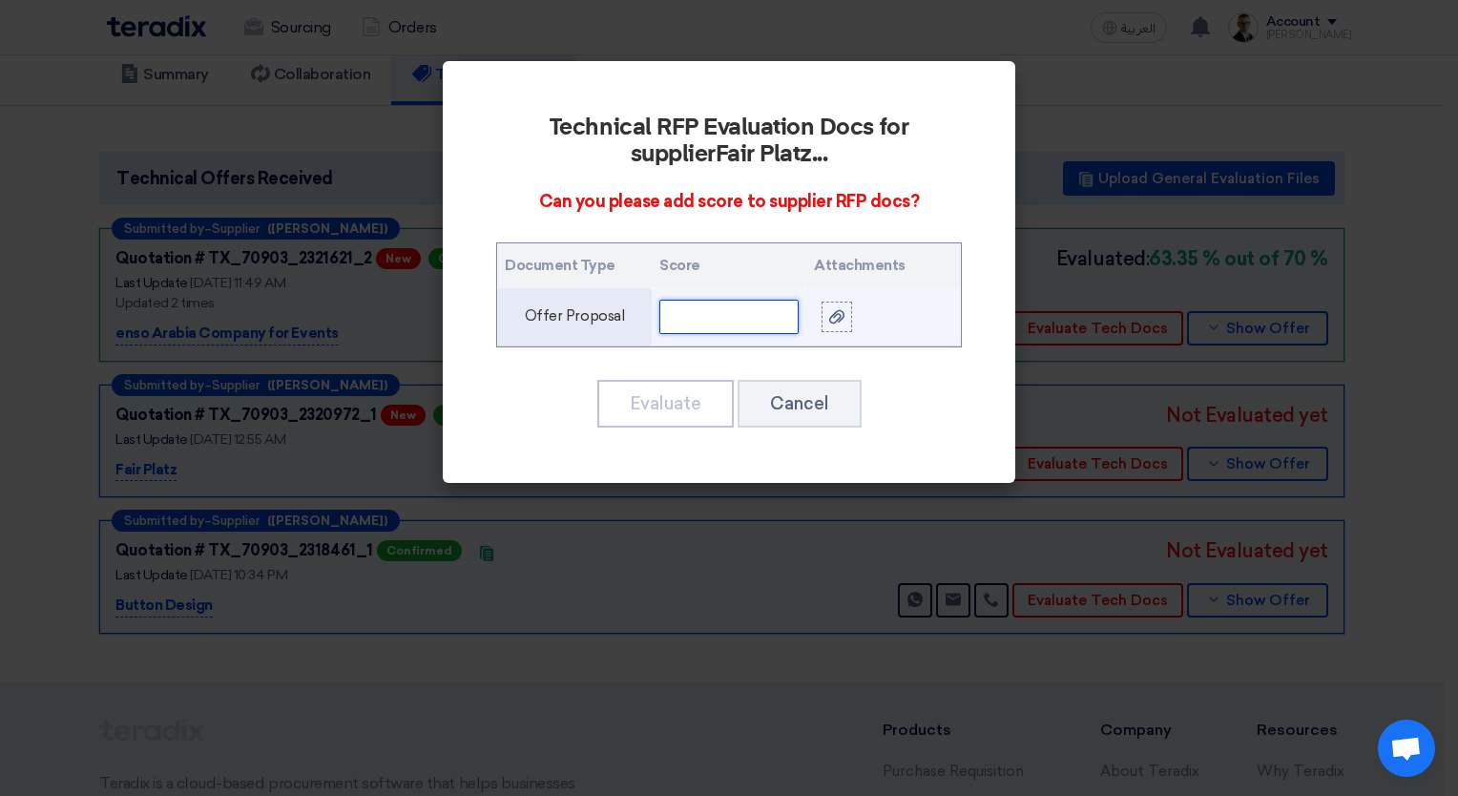
click at [753, 317] on input "text" at bounding box center [728, 317] width 139 height 34
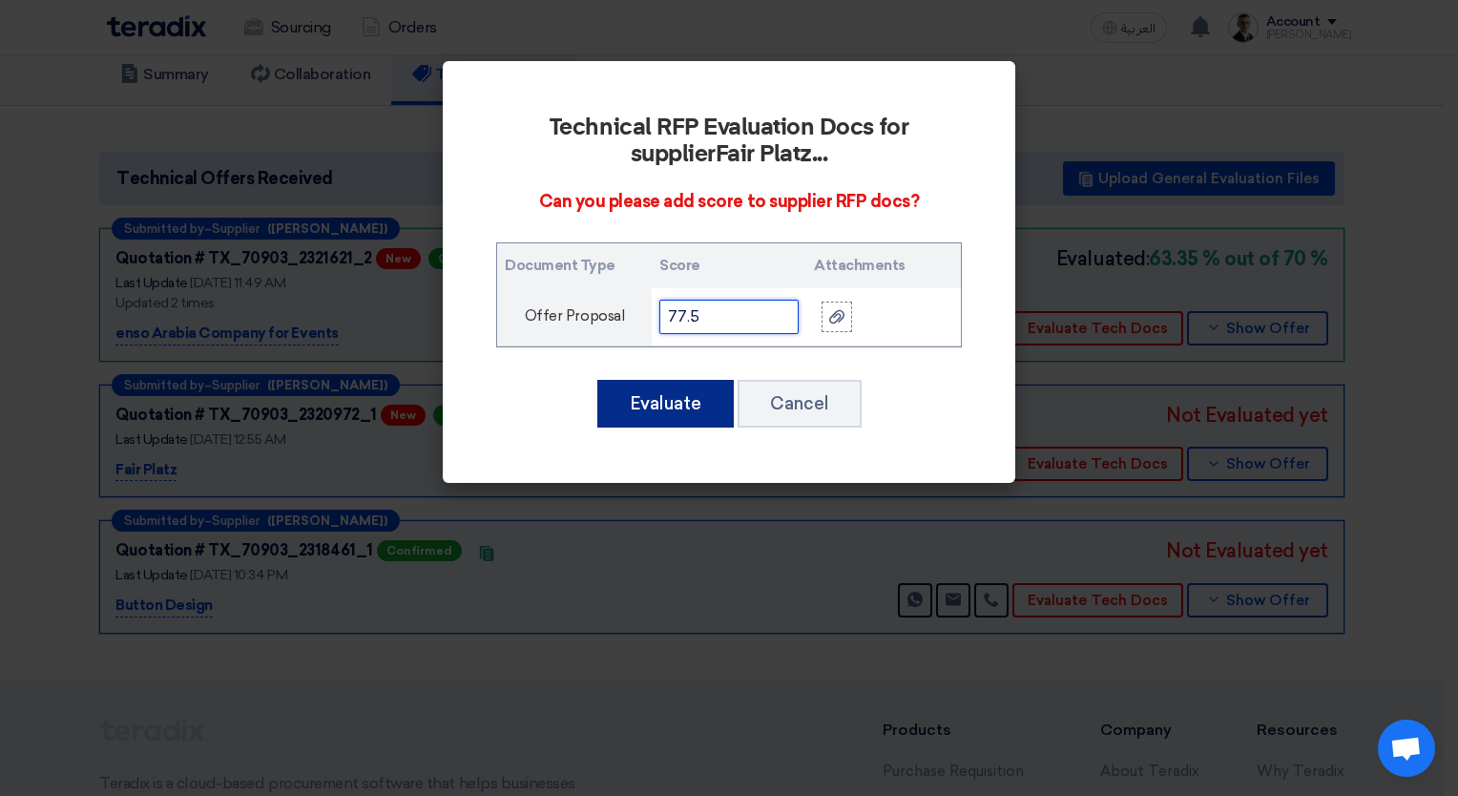
type input "77.5"
click at [685, 397] on button "Evaluate" at bounding box center [665, 404] width 136 height 48
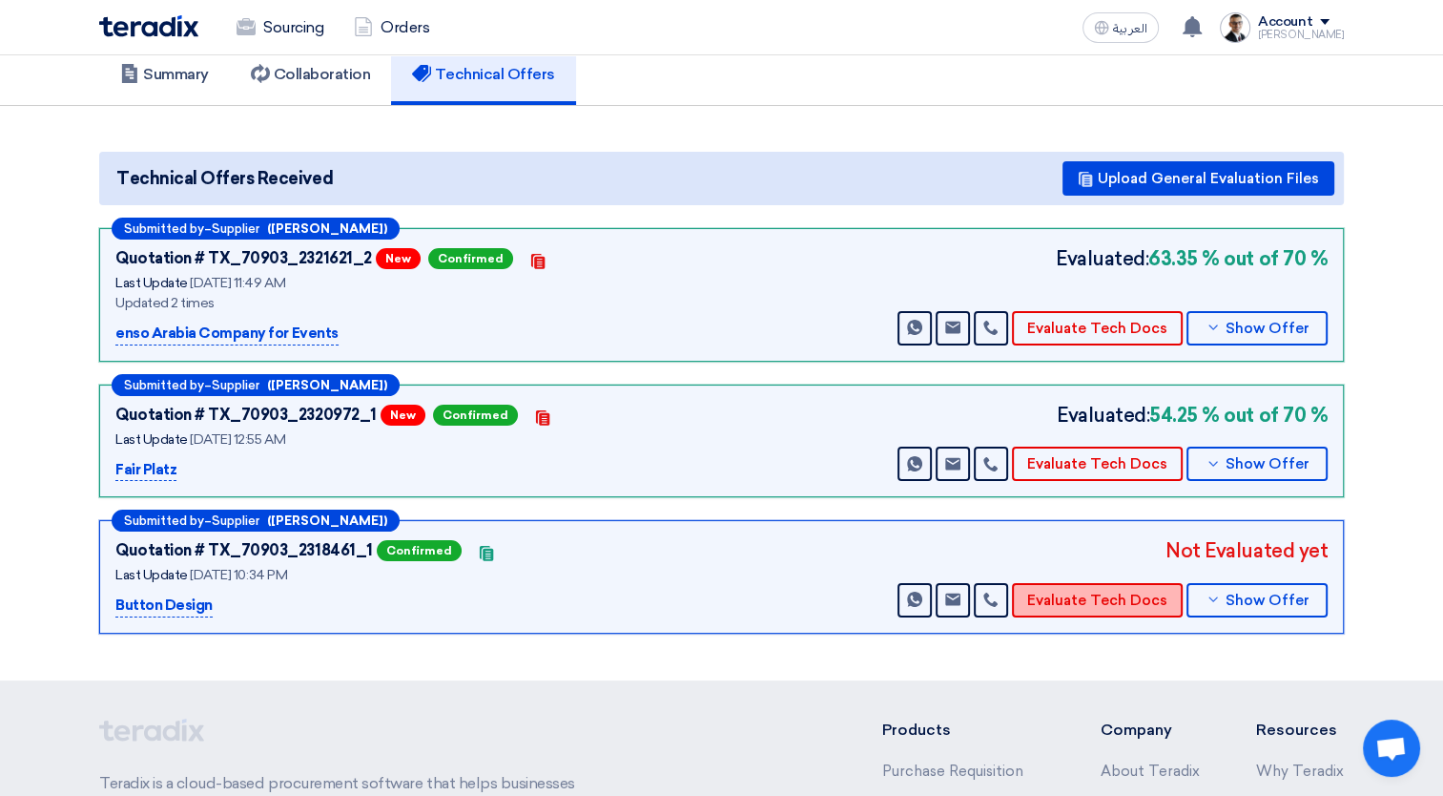
click at [1114, 597] on button "Evaluate Tech Docs" at bounding box center [1097, 600] width 171 height 34
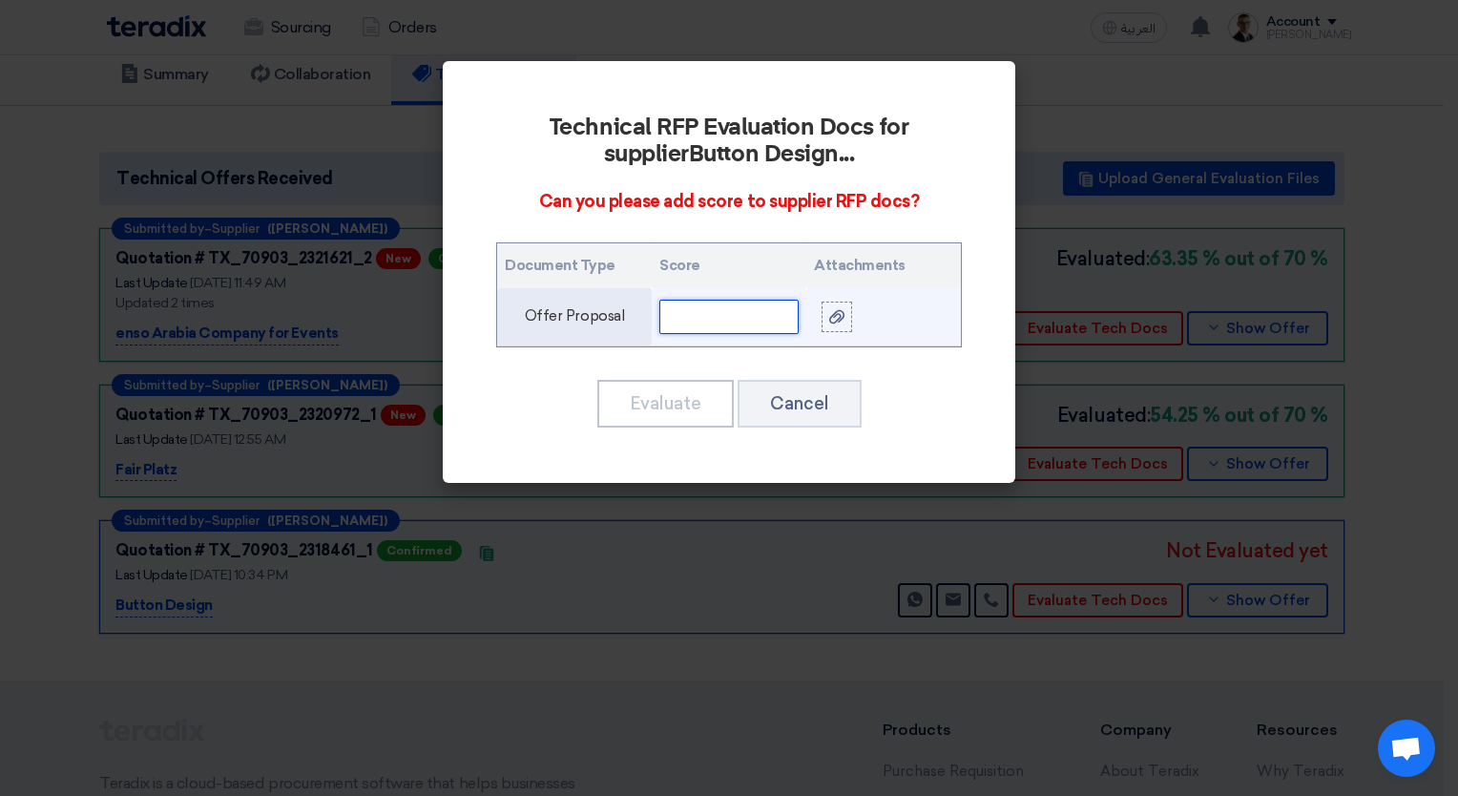
click at [746, 316] on input "text" at bounding box center [728, 317] width 139 height 34
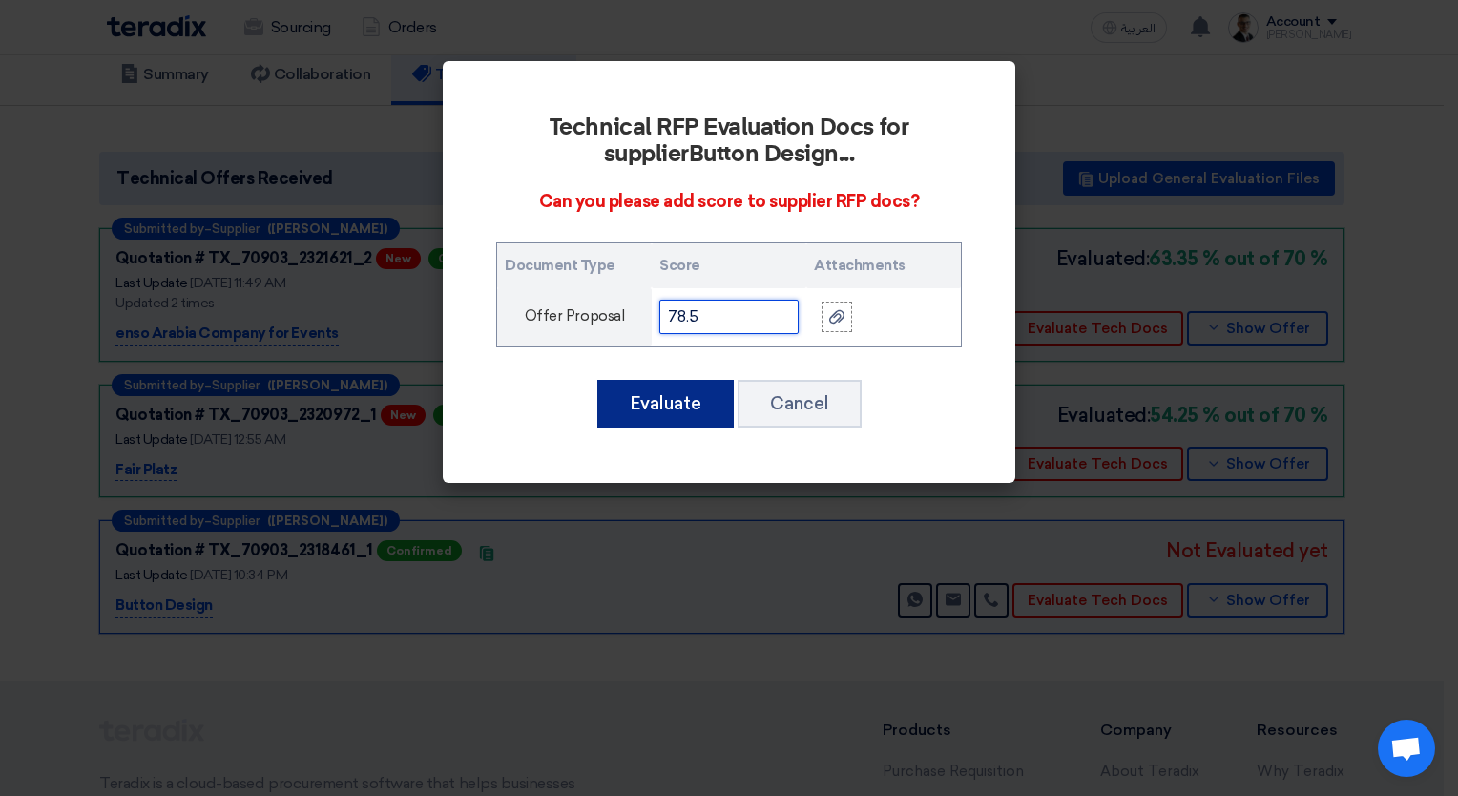
type input "78.5"
click at [691, 398] on button "Evaluate" at bounding box center [665, 404] width 136 height 48
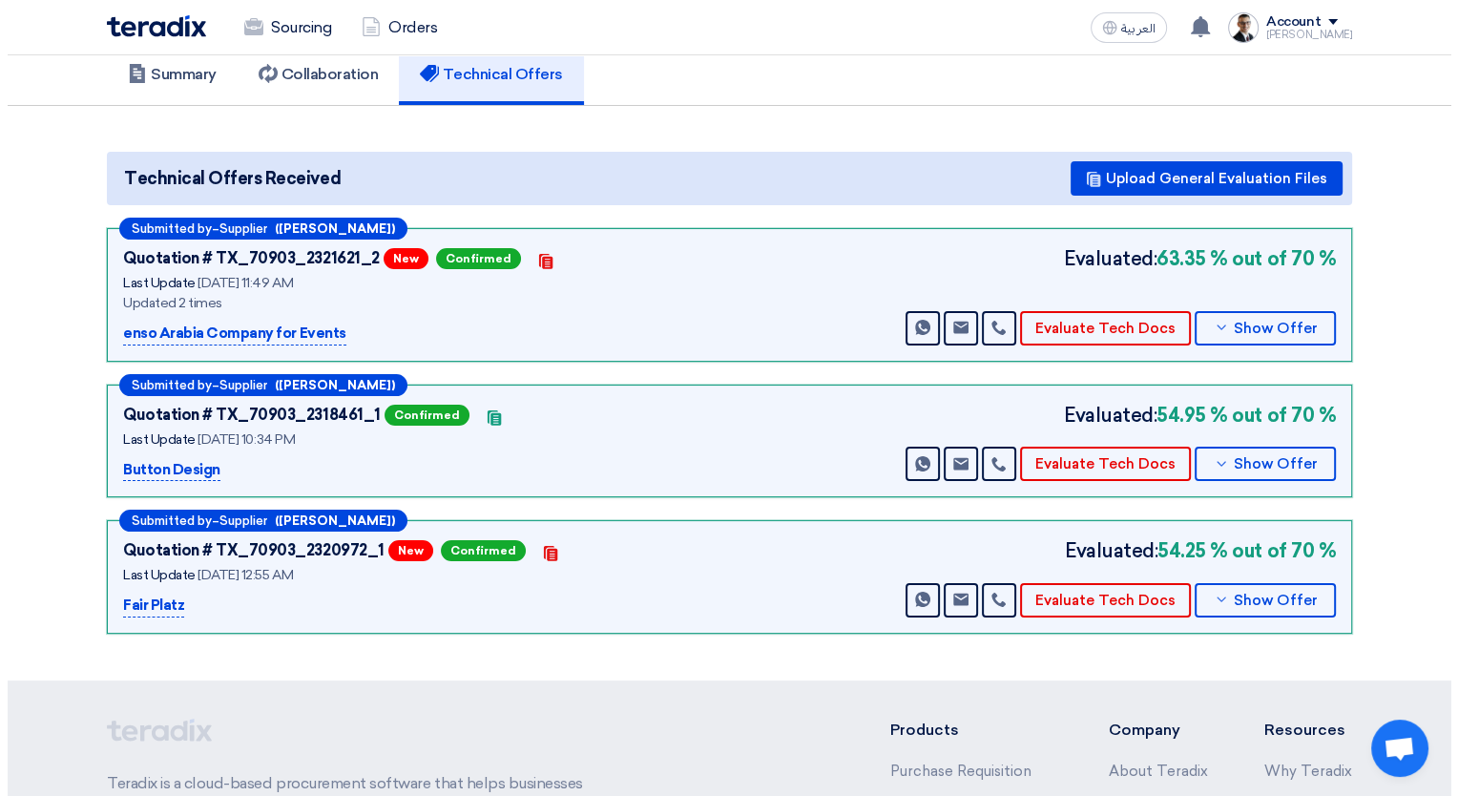
scroll to position [0, 0]
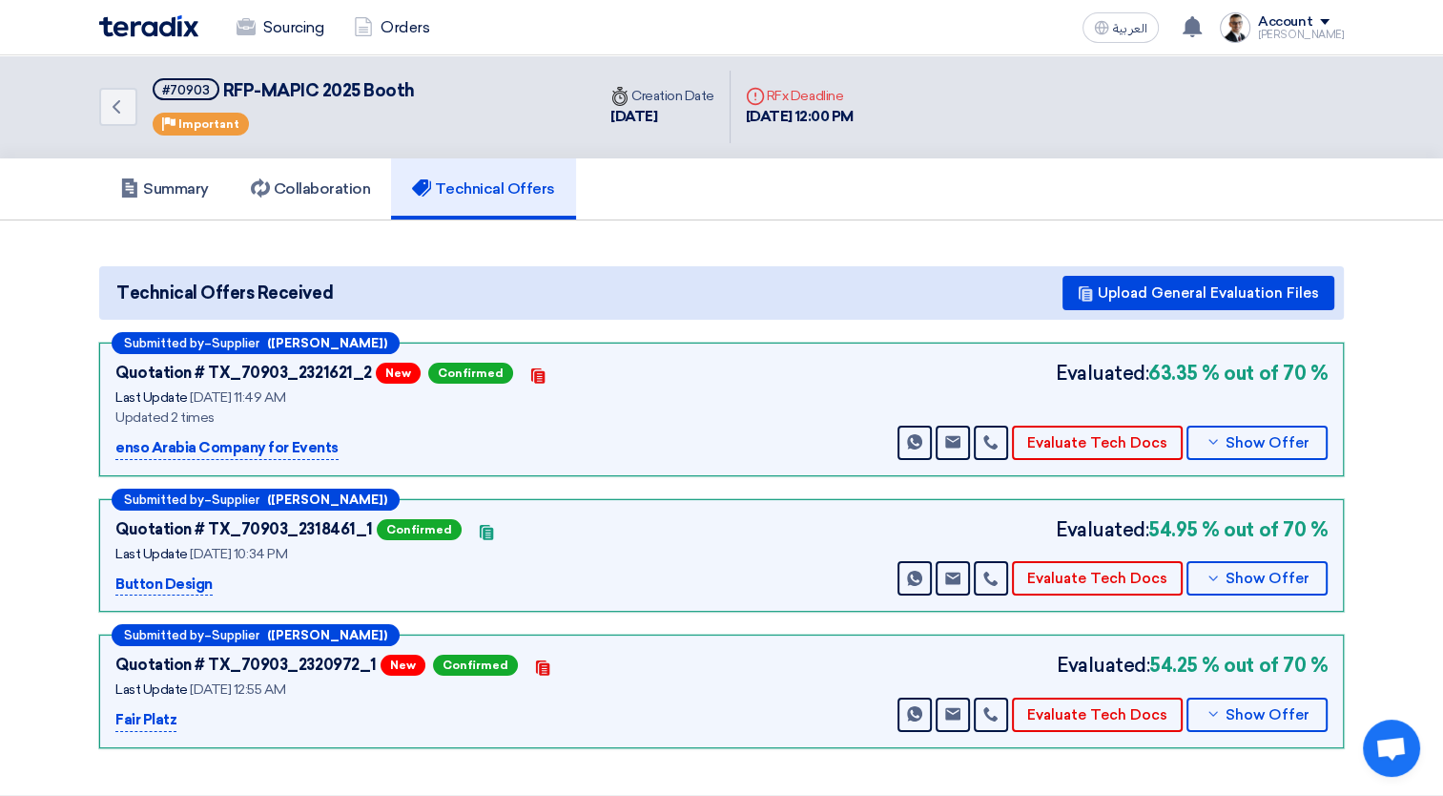
click at [145, 23] on img at bounding box center [148, 26] width 99 height 22
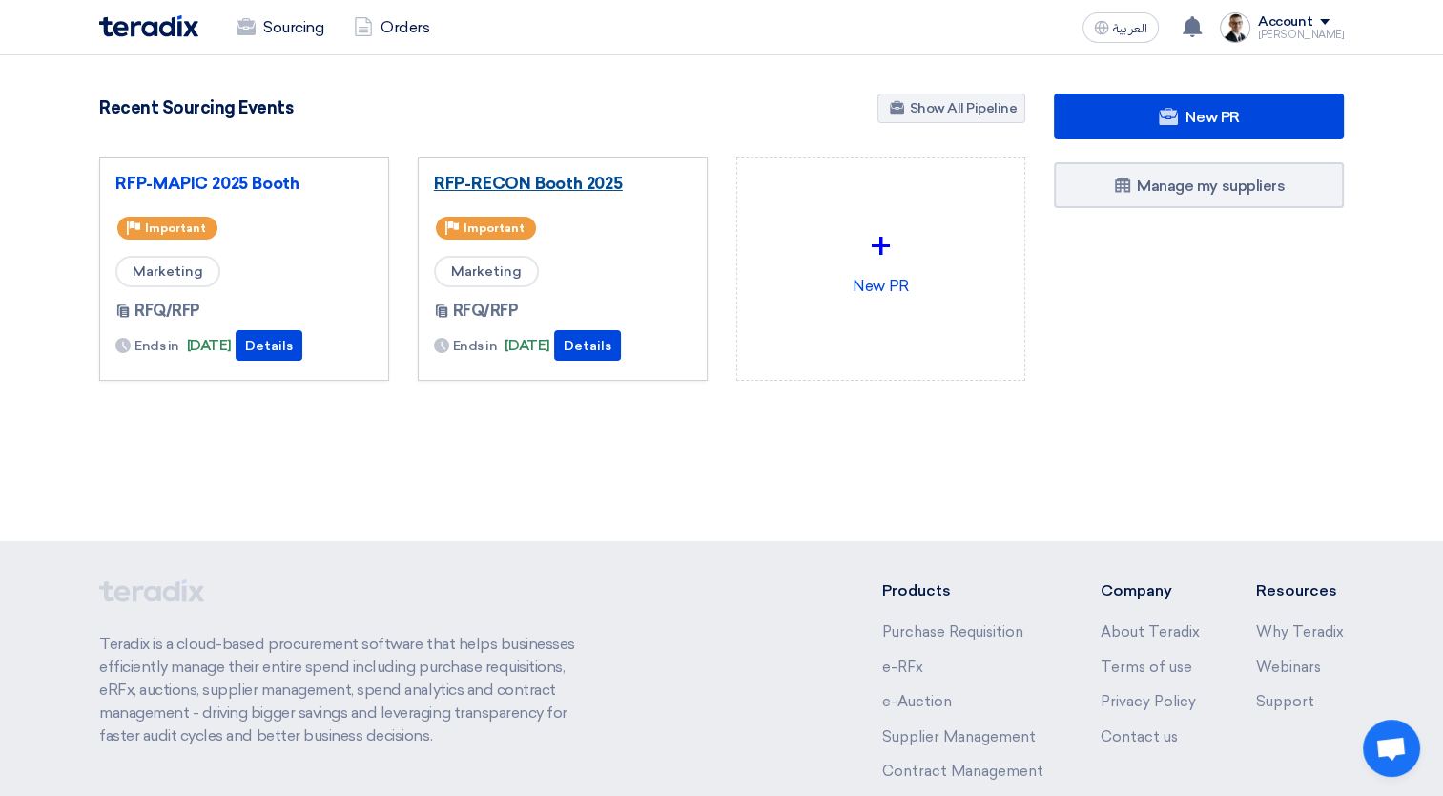
click at [556, 188] on link "RFP-RECON Booth 2025" at bounding box center [563, 183] width 258 height 19
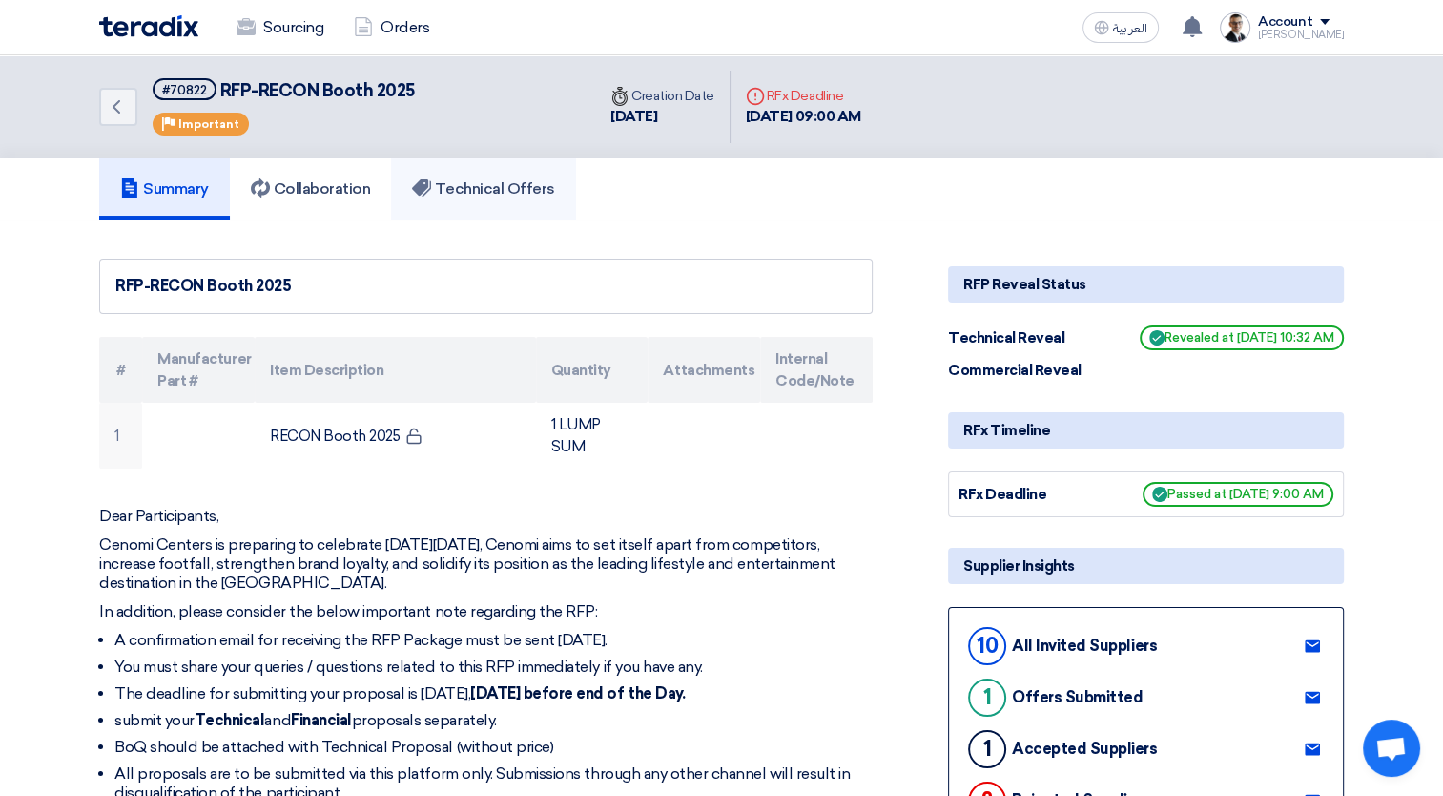
click at [490, 184] on h5 "Technical Offers" at bounding box center [483, 188] width 142 height 19
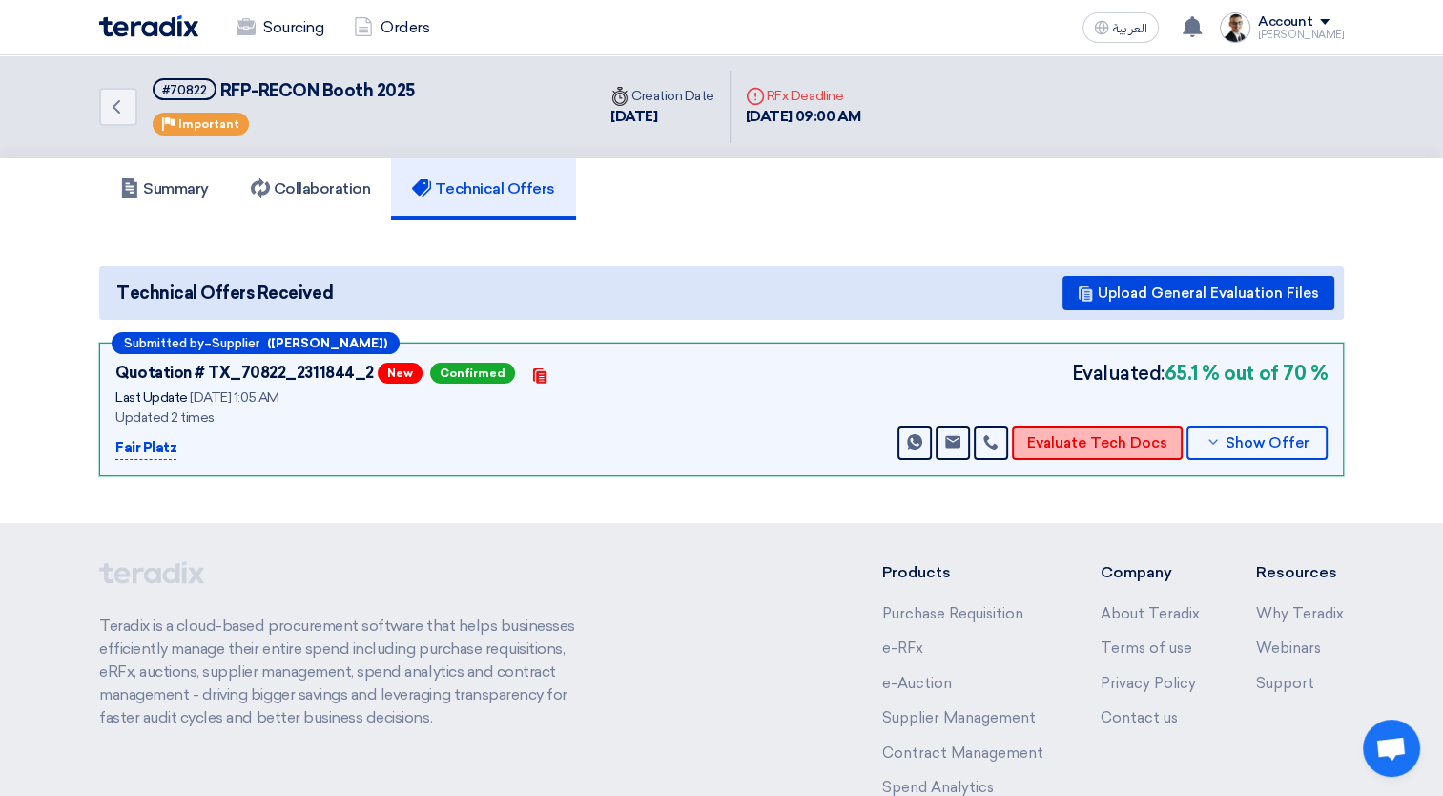
click at [1114, 432] on button "Evaluate Tech Docs" at bounding box center [1097, 443] width 171 height 34
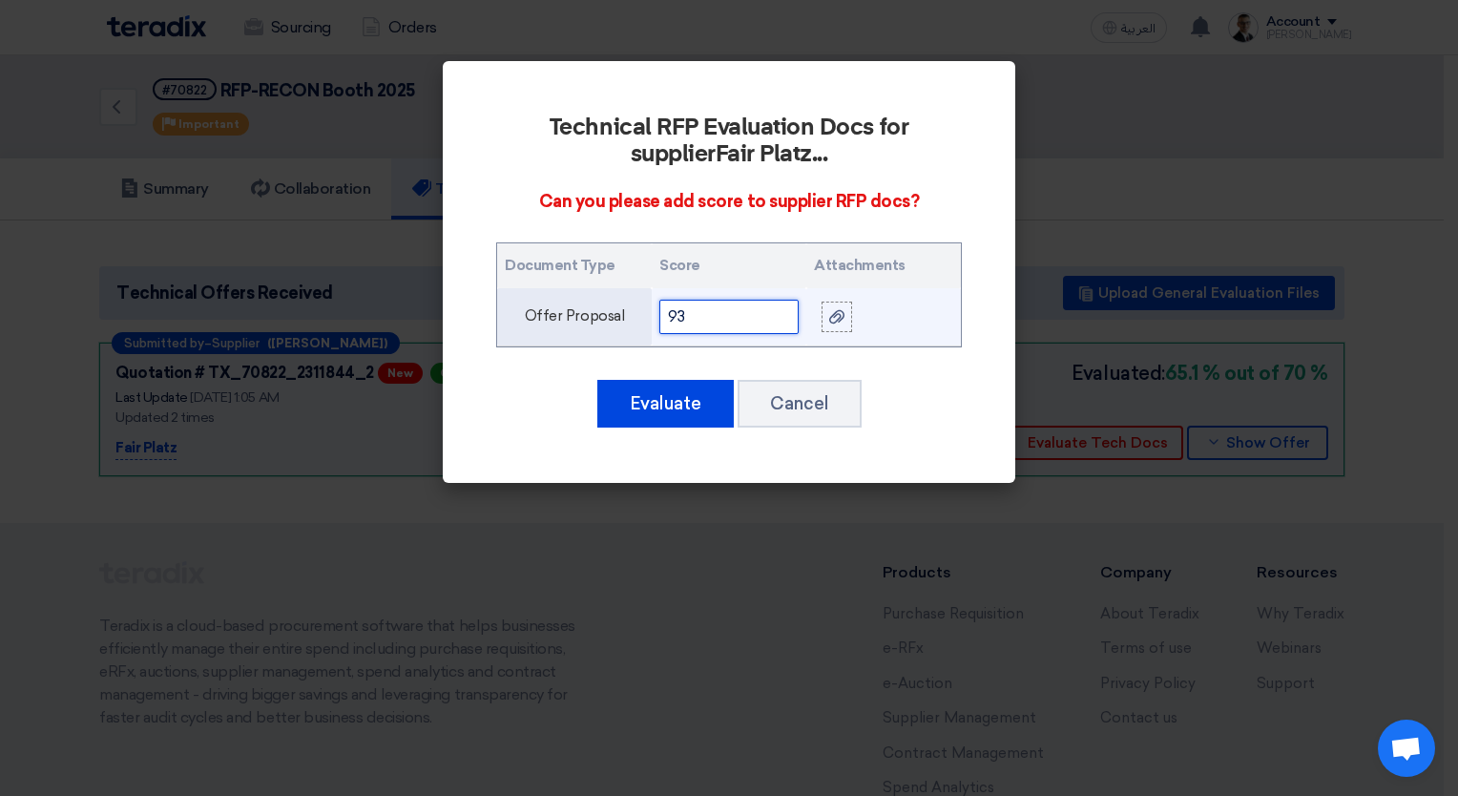
drag, startPoint x: 690, startPoint y: 315, endPoint x: 550, endPoint y: 335, distance: 141.7
click at [550, 335] on tr "Offer Proposal 93" at bounding box center [729, 317] width 464 height 58
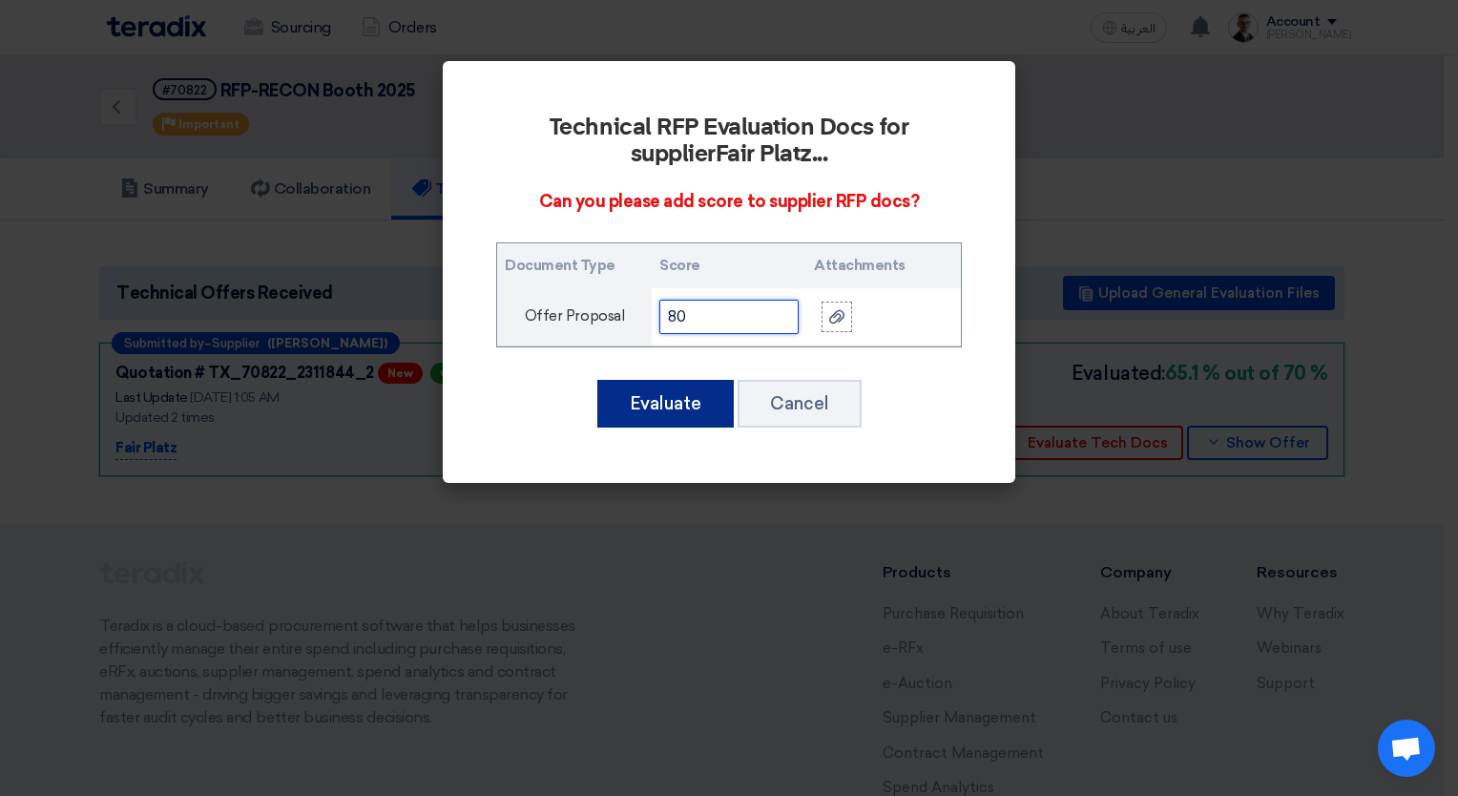
type input "80"
click at [635, 386] on button "Evaluate" at bounding box center [665, 404] width 136 height 48
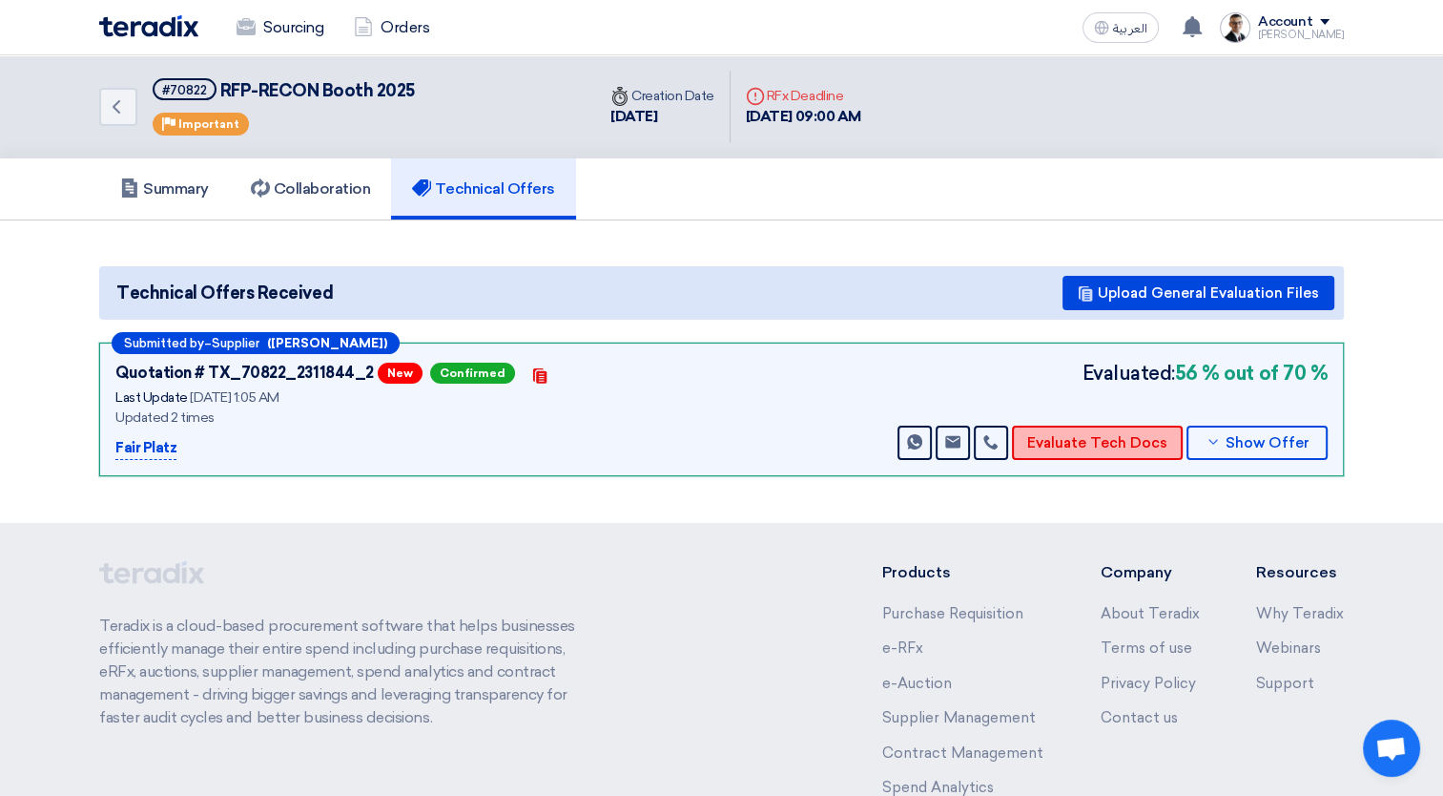
click at [1127, 441] on button "Evaluate Tech Docs" at bounding box center [1097, 443] width 171 height 34
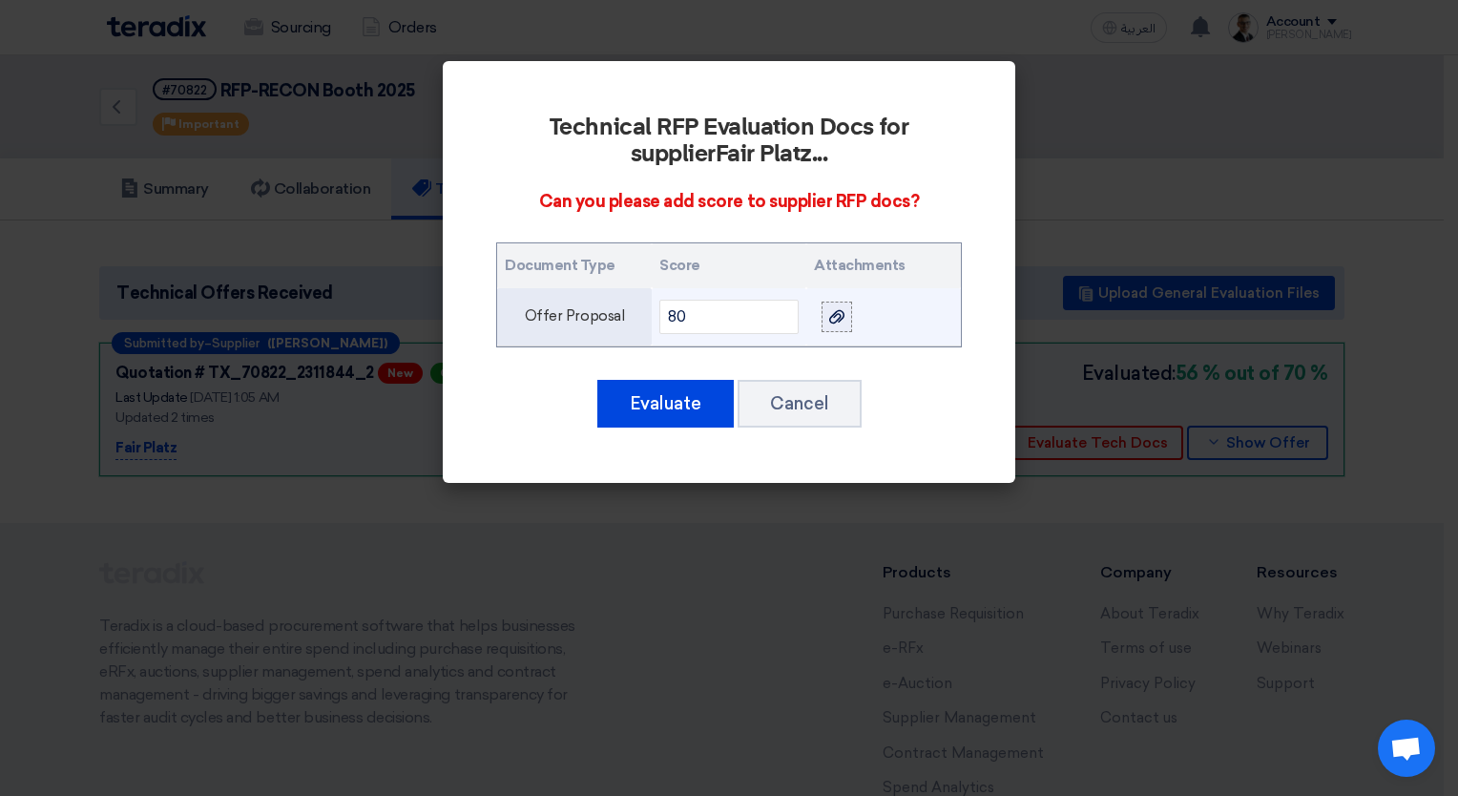
click at [839, 313] on icon at bounding box center [836, 316] width 15 height 15
click at [0, 0] on input "file" at bounding box center [0, 0] width 0 height 0
